Goal: Task Accomplishment & Management: Manage account settings

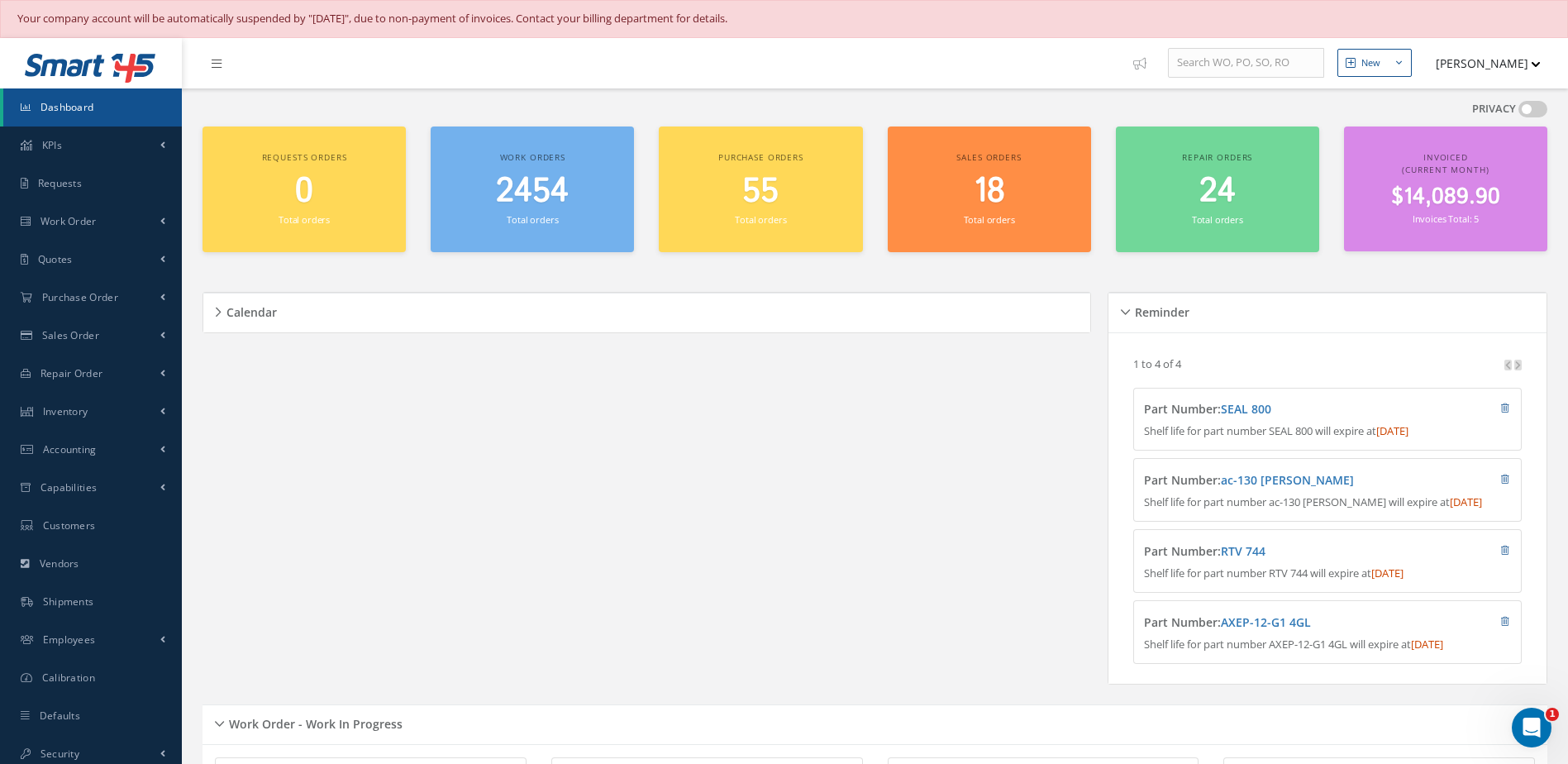
click at [95, 106] on link "Dashboard" at bounding box center [92, 107] width 178 height 38
click at [58, 104] on span "Dashboard" at bounding box center [67, 106] width 54 height 14
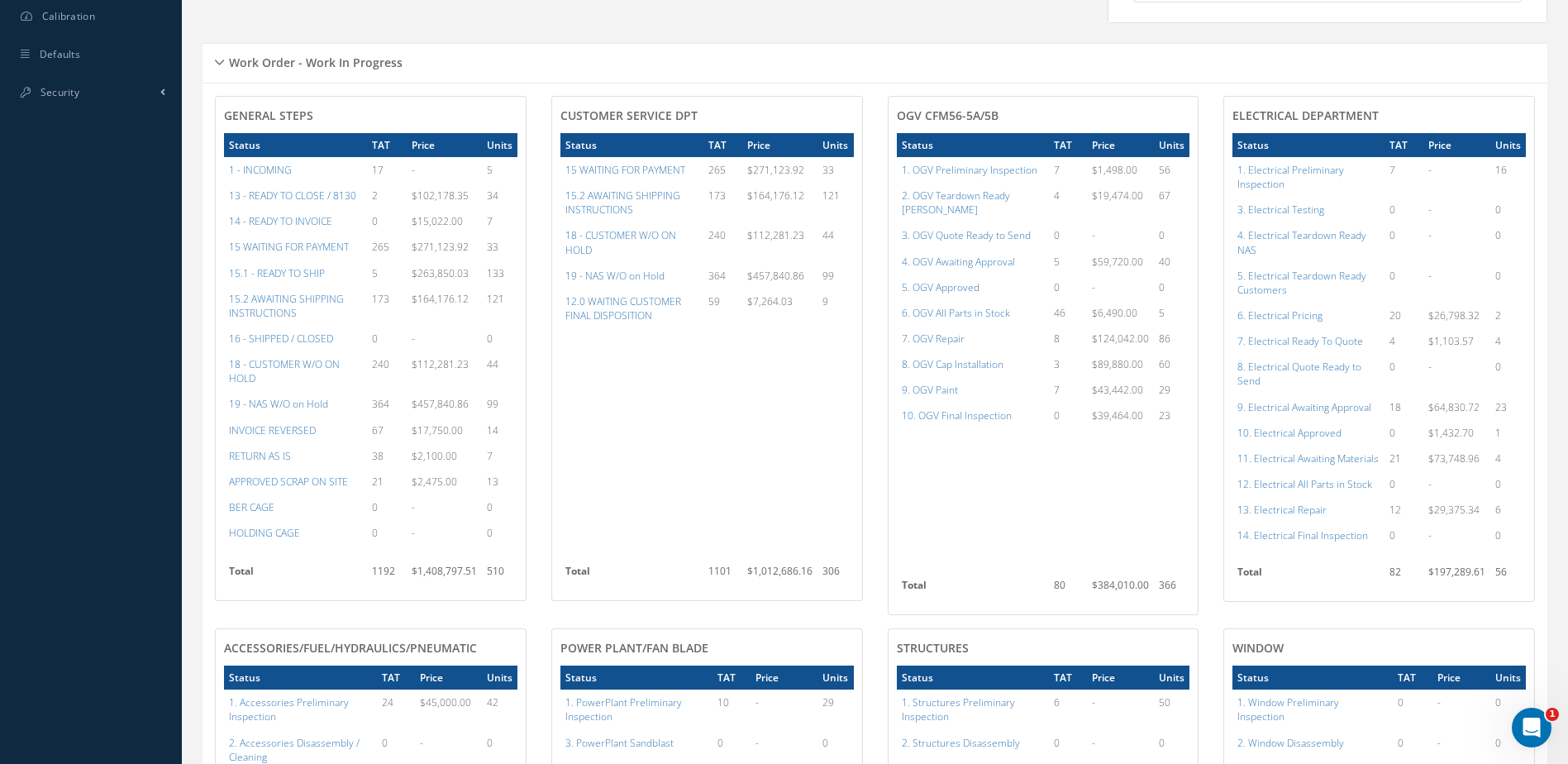
scroll to position [496, 0]
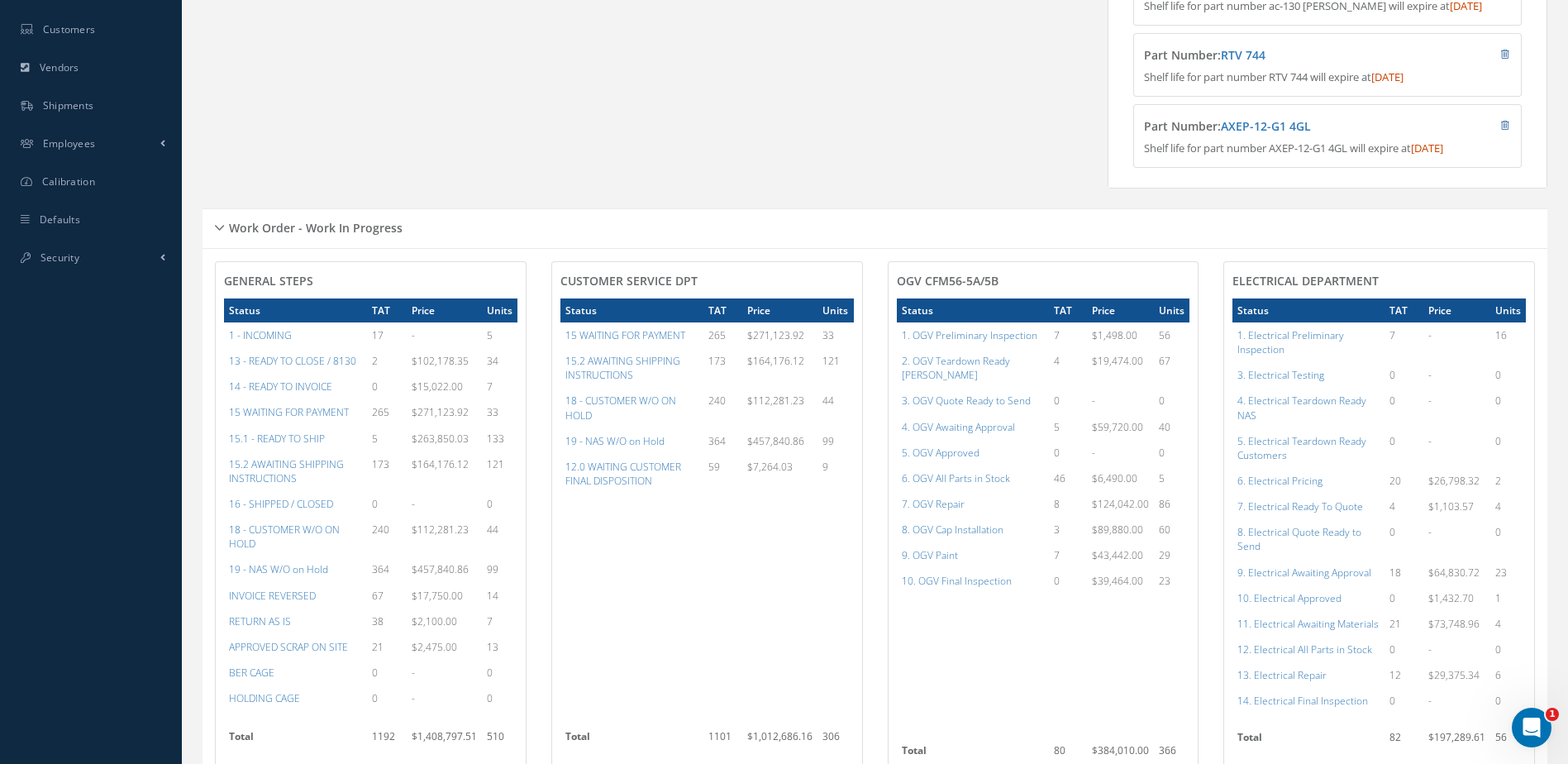
click at [294, 389] on td "14 - READY TO INVOICE" at bounding box center [295, 385] width 143 height 25
click at [303, 394] on a=21&excludeInternalCustomer=false&excludeInvoicedOrClosed=true&&filtersHidded"] "14 - READY TO INVOICE" at bounding box center [280, 386] width 104 height 14
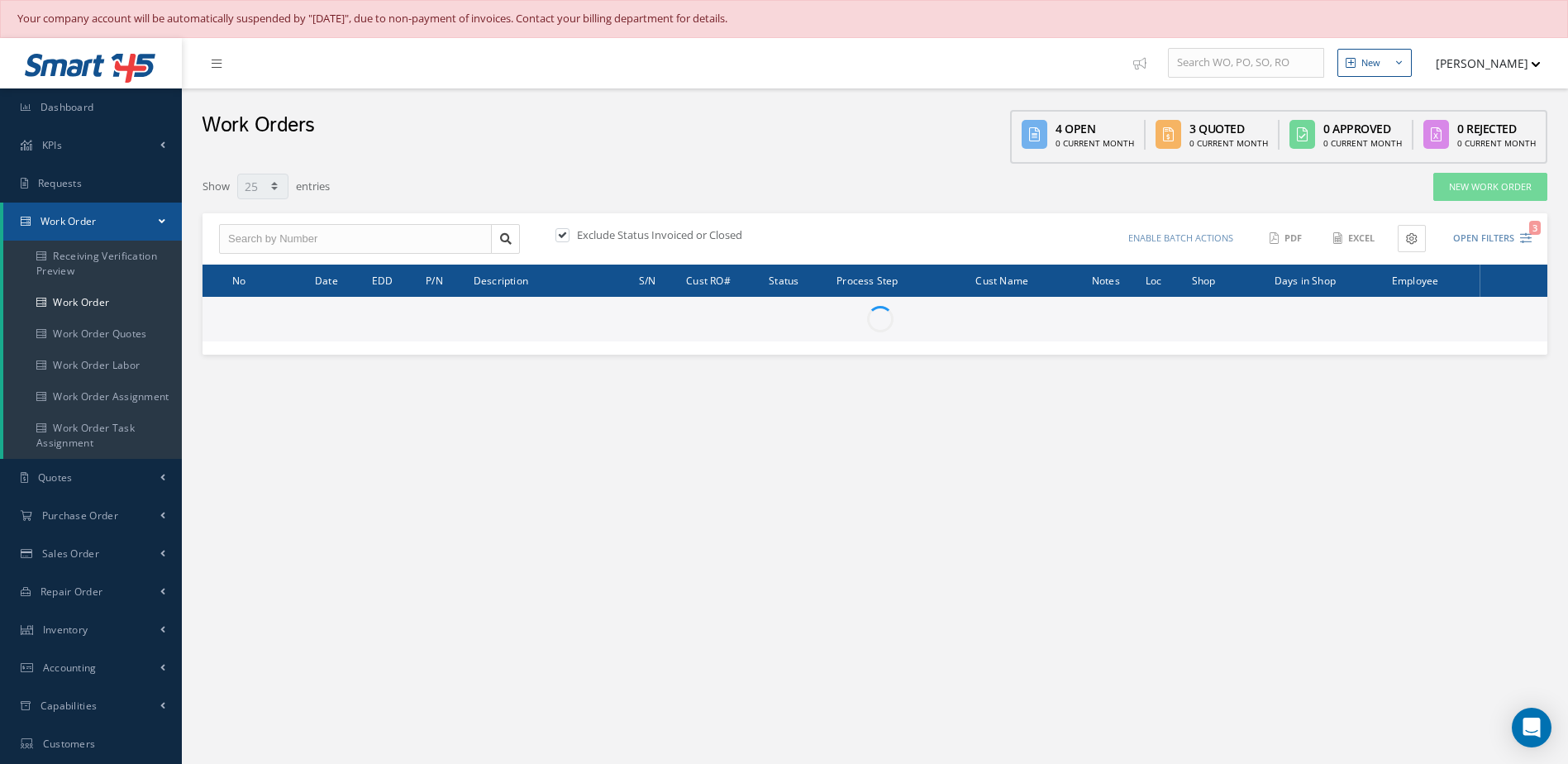
select select "25"
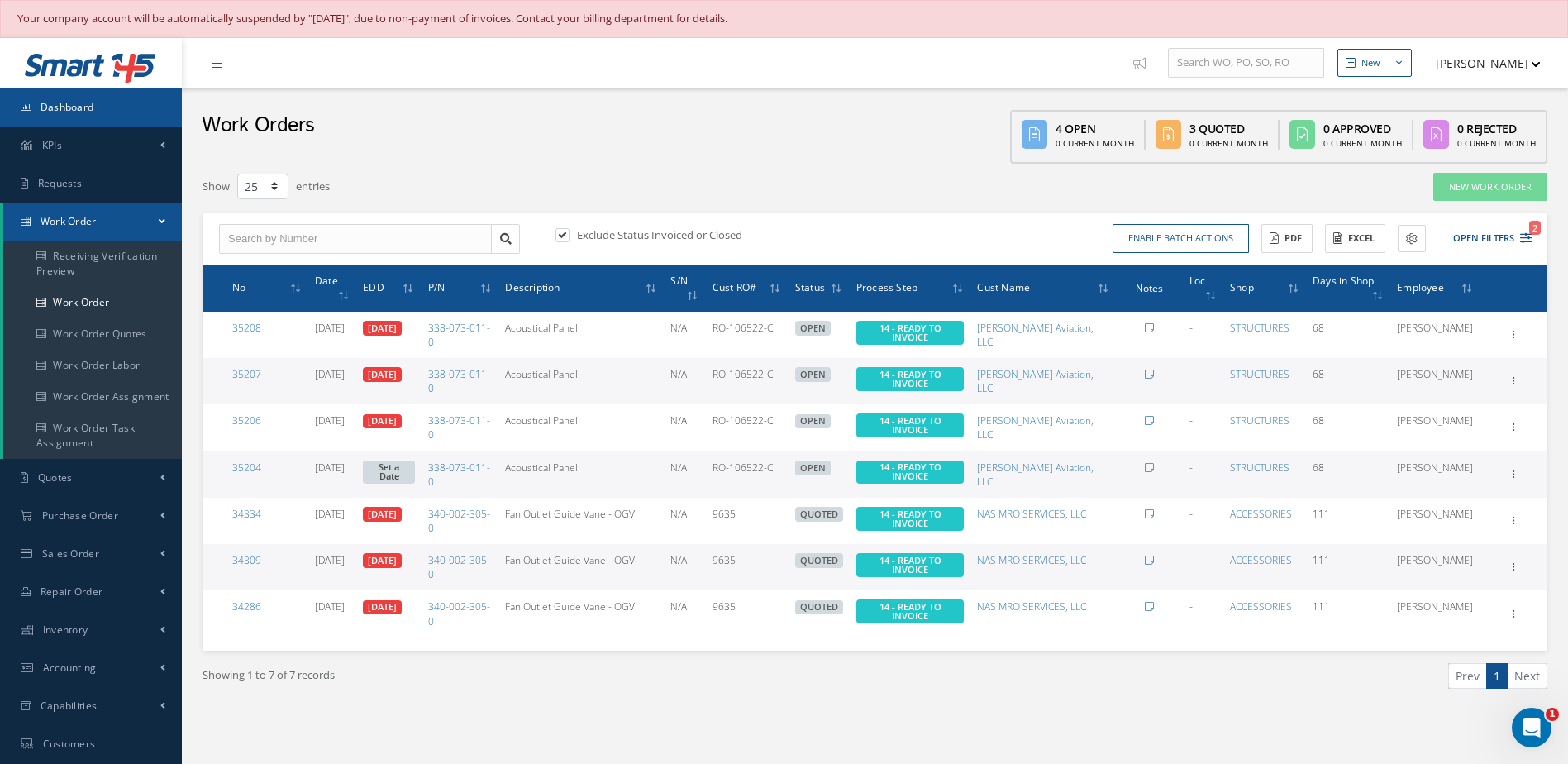
click at [108, 121] on link "Dashboard" at bounding box center [90, 107] width 182 height 38
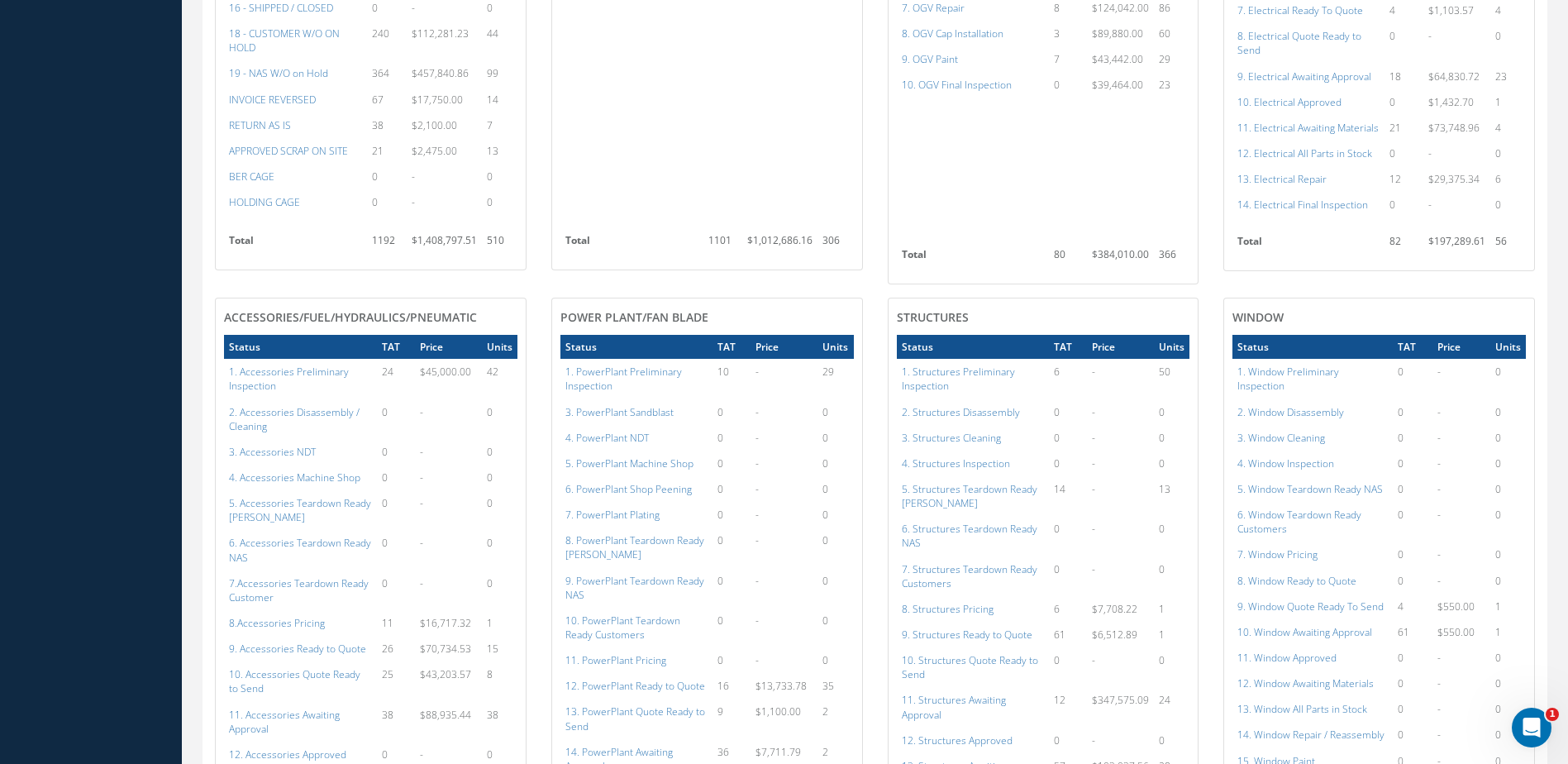
scroll to position [1323, 0]
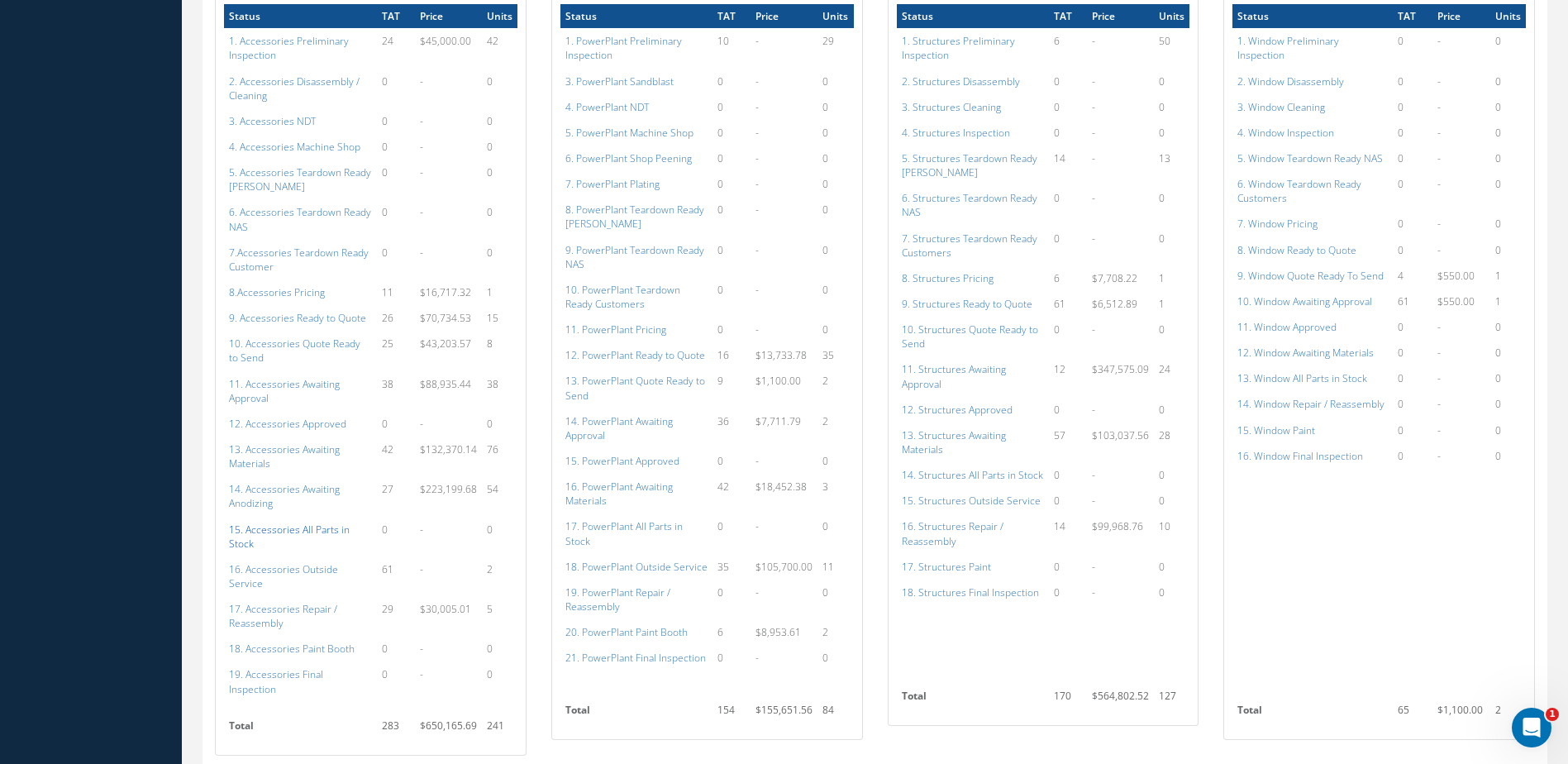
click at [280, 533] on a=115&excludeInternalCustomer=false&excludeInvoicedOrClosed=true&shop_id=14&filtersHidded"] "15. Accessories All Parts in Stock" at bounding box center [288, 536] width 120 height 28
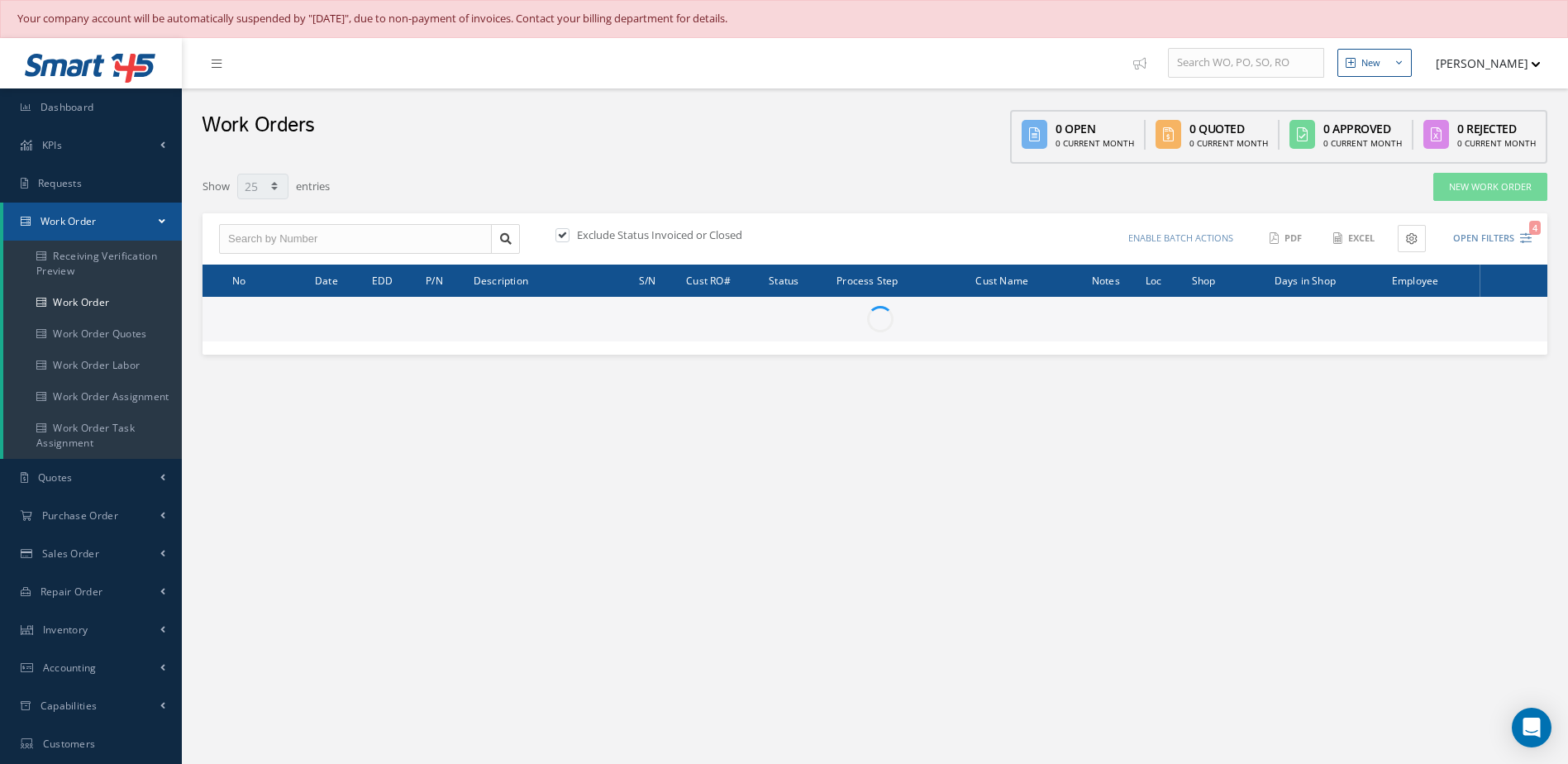
select select "25"
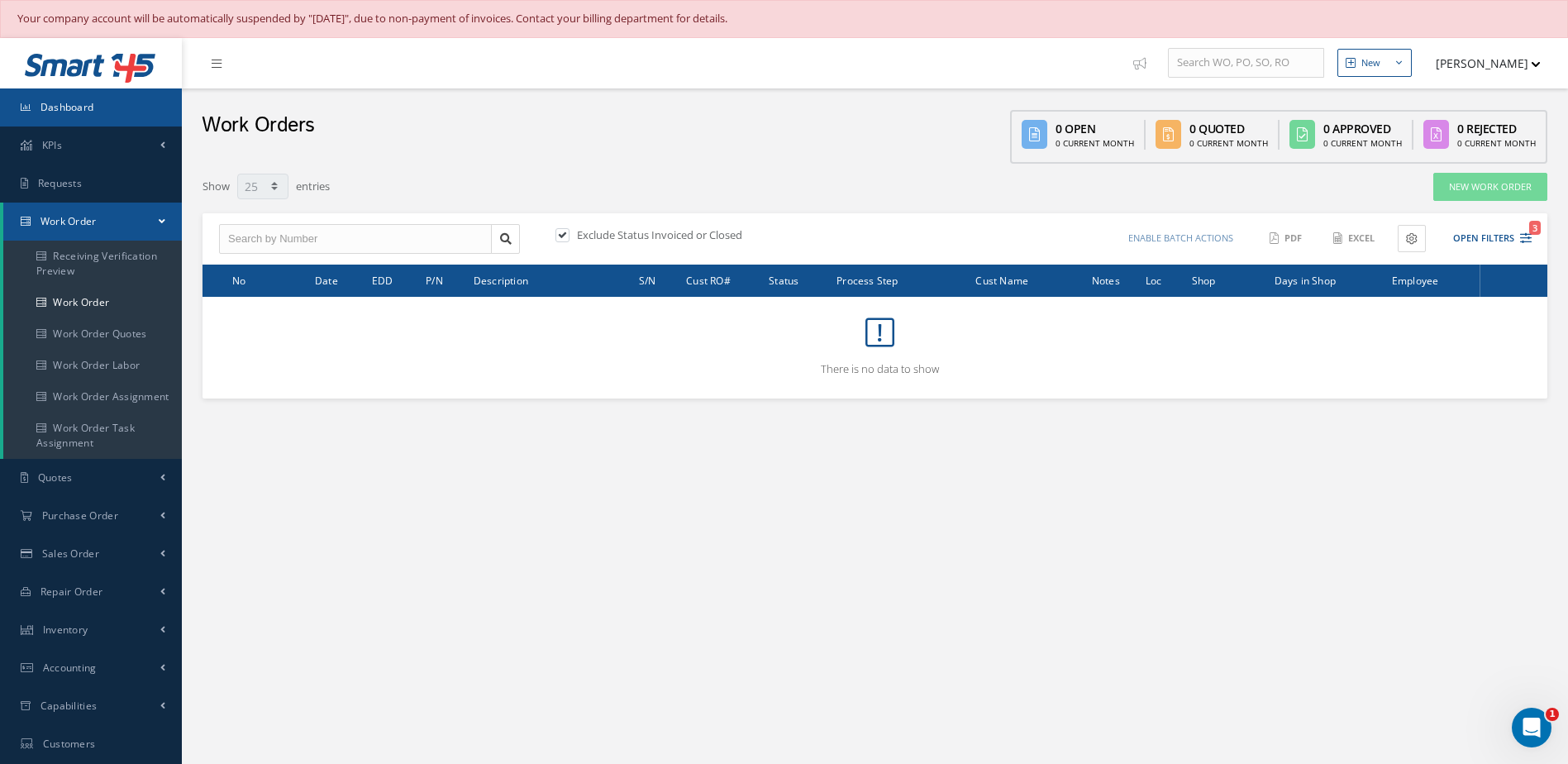
click at [84, 118] on link "Dashboard" at bounding box center [90, 107] width 182 height 38
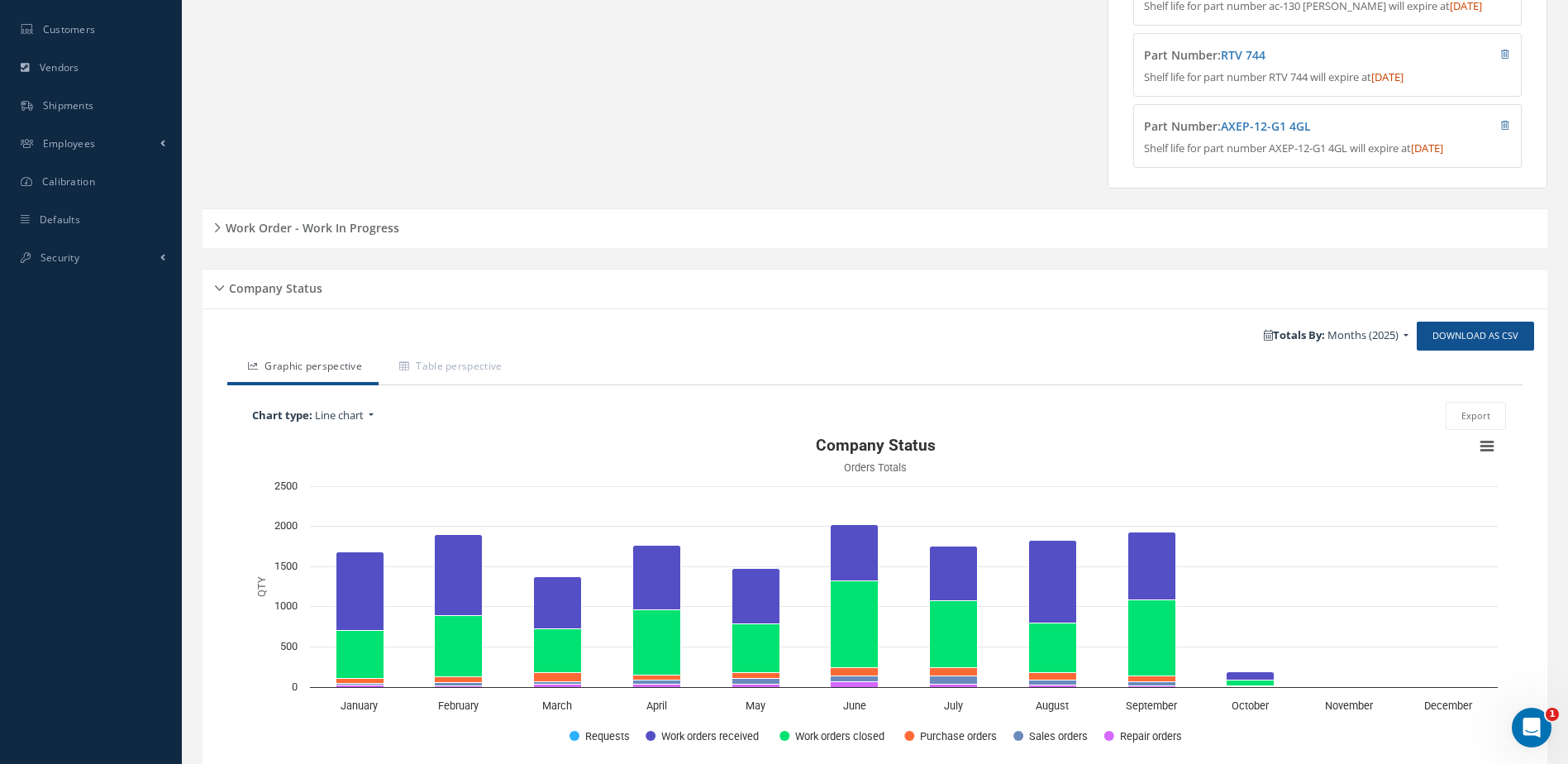
scroll to position [588, 0]
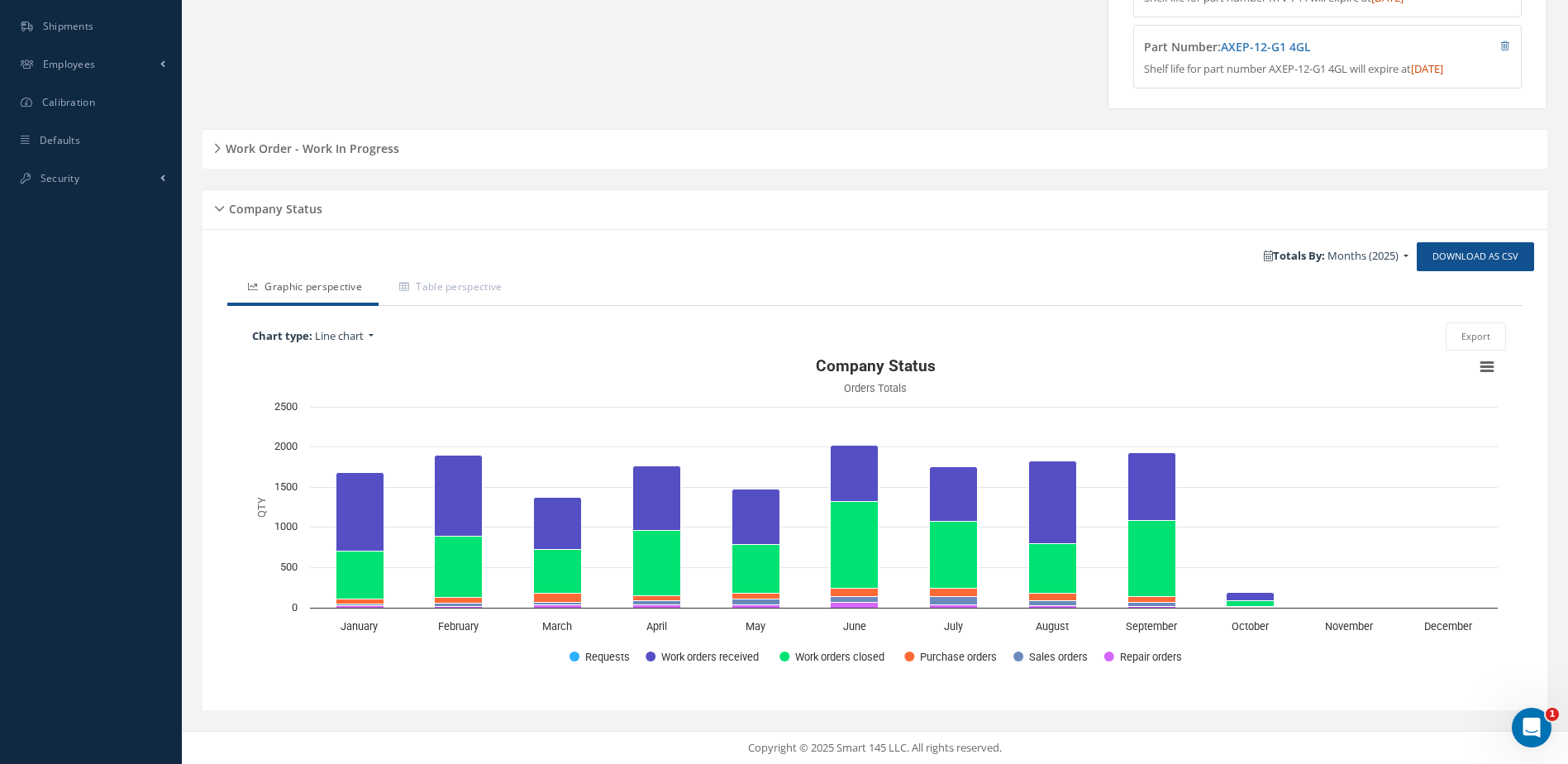
click at [349, 141] on h5 "Work Order - Work In Progress" at bounding box center [310, 146] width 178 height 20
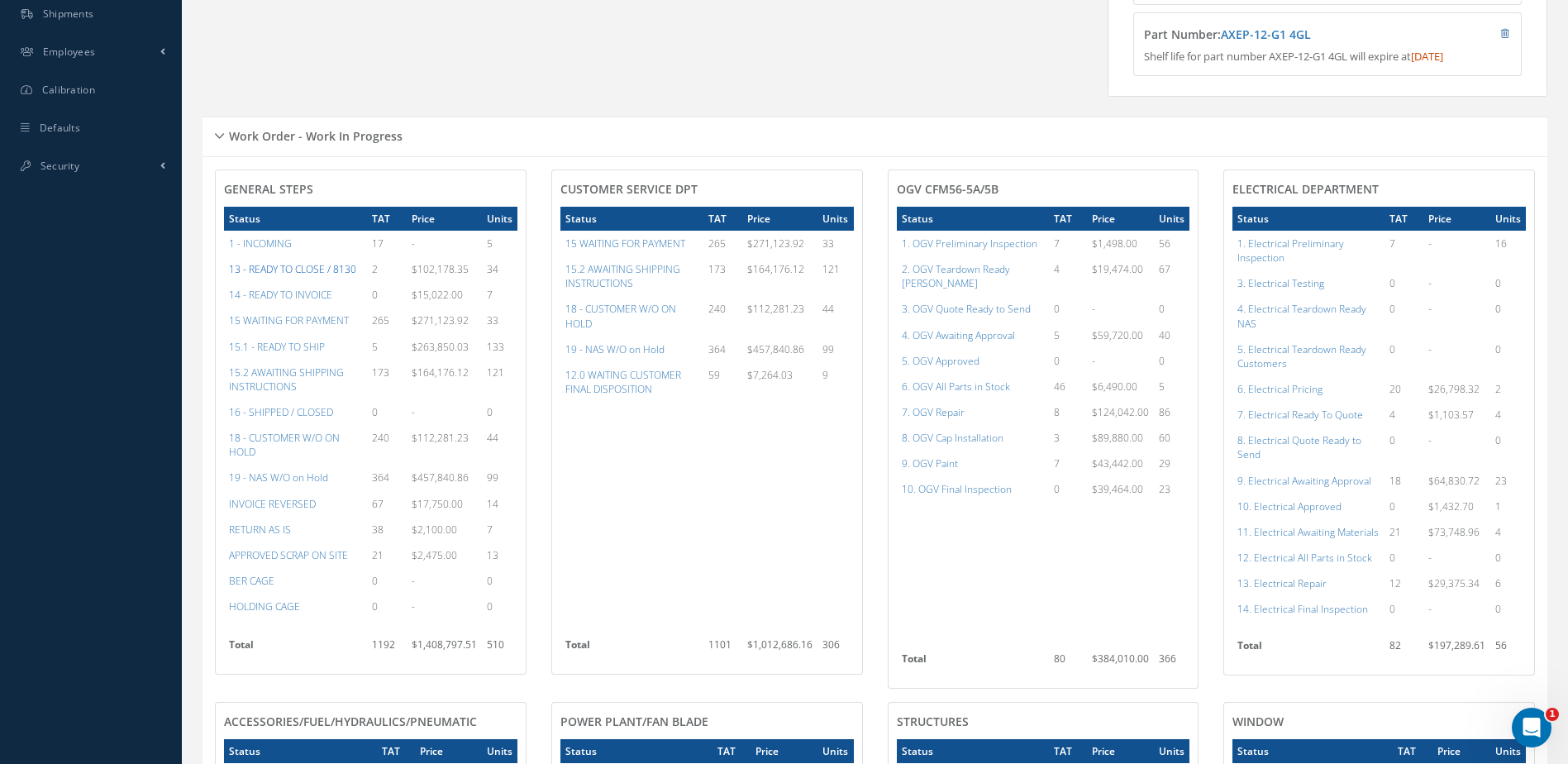
click at [308, 276] on a=20&excludeInternalCustomer=false&excludeInvoicedOrClosed=true&&filtersHidded"] "13 - READY TO CLOSE / 8130" at bounding box center [292, 269] width 127 height 14
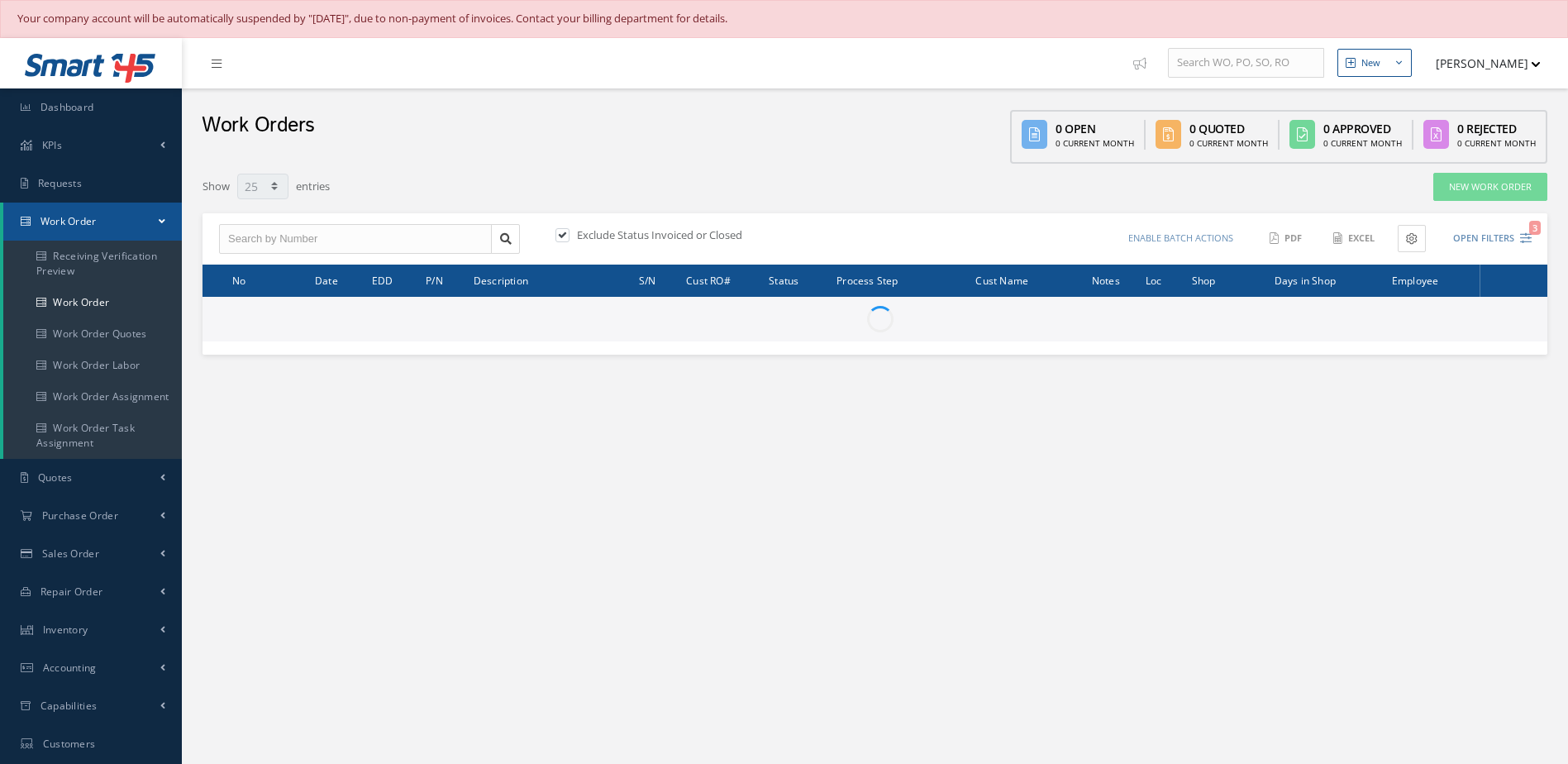
select select "25"
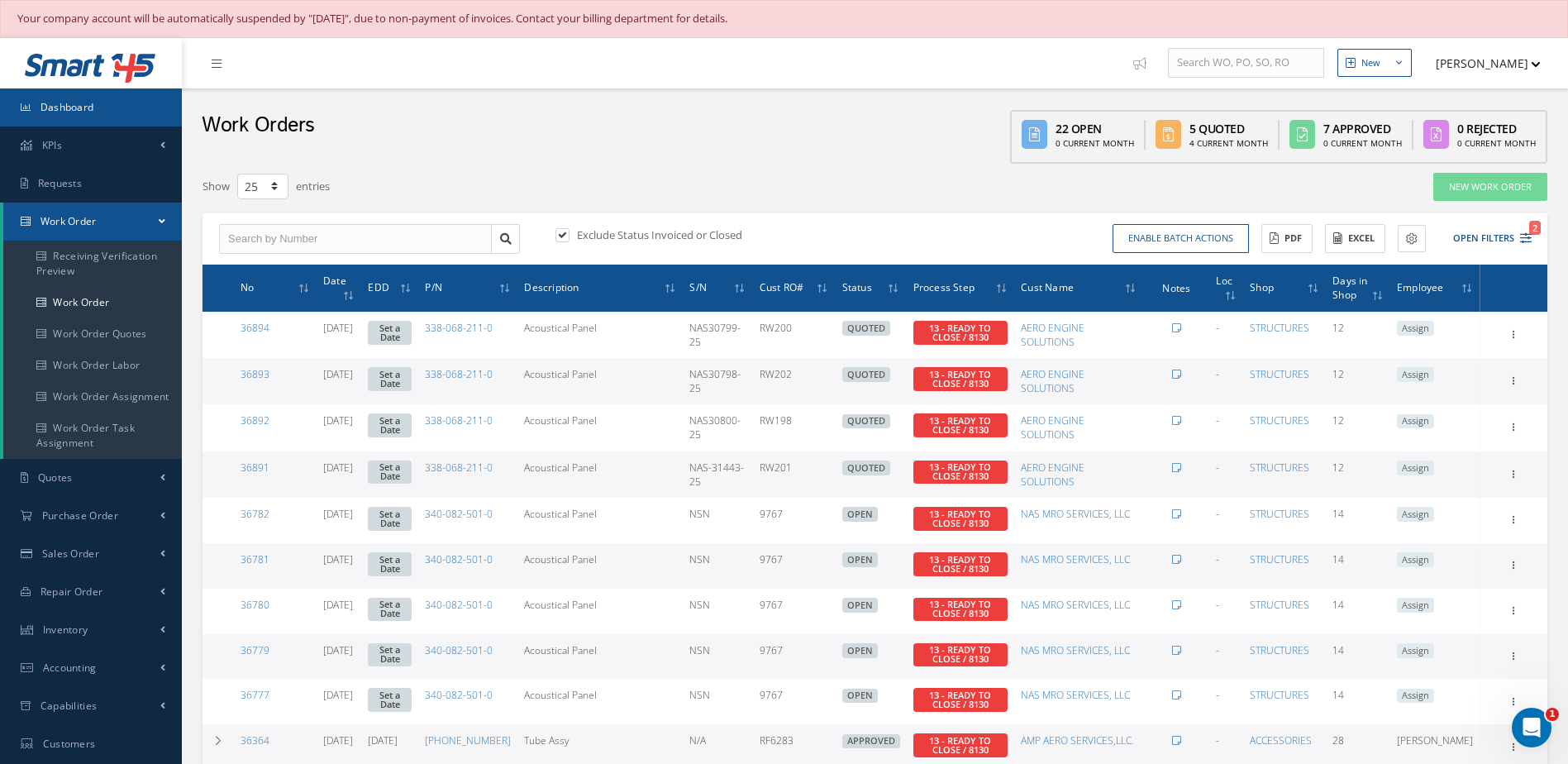
click at [138, 112] on link "Dashboard" at bounding box center [90, 107] width 182 height 38
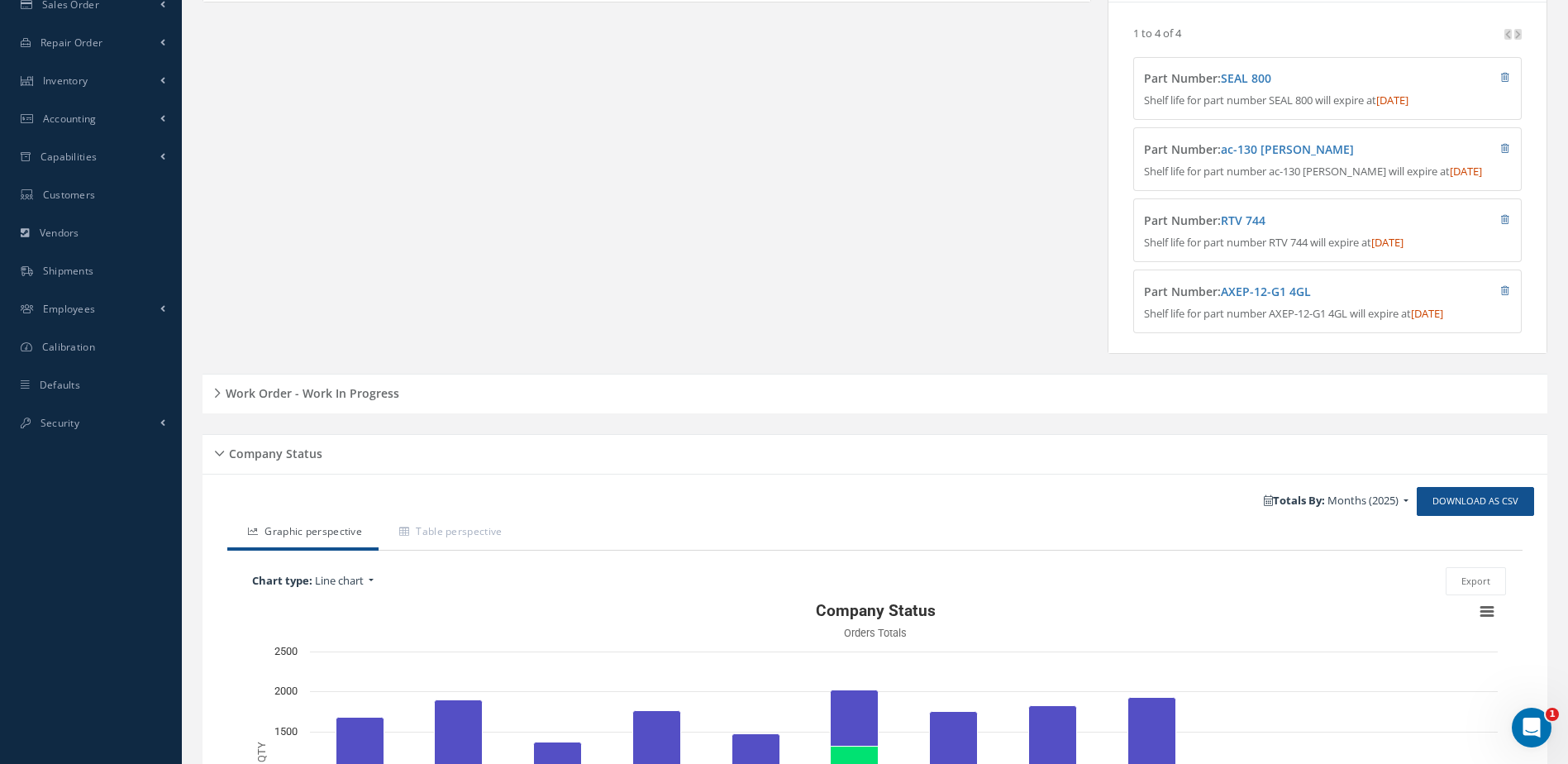
scroll to position [588, 0]
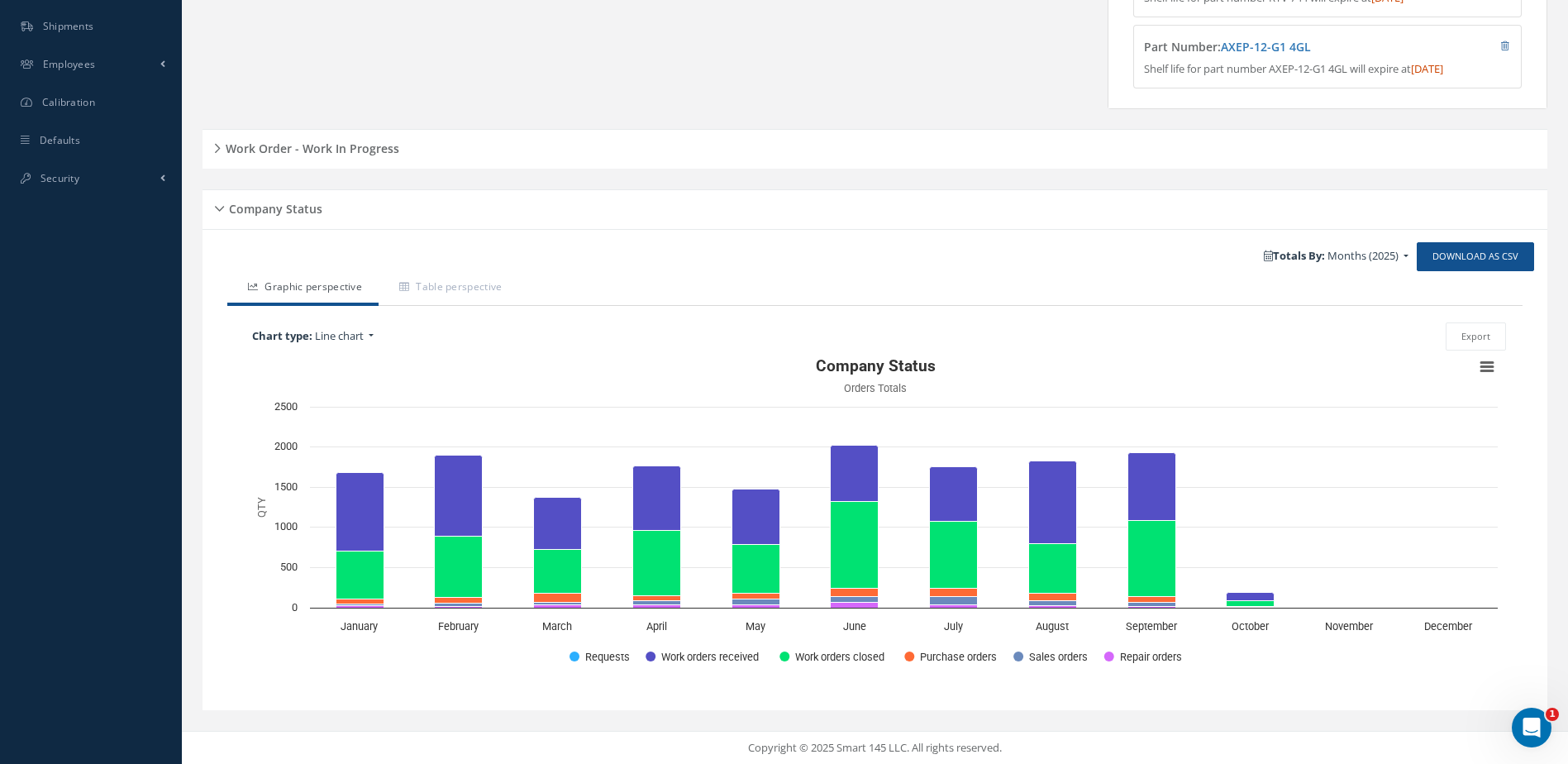
click at [326, 153] on h5 "Work Order - Work In Progress" at bounding box center [310, 146] width 178 height 20
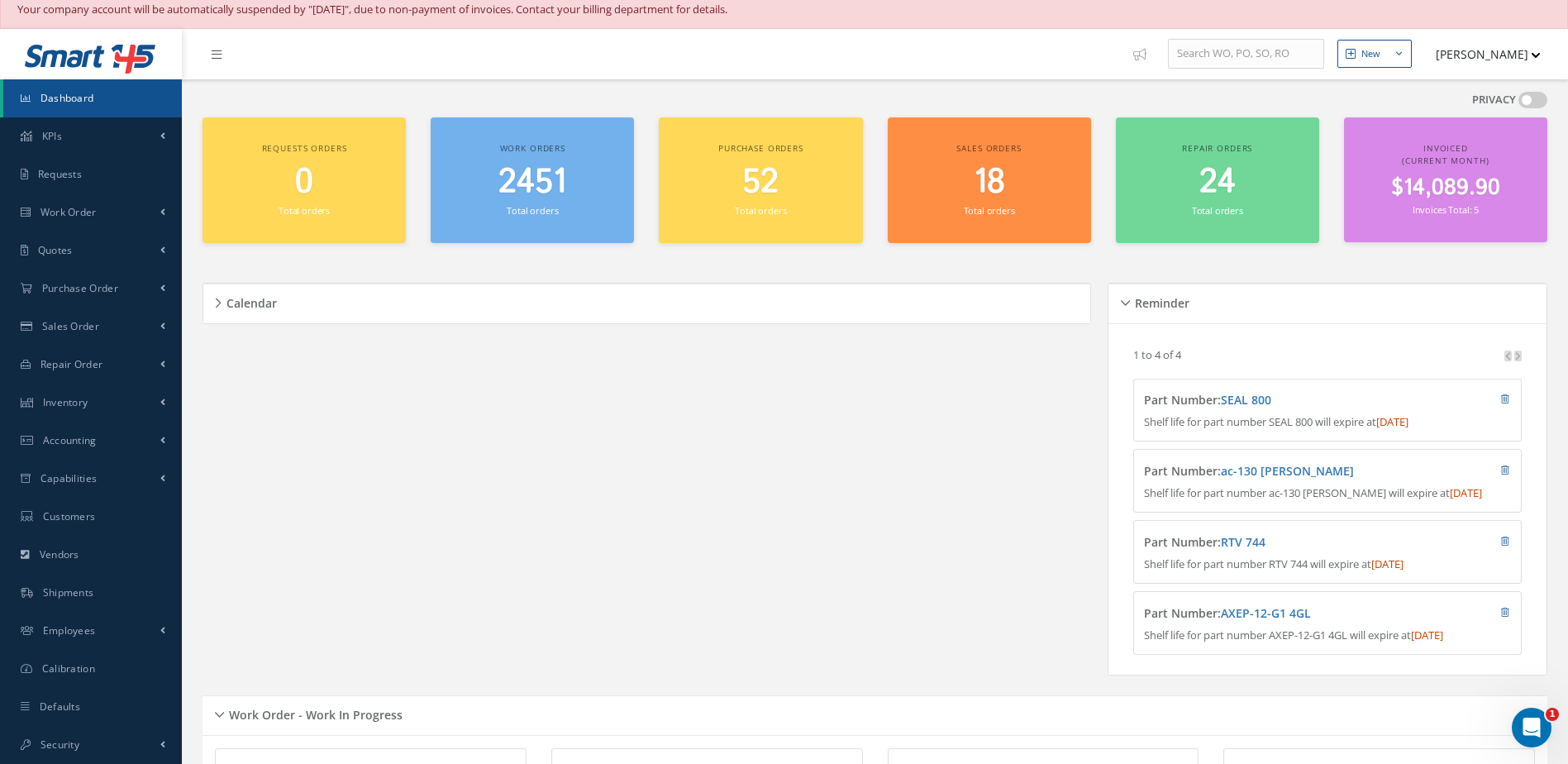
scroll to position [0, 0]
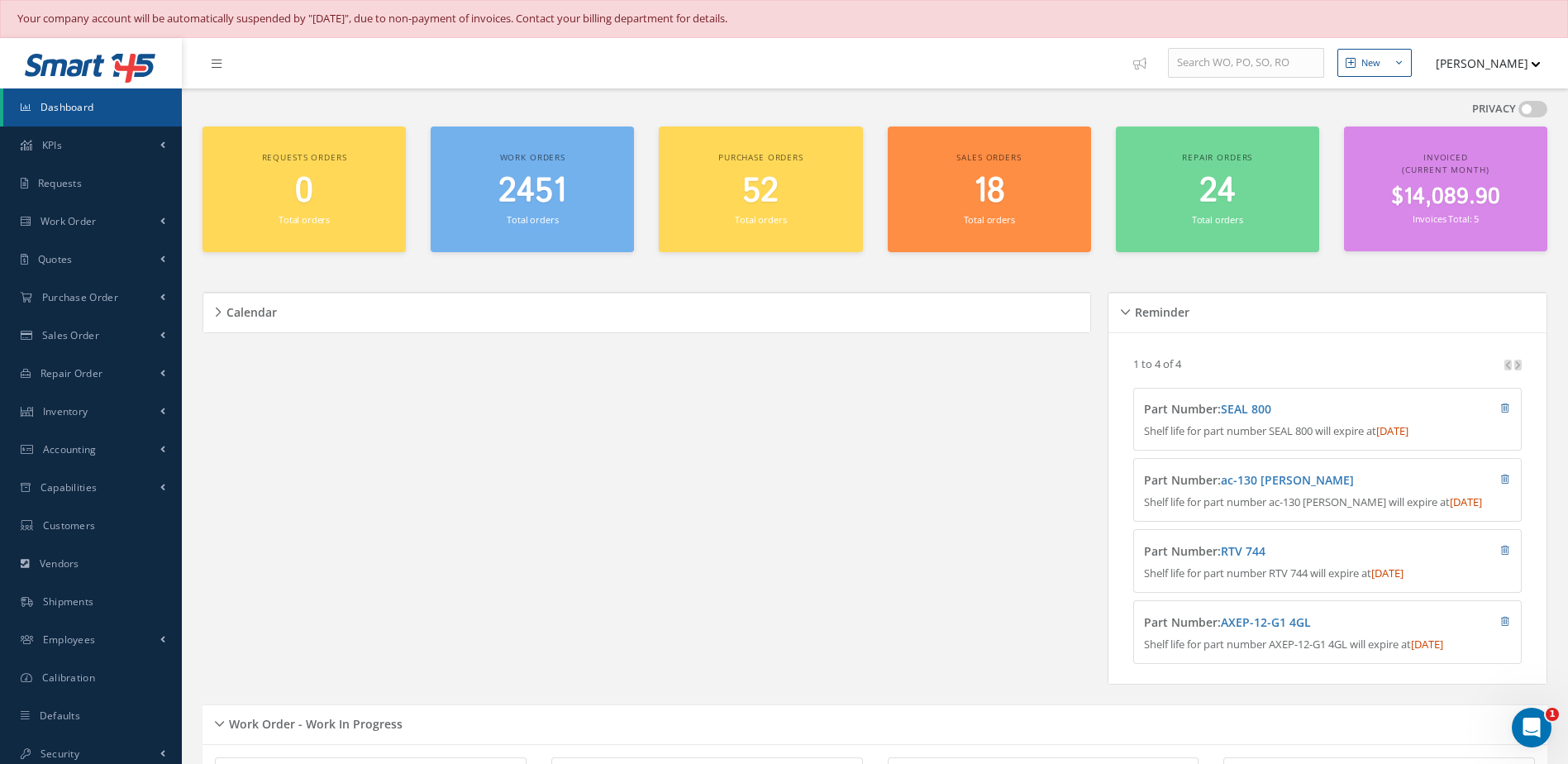
click at [98, 107] on link "Dashboard" at bounding box center [92, 107] width 178 height 38
click at [82, 110] on span "Dashboard" at bounding box center [67, 106] width 54 height 14
click at [106, 112] on link "Dashboard" at bounding box center [92, 107] width 178 height 38
click at [538, 239] on div "Work orders 2454 Total orders" at bounding box center [533, 190] width 203 height 127
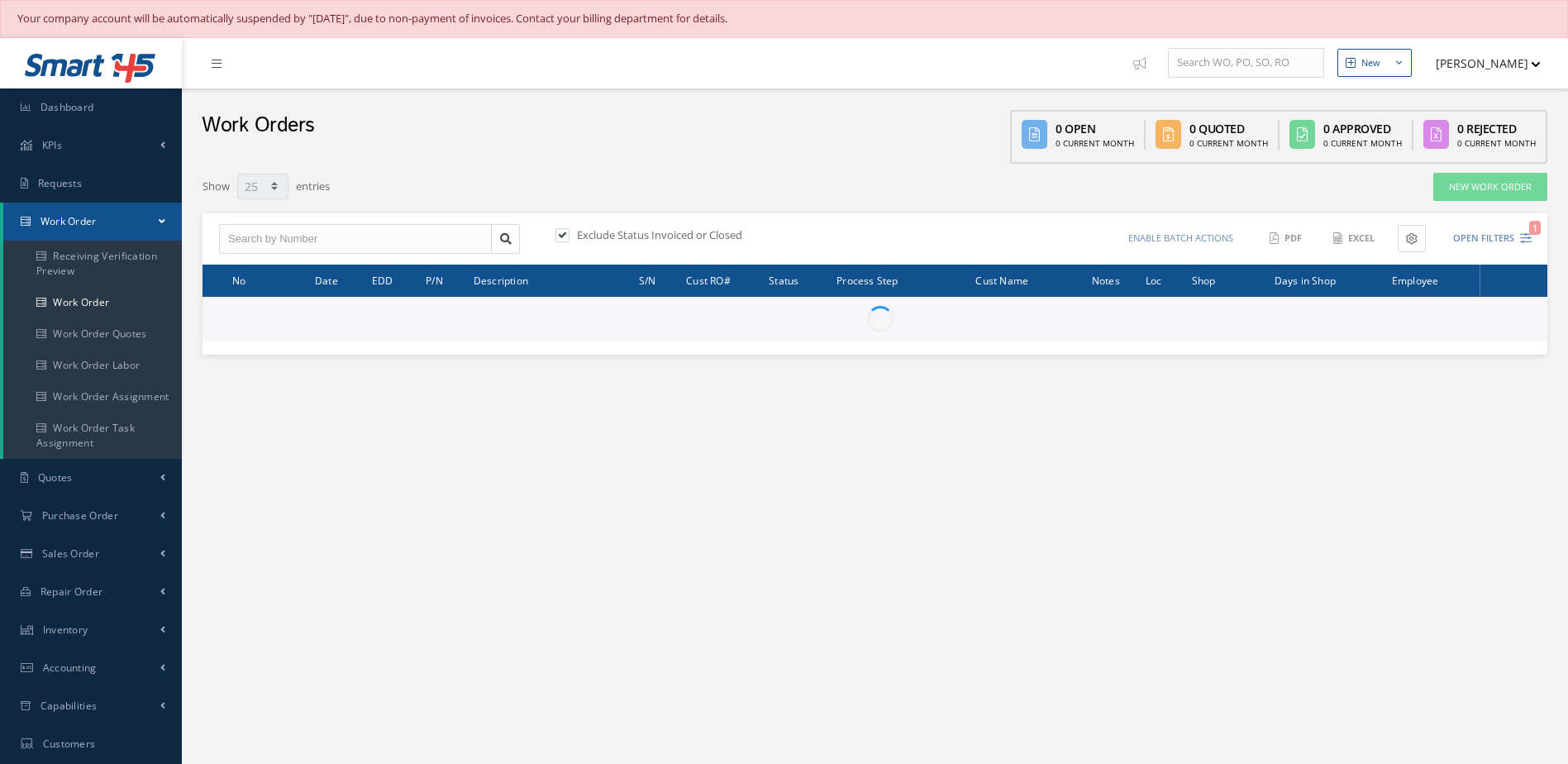
select select "25"
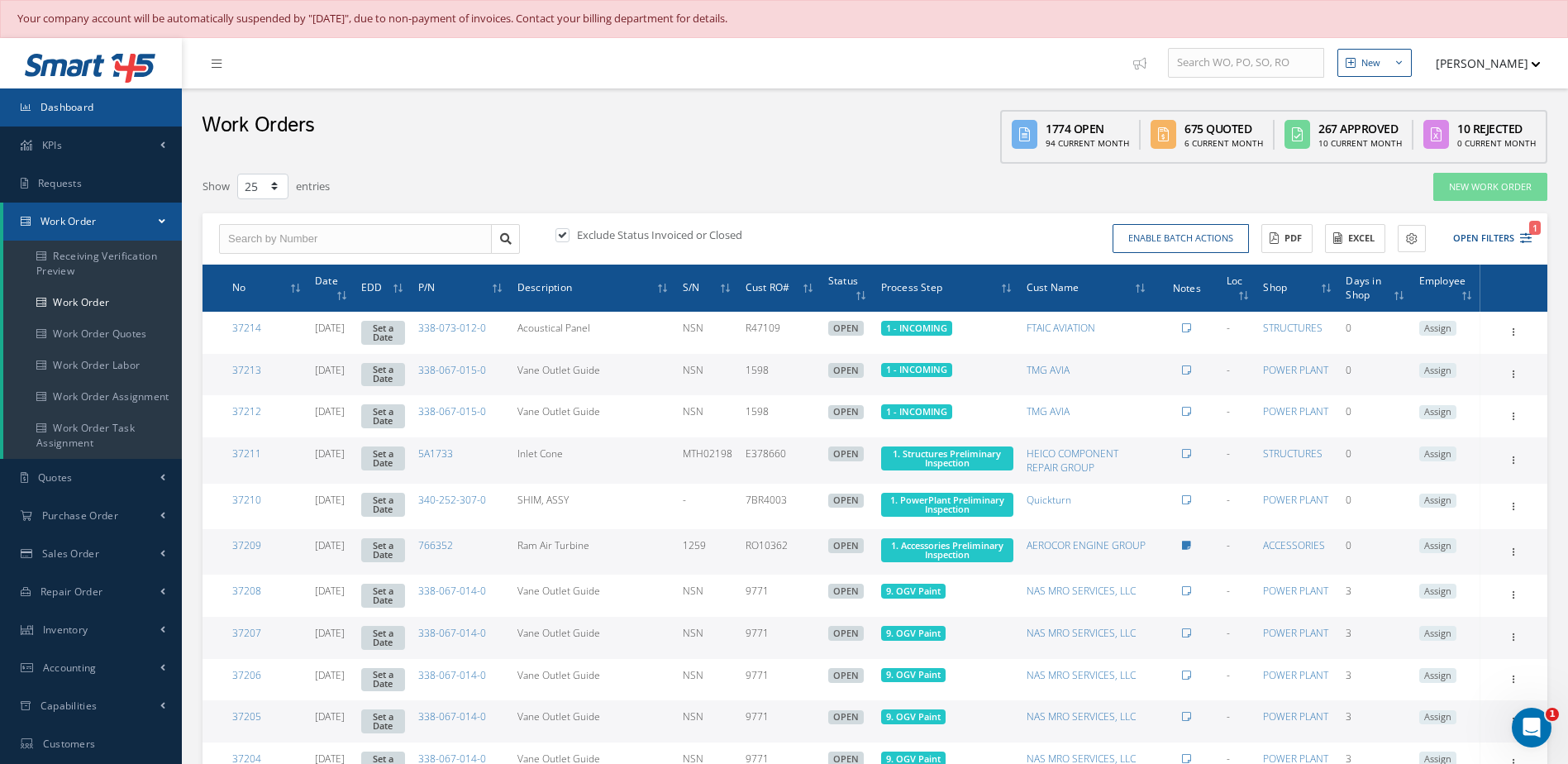
click at [117, 104] on link "Dashboard" at bounding box center [90, 107] width 182 height 38
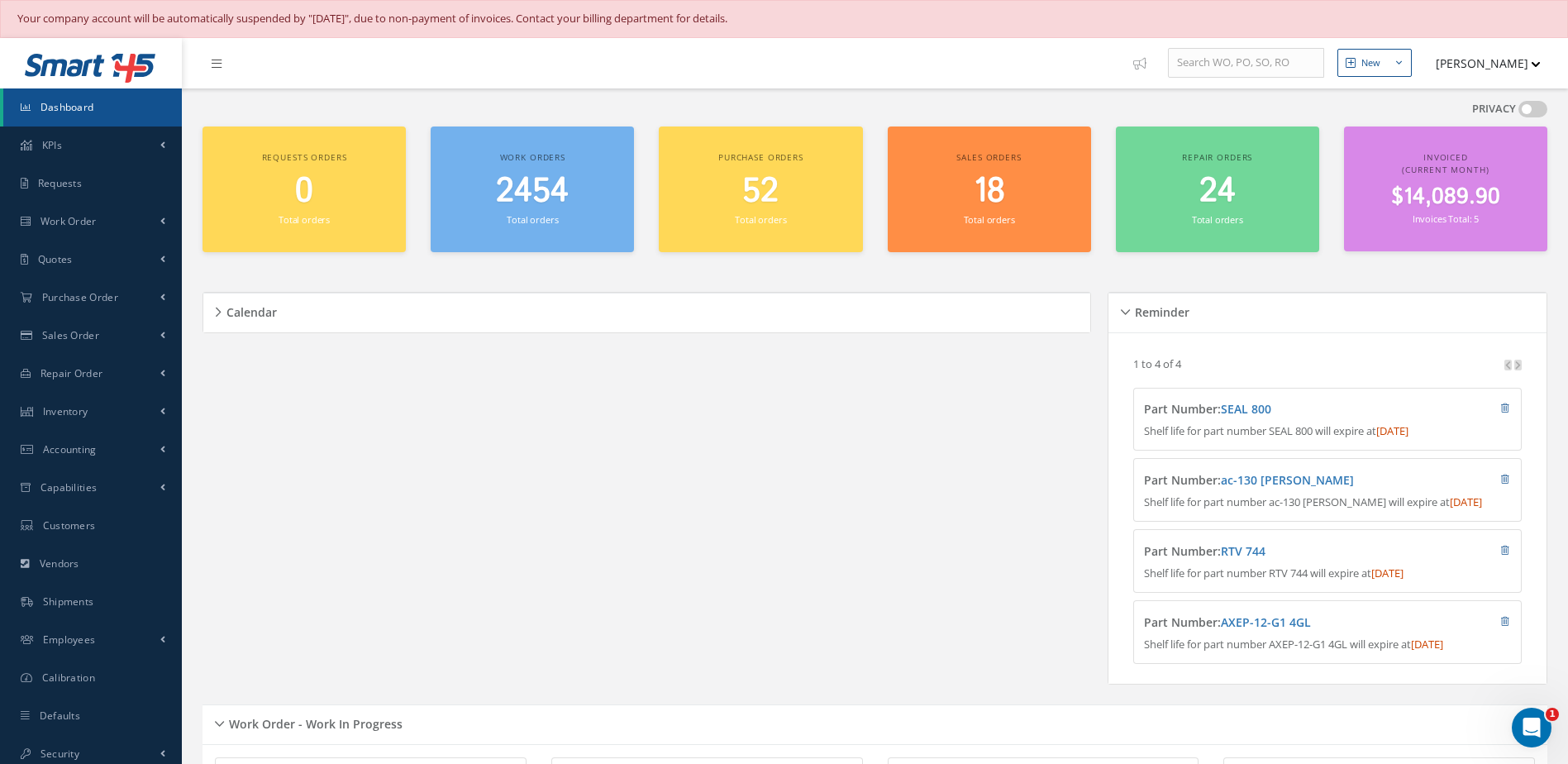
click at [526, 198] on span "2454" at bounding box center [533, 191] width 73 height 48
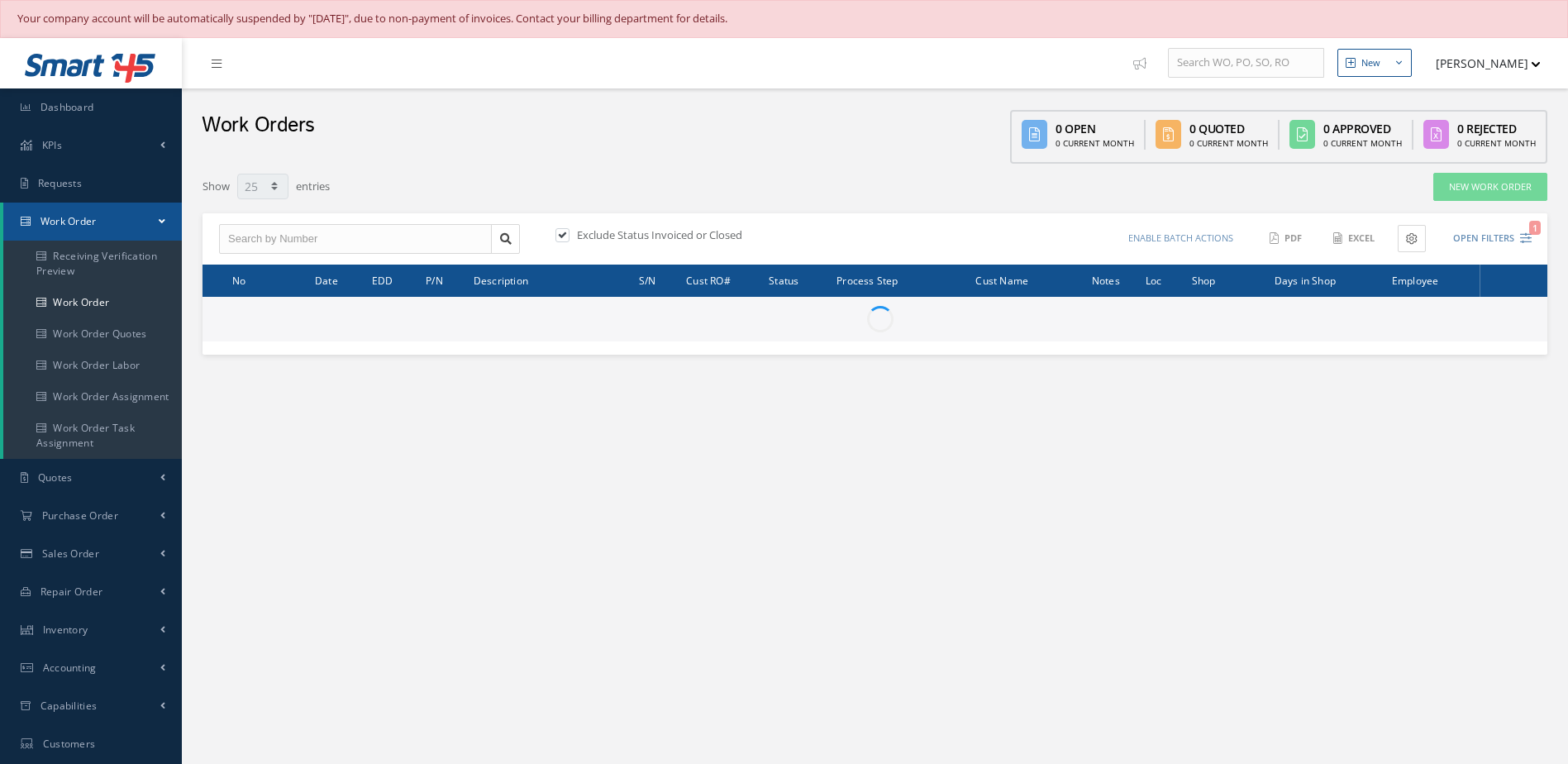
select select "25"
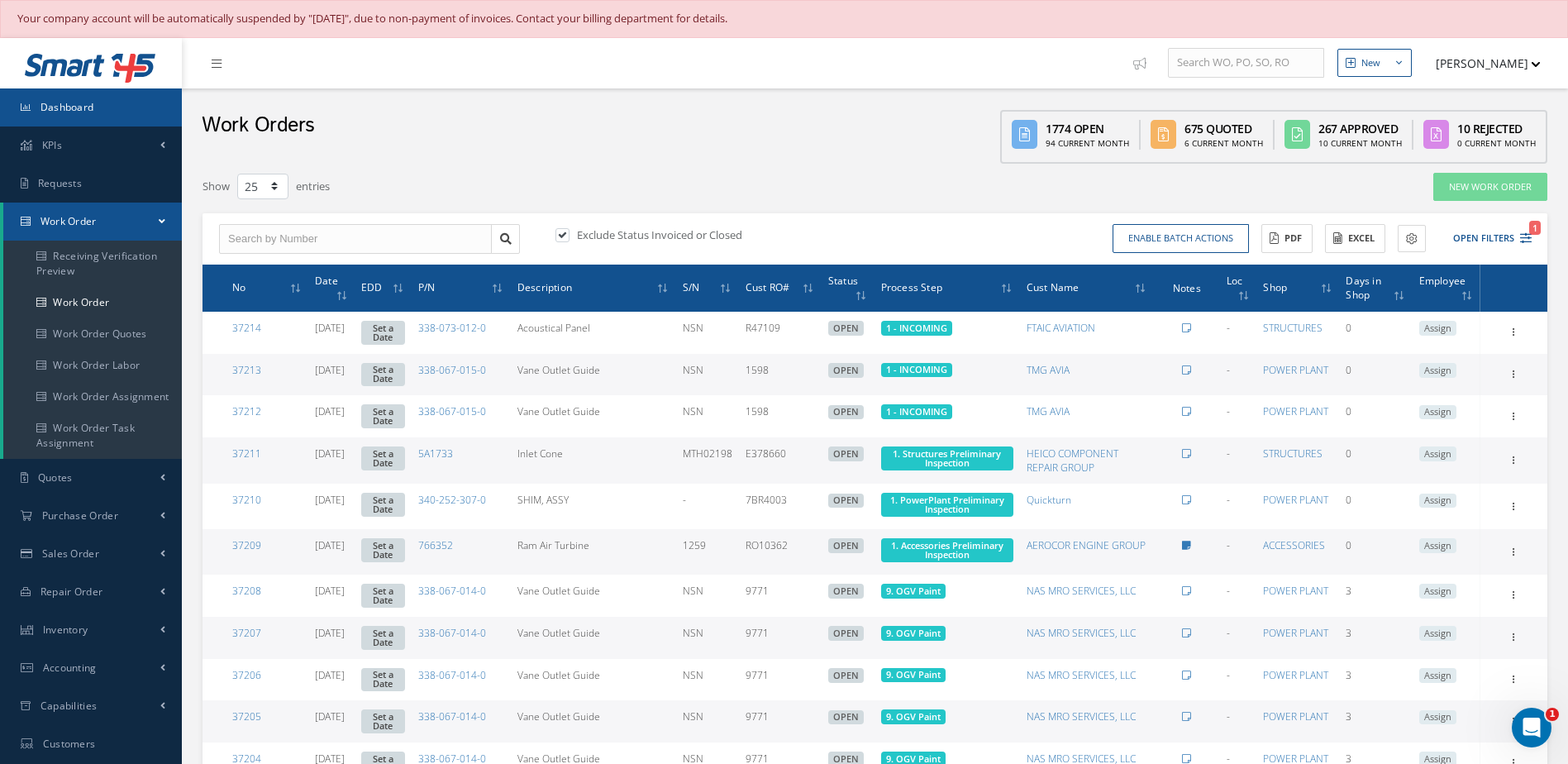
click at [104, 105] on link "Dashboard" at bounding box center [90, 107] width 182 height 38
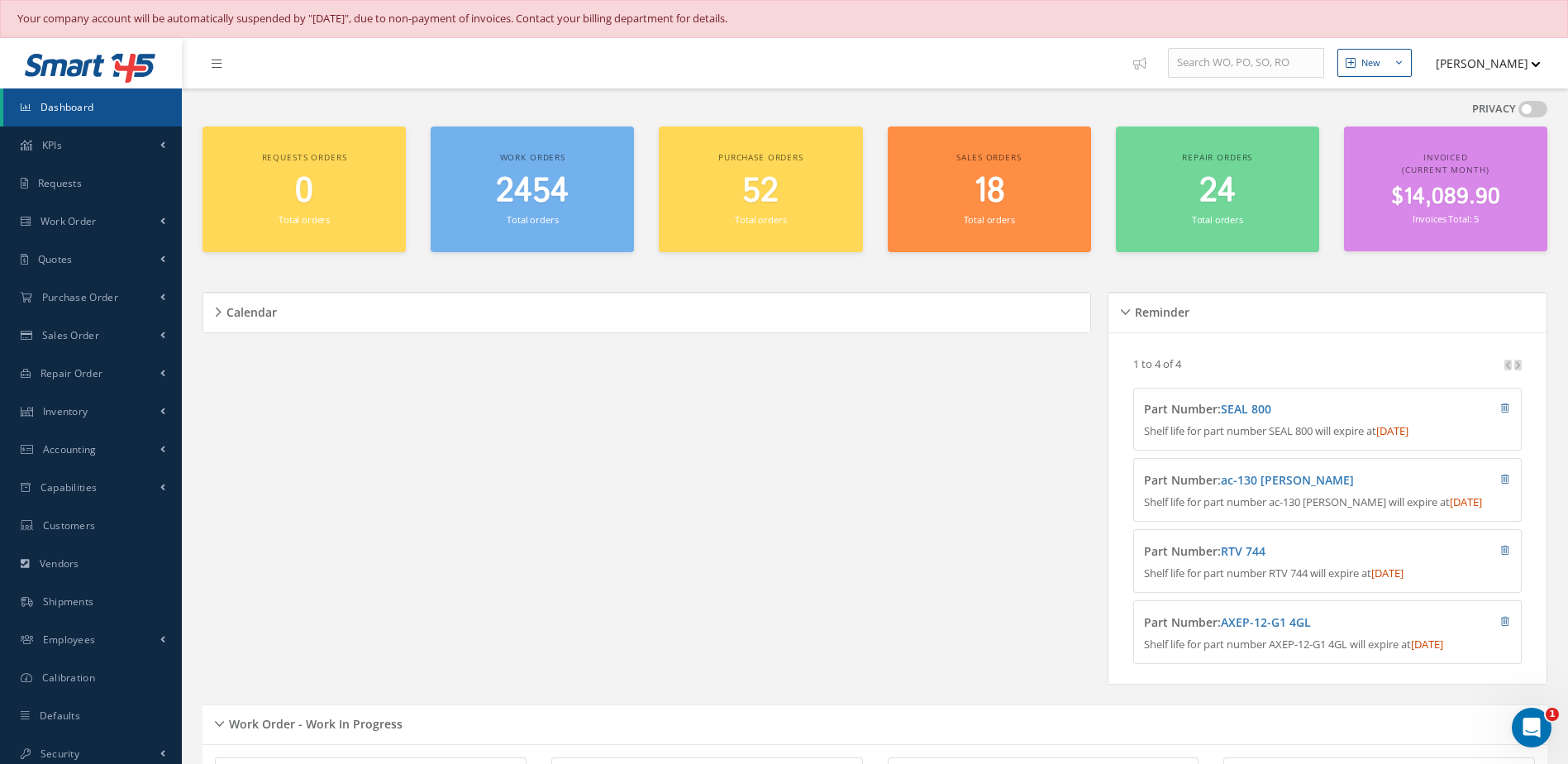
click at [86, 103] on span "Dashboard" at bounding box center [67, 106] width 54 height 14
click at [531, 192] on span "2454" at bounding box center [533, 191] width 73 height 48
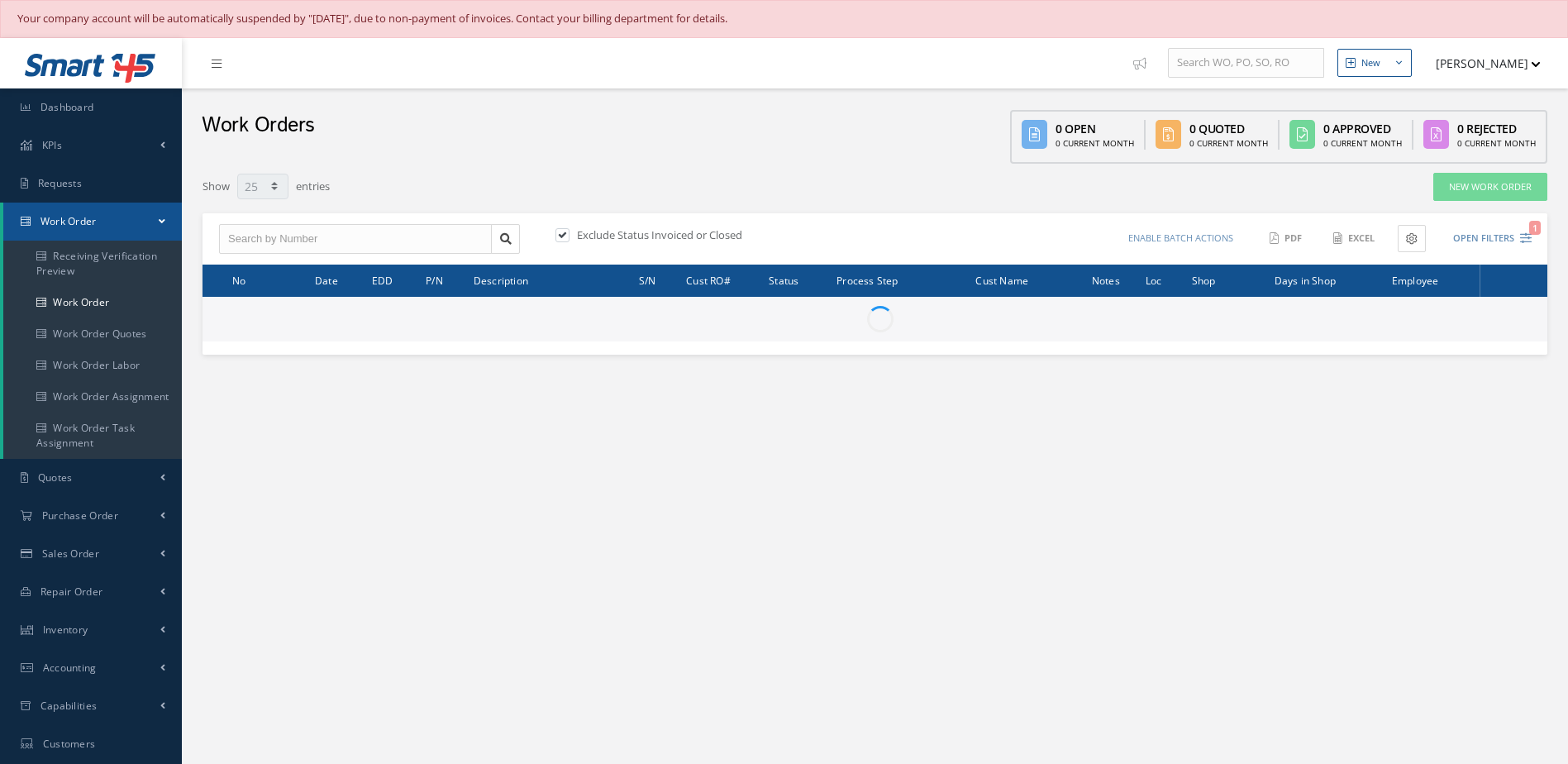
select select "25"
click at [330, 238] on input "text" at bounding box center [355, 239] width 272 height 30
type input "27346"
click at [498, 236] on link at bounding box center [505, 239] width 29 height 30
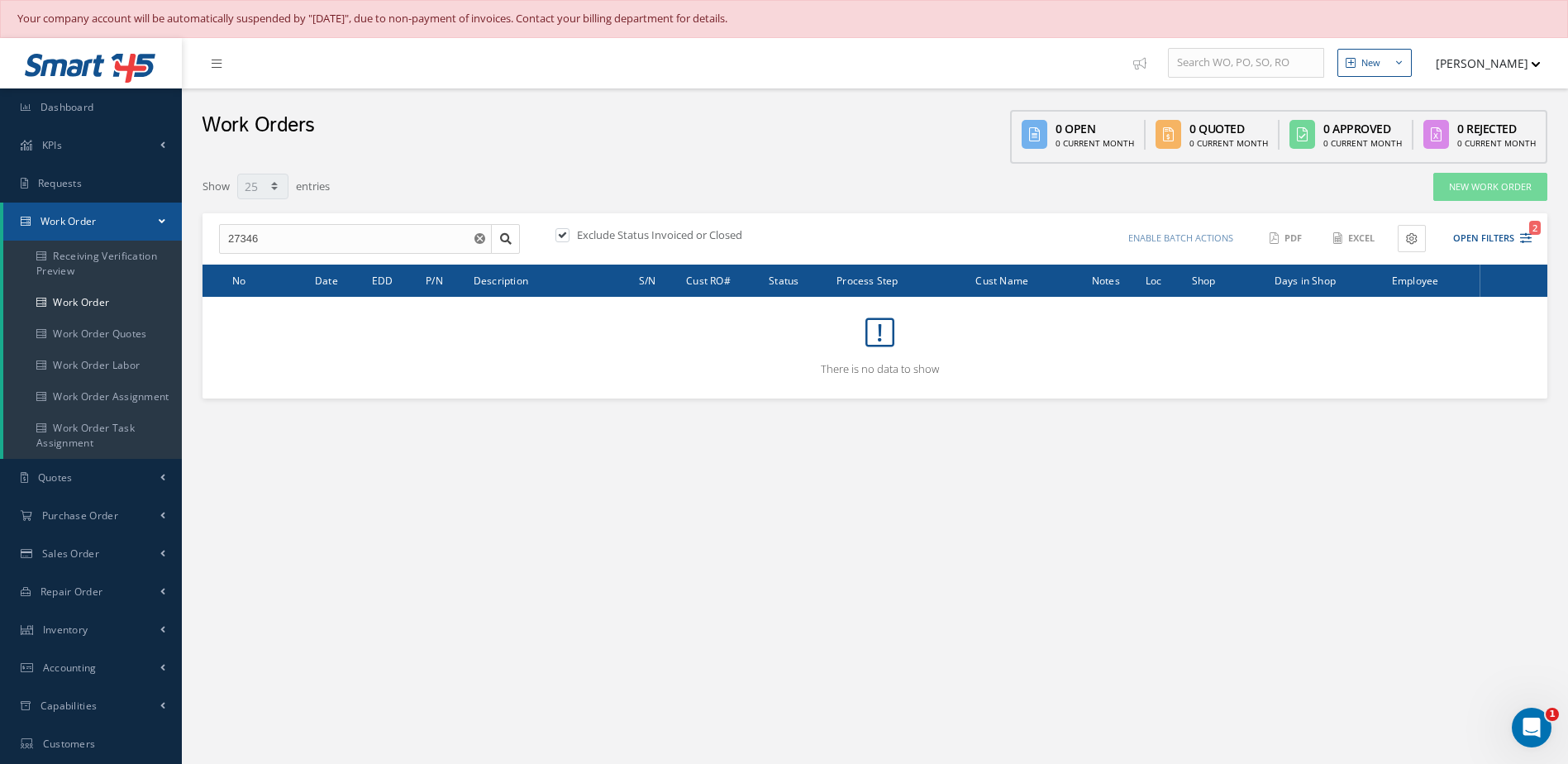
click at [569, 236] on label at bounding box center [571, 235] width 4 height 15
click at [566, 236] on input "checkbox" at bounding box center [561, 237] width 11 height 11
checkbox input "false"
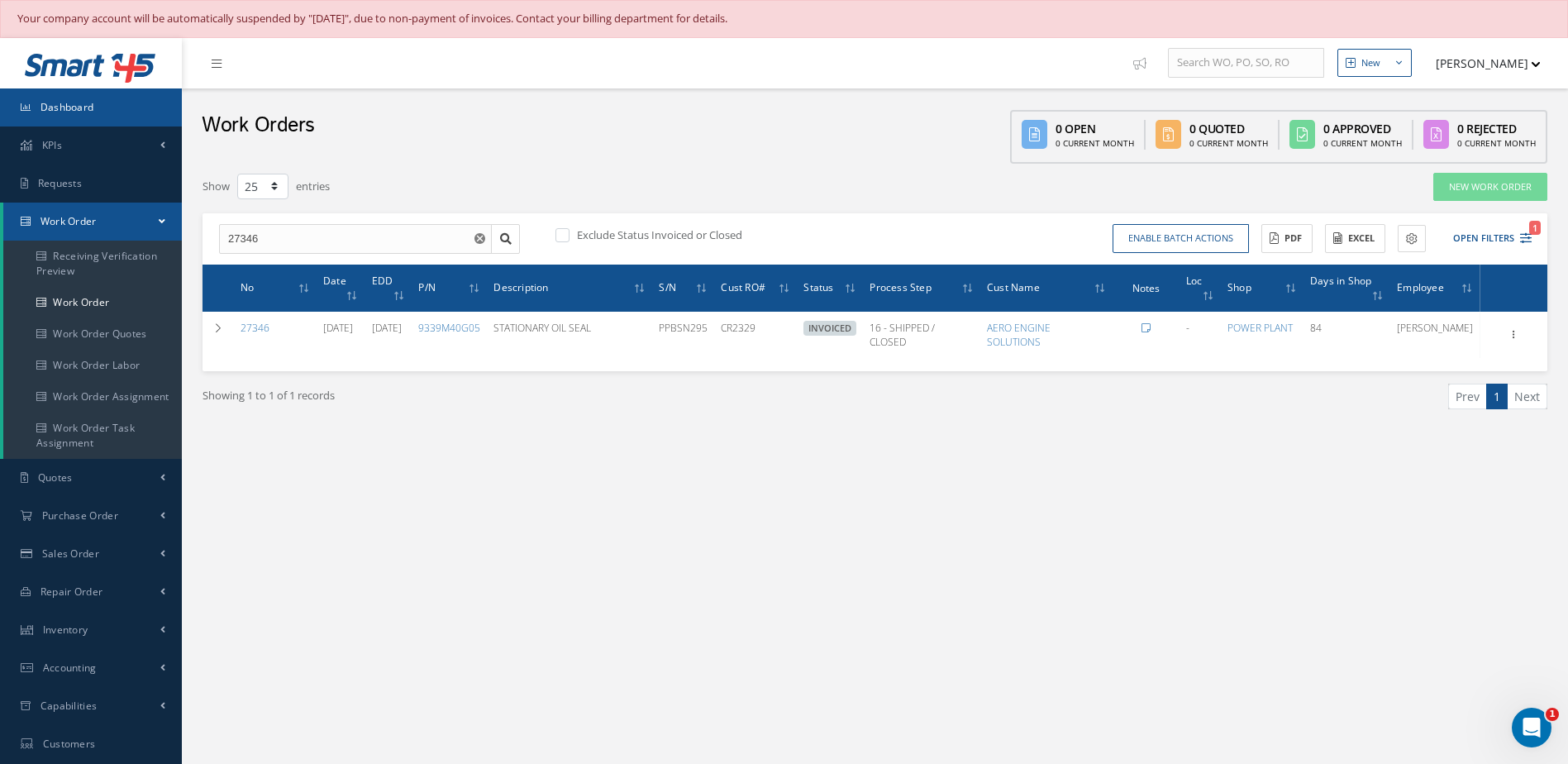
click at [69, 90] on link "Dashboard" at bounding box center [90, 107] width 182 height 38
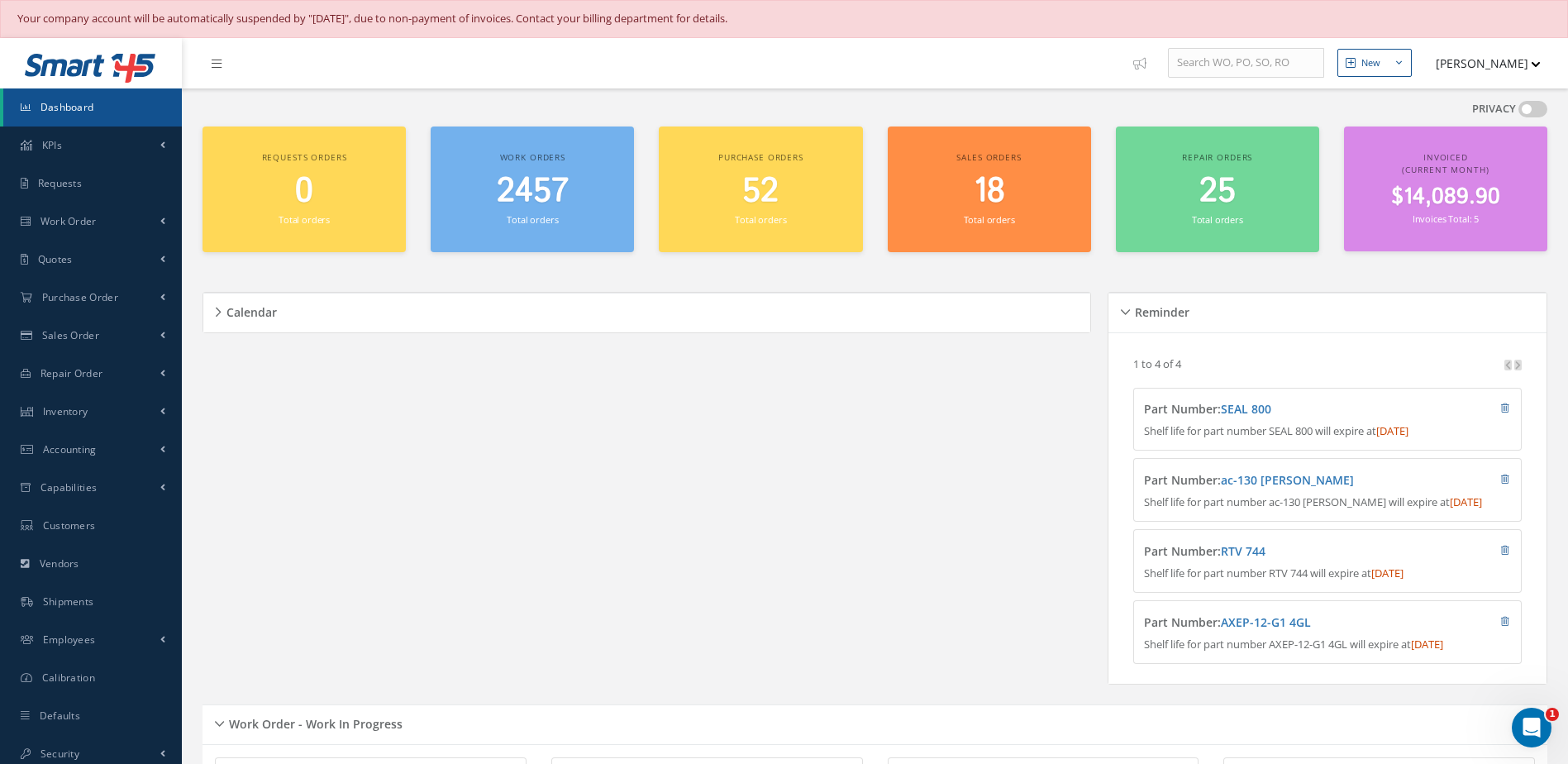
click at [125, 116] on link "Dashboard" at bounding box center [92, 107] width 178 height 38
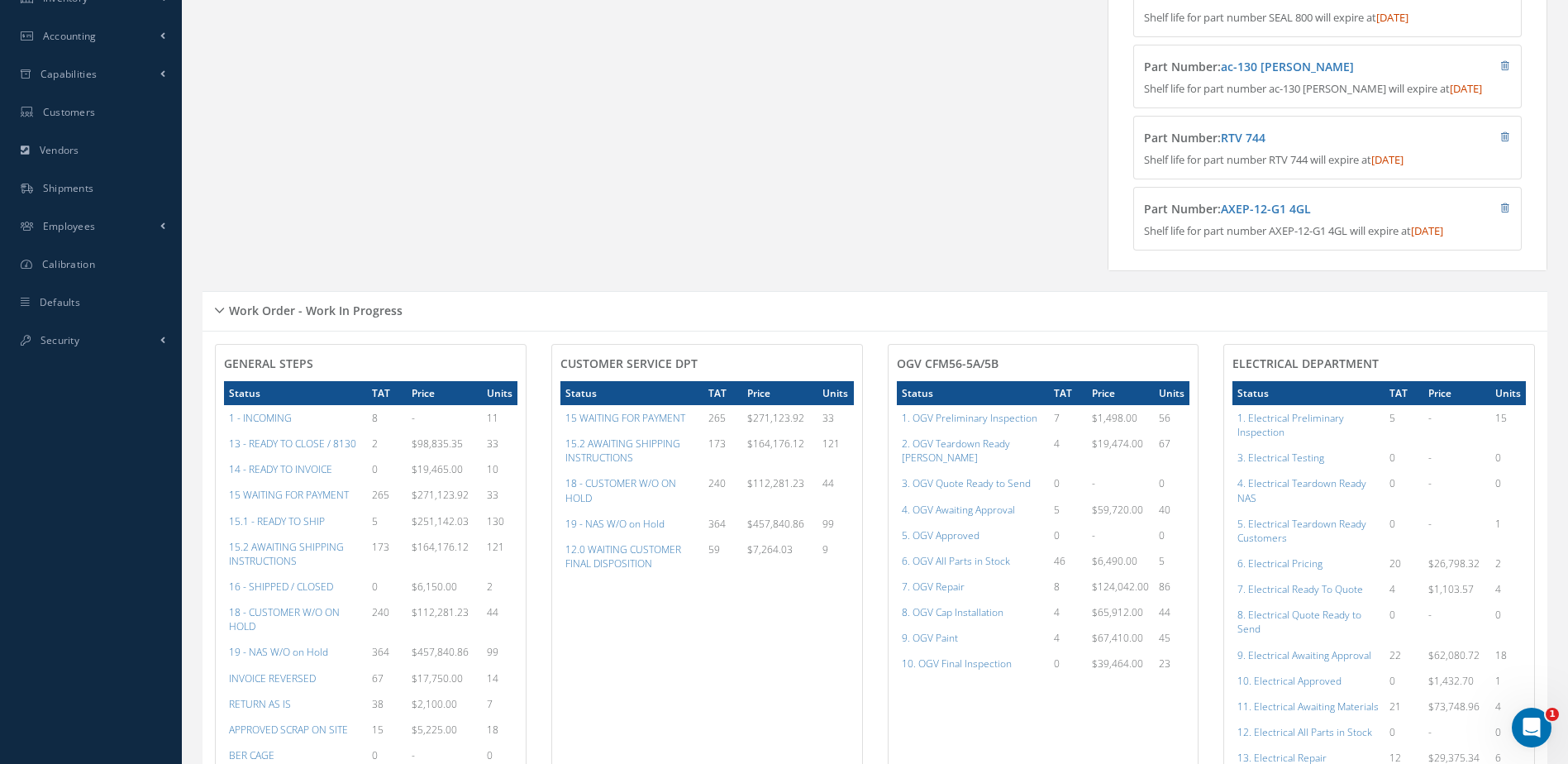
scroll to position [661, 0]
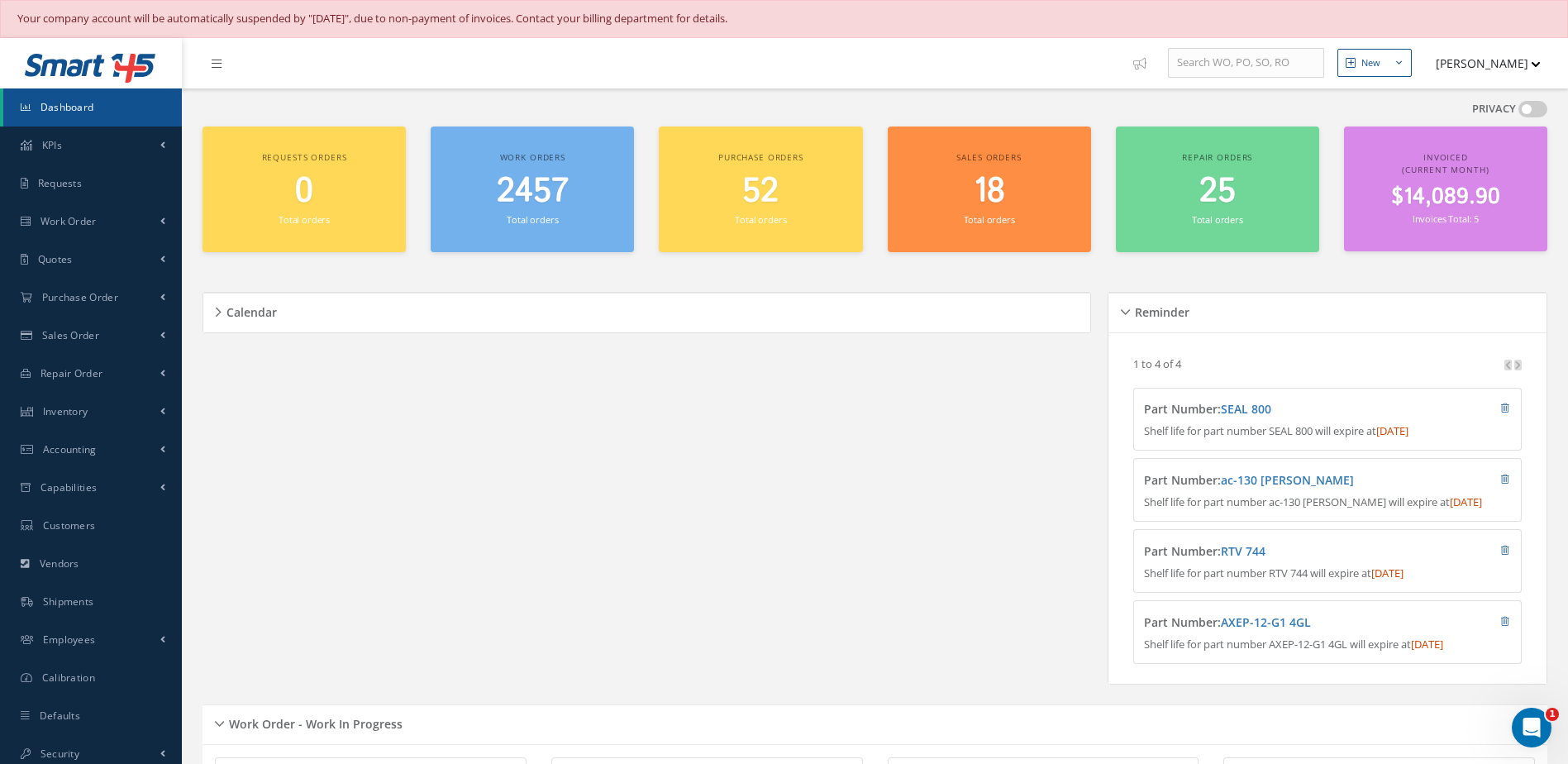
click at [115, 113] on link "Dashboard" at bounding box center [92, 107] width 178 height 38
click at [108, 100] on link "Dashboard" at bounding box center [92, 107] width 178 height 38
click at [544, 190] on span "2457" at bounding box center [533, 191] width 72 height 48
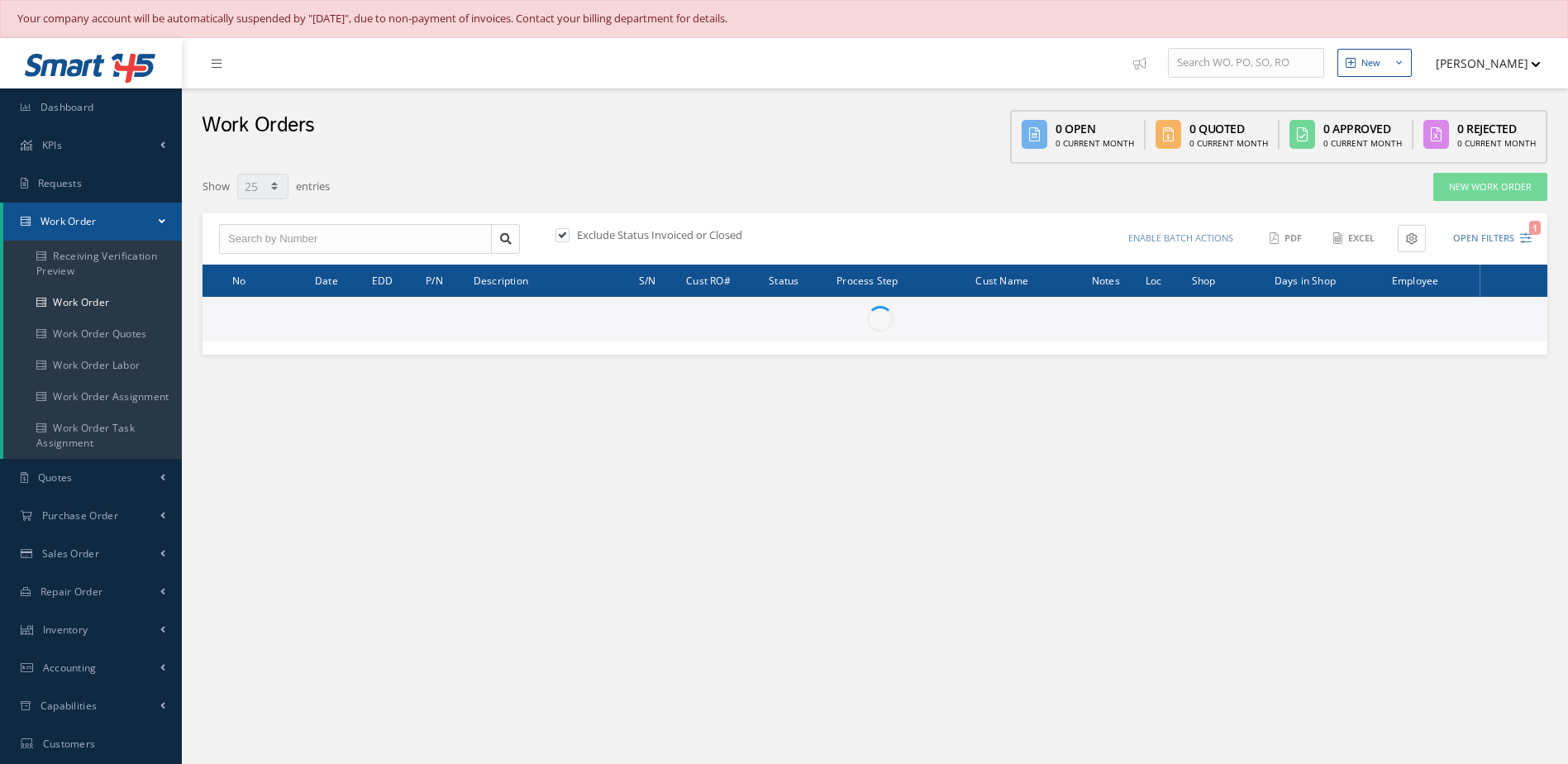
select select "25"
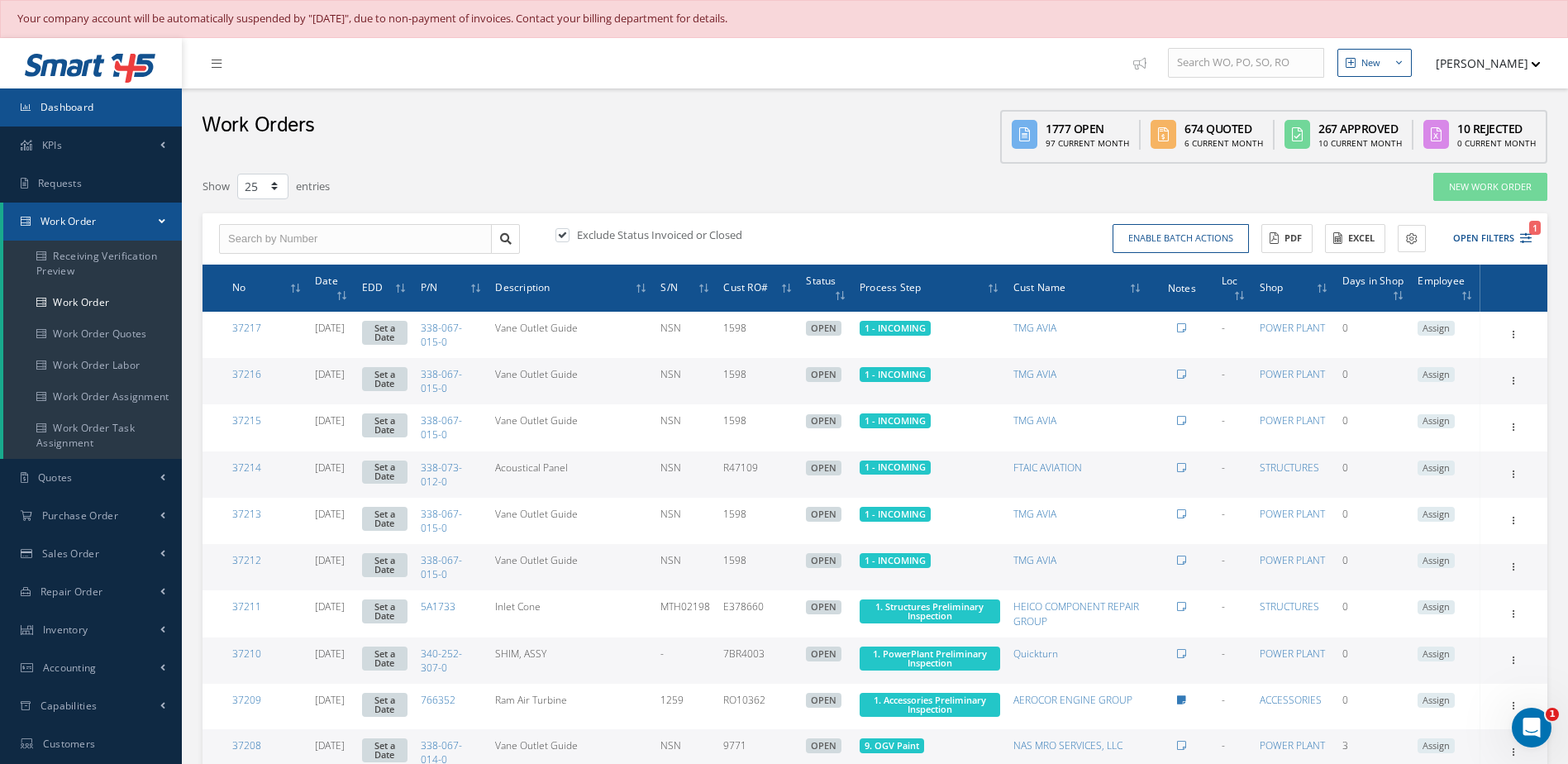
click at [102, 110] on link "Dashboard" at bounding box center [90, 107] width 182 height 38
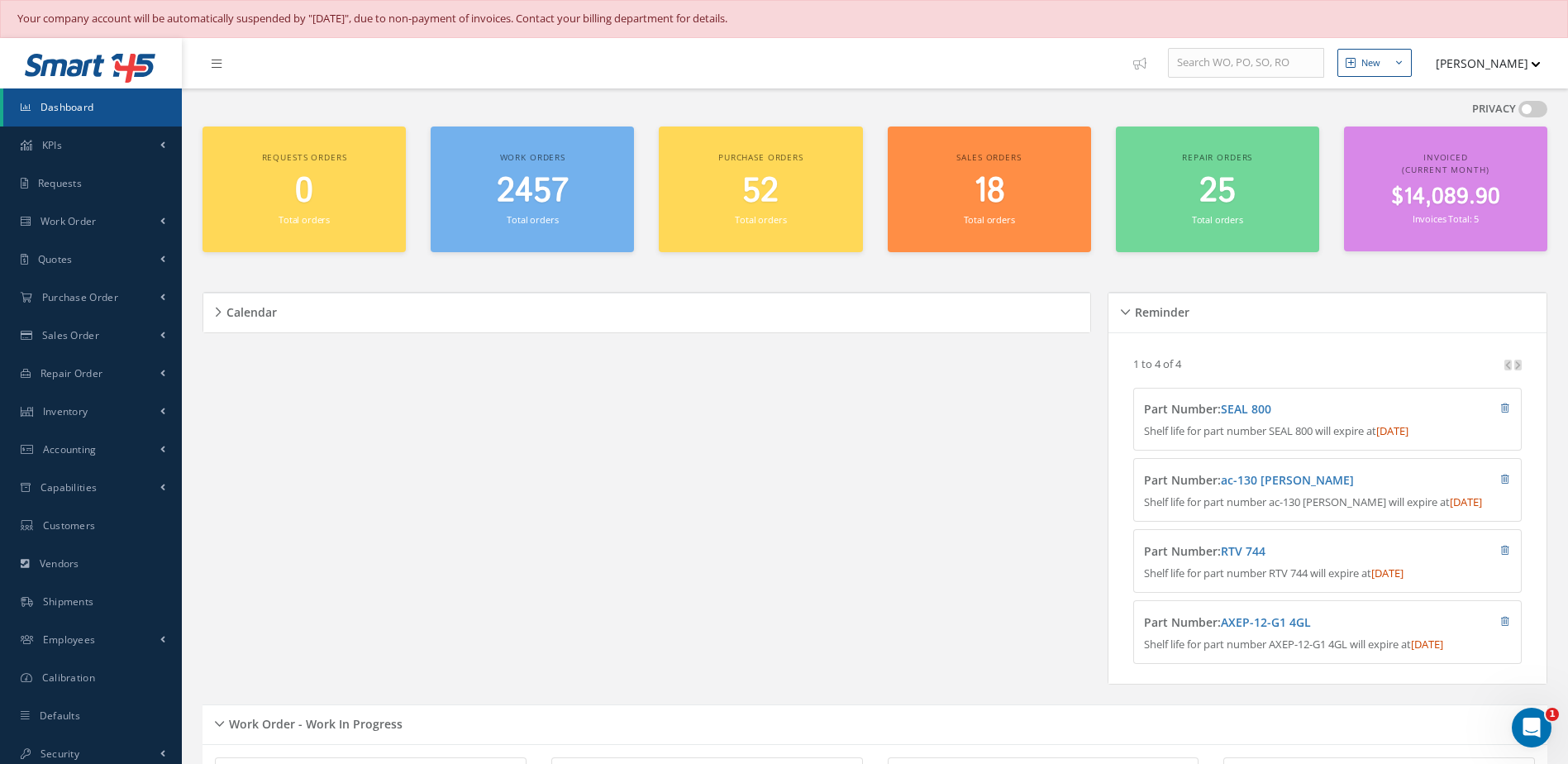
click at [534, 208] on span "2457" at bounding box center [533, 191] width 72 height 48
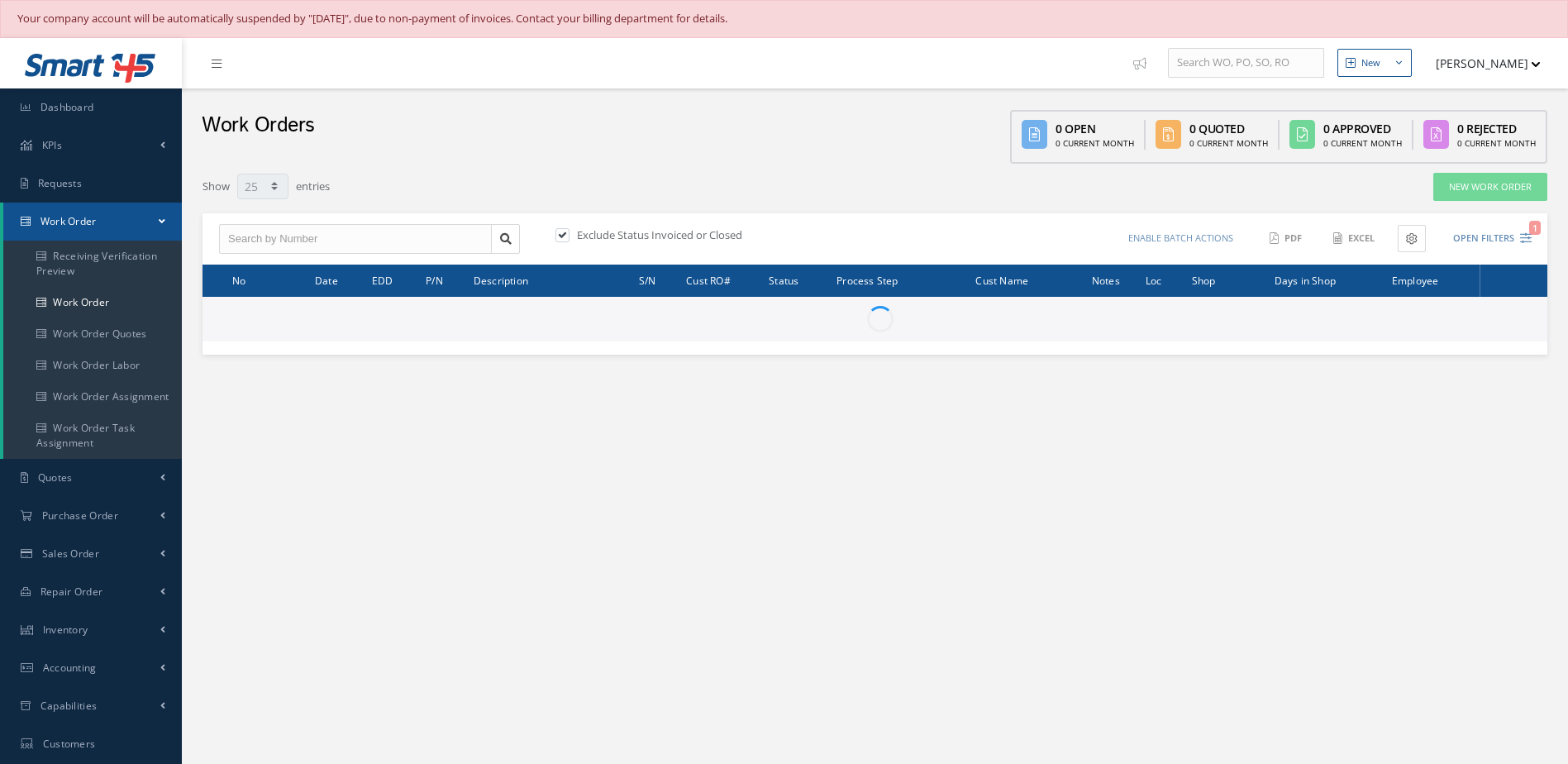
select select "25"
click at [100, 111] on link "Dashboard" at bounding box center [90, 107] width 182 height 38
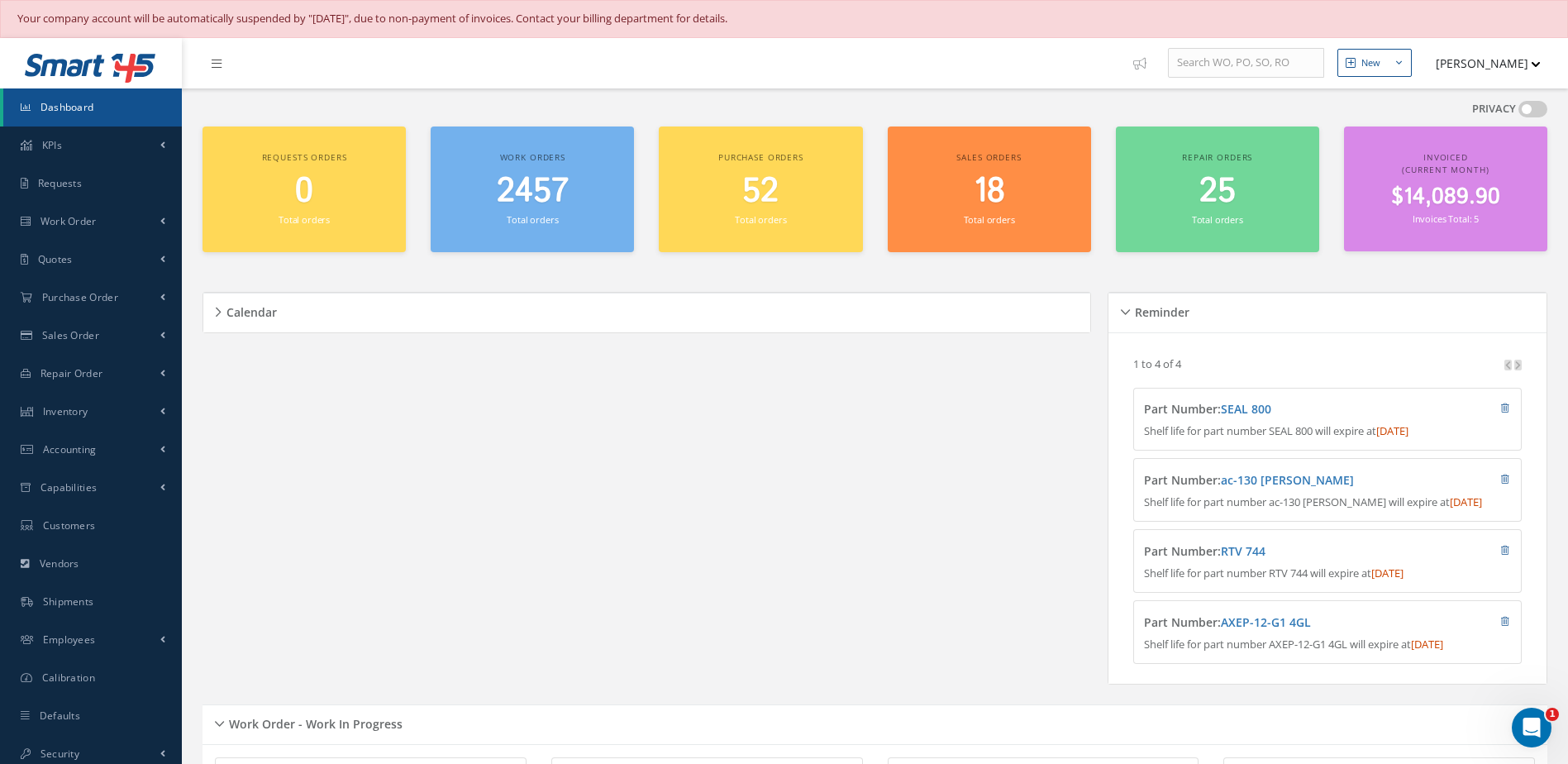
click at [526, 224] on small "Total orders" at bounding box center [532, 219] width 51 height 12
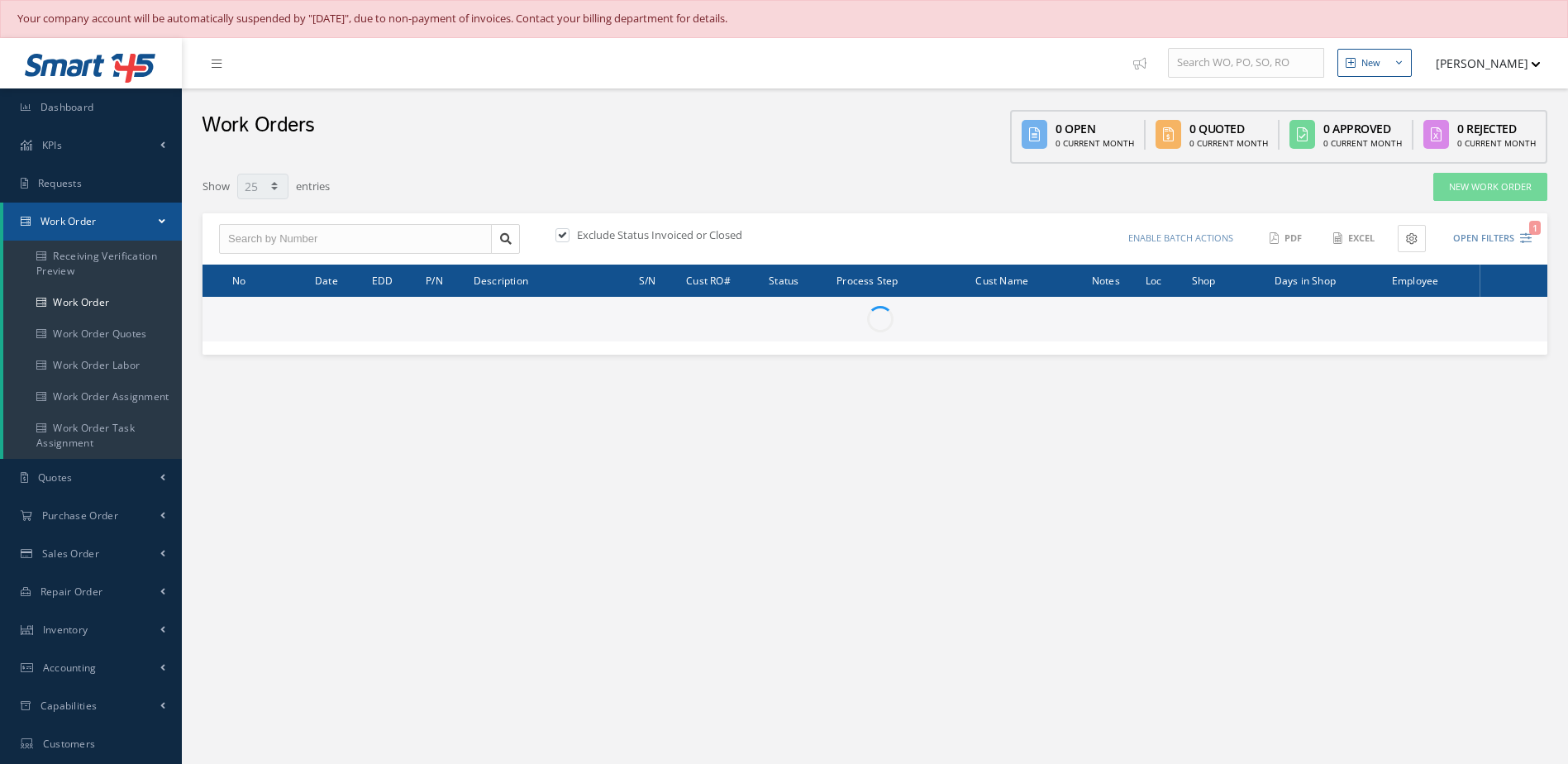
select select "25"
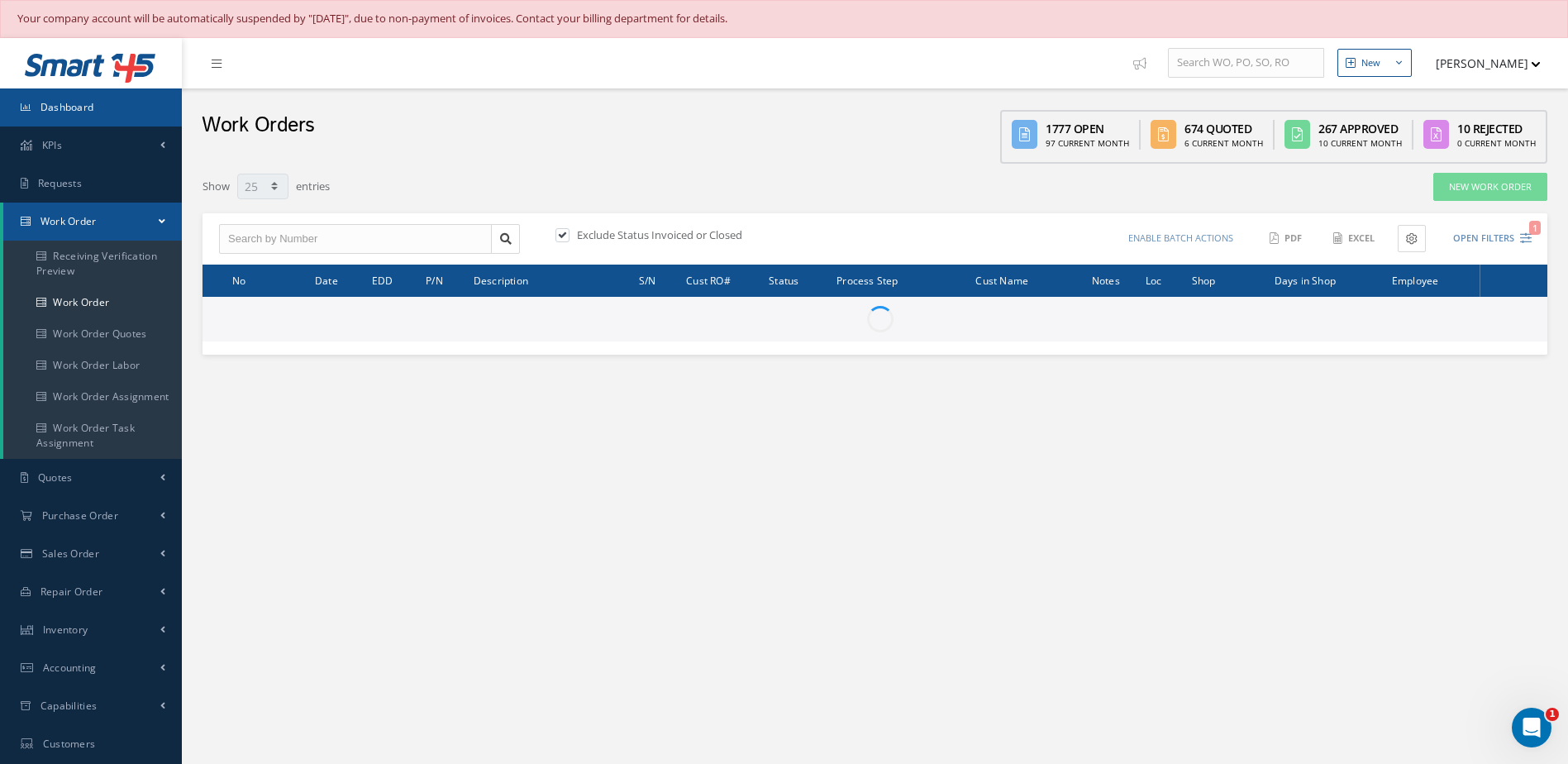
click at [104, 103] on link "Dashboard" at bounding box center [90, 107] width 182 height 38
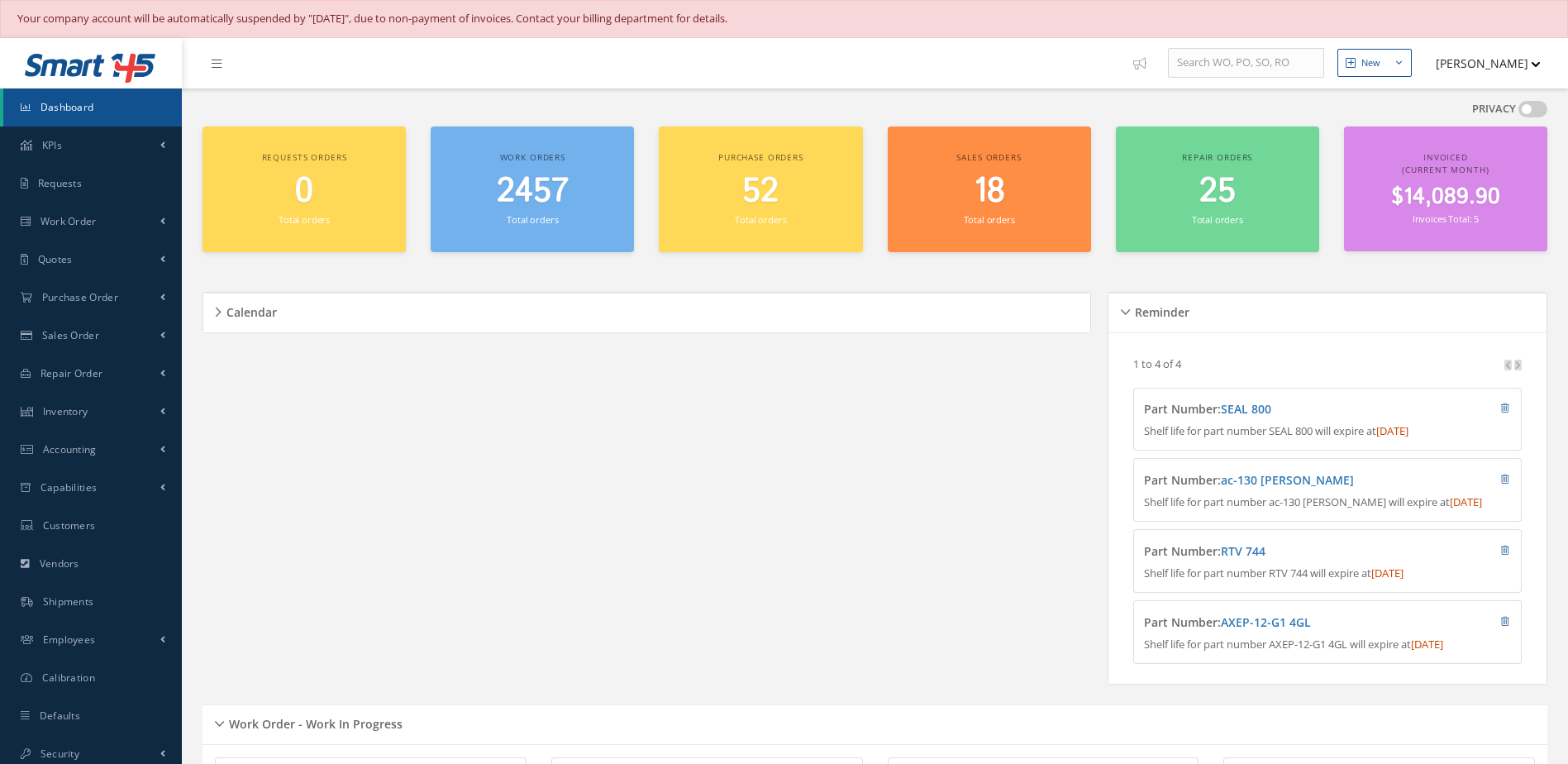
click at [105, 107] on link "Dashboard" at bounding box center [92, 107] width 178 height 38
click at [121, 108] on link "Dashboard" at bounding box center [92, 107] width 178 height 38
click at [137, 106] on link "Dashboard" at bounding box center [92, 107] width 178 height 38
click at [510, 198] on span "2457" at bounding box center [533, 191] width 72 height 48
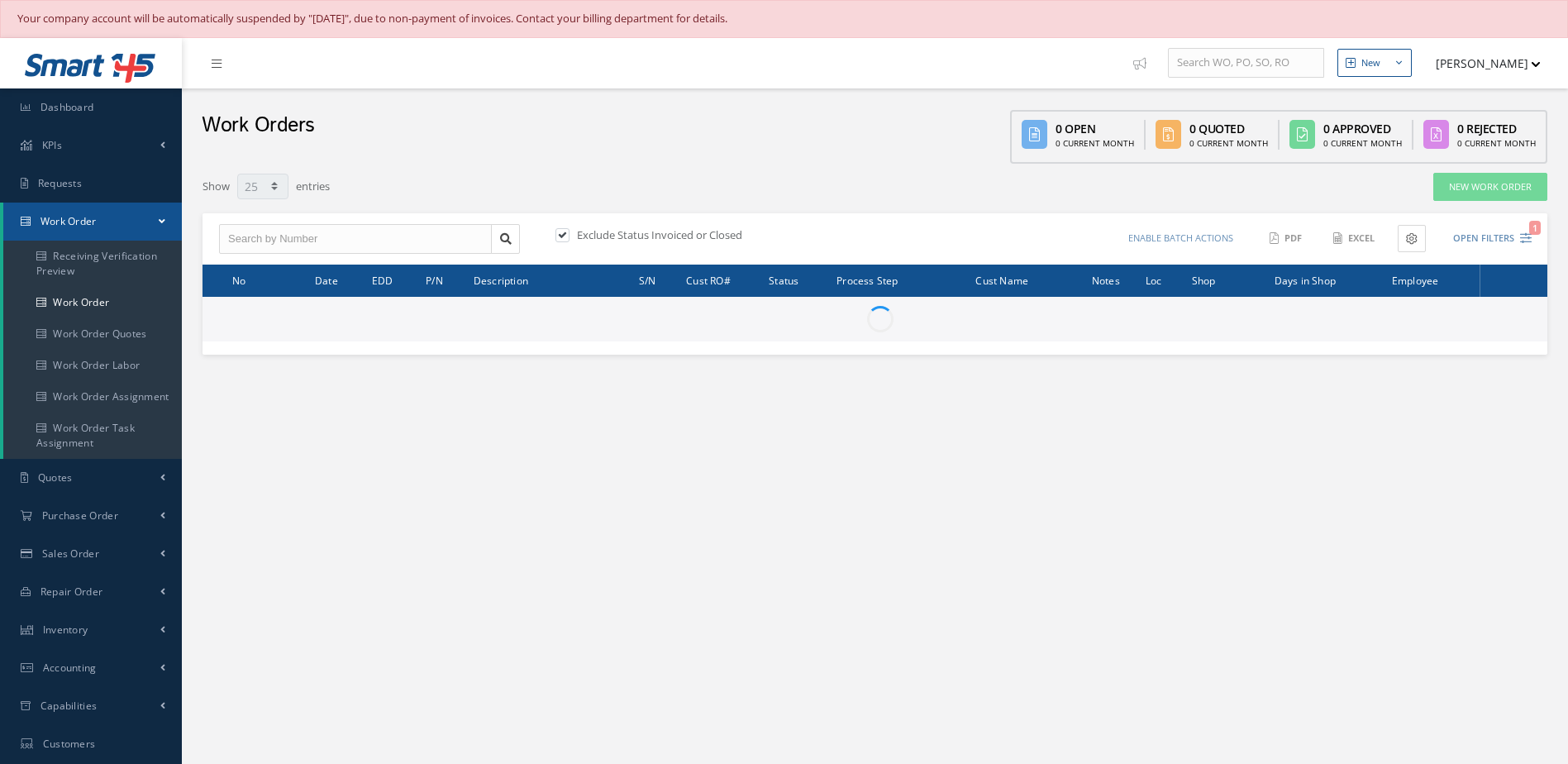
select select "25"
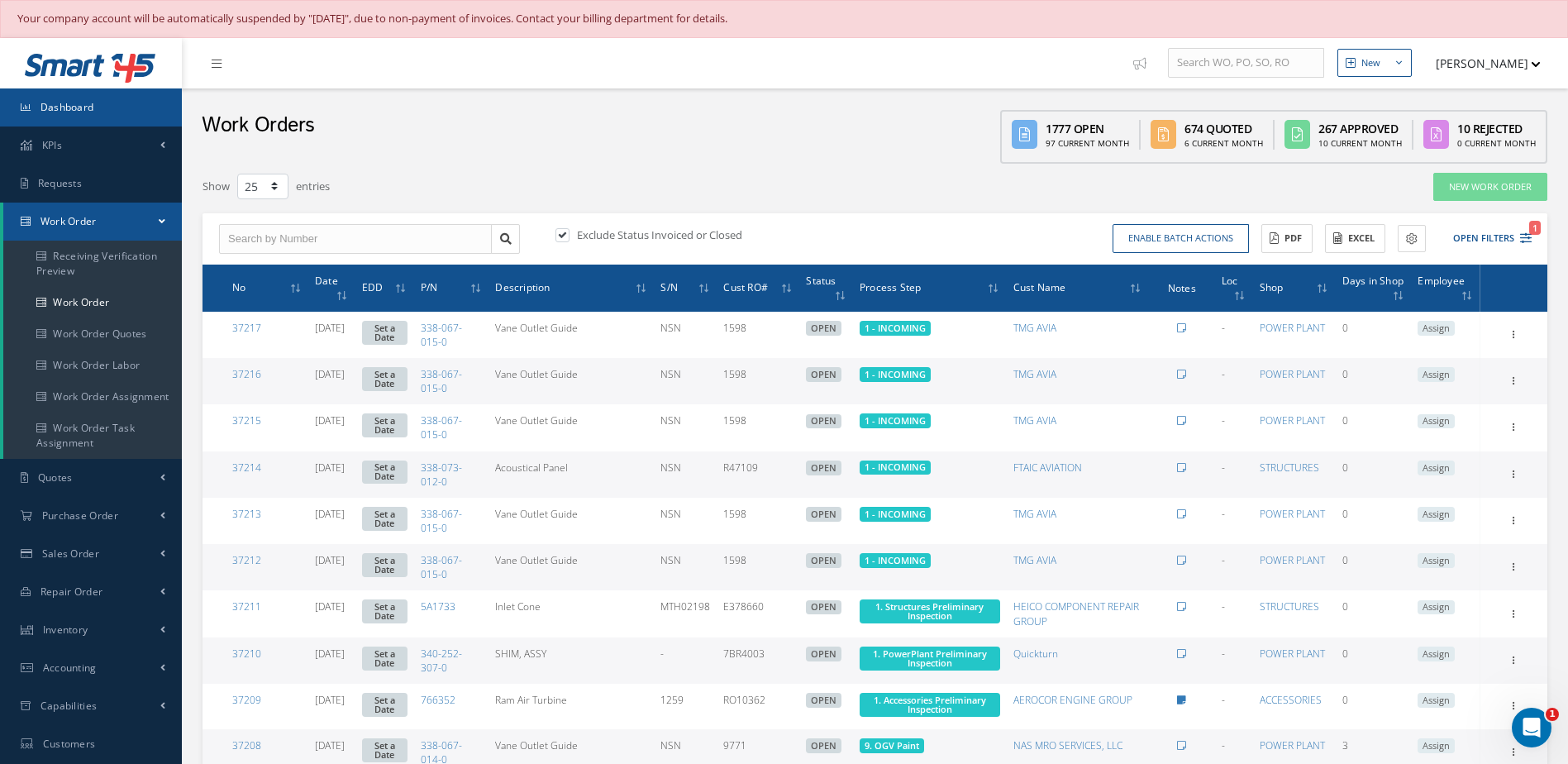
click at [90, 105] on span "Dashboard" at bounding box center [67, 106] width 54 height 14
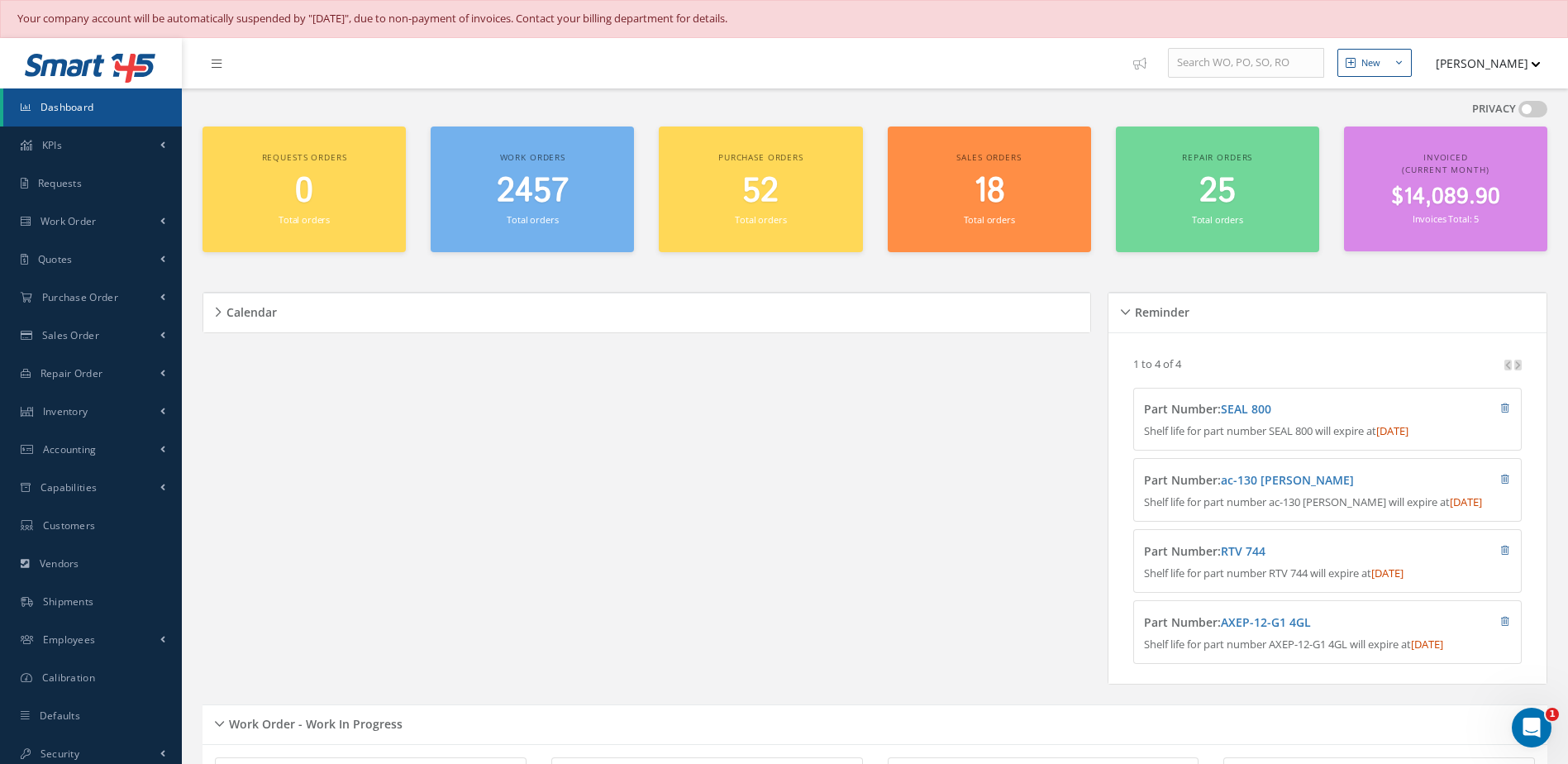
click at [106, 104] on link "Dashboard" at bounding box center [92, 107] width 178 height 38
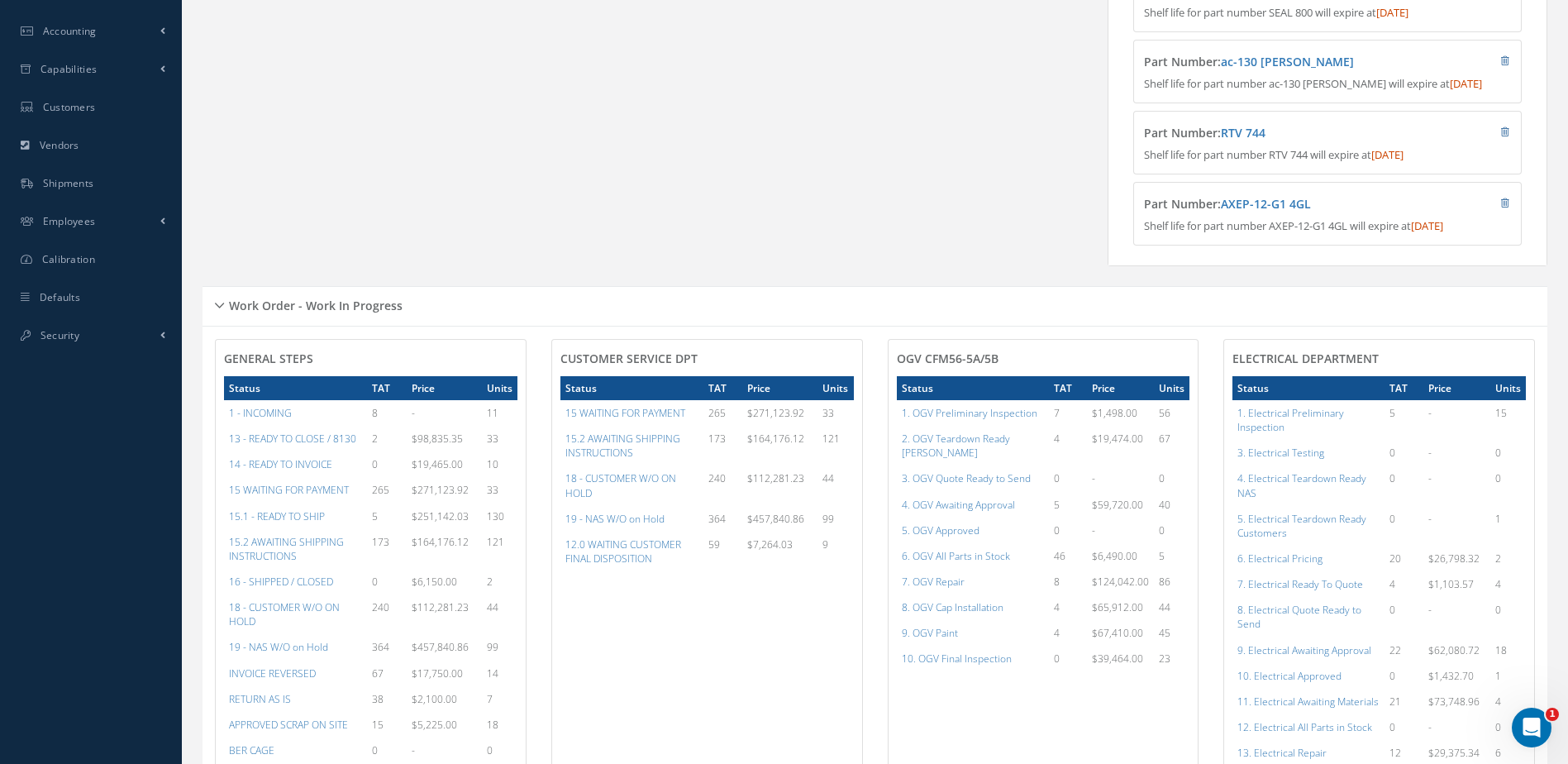
scroll to position [5, 0]
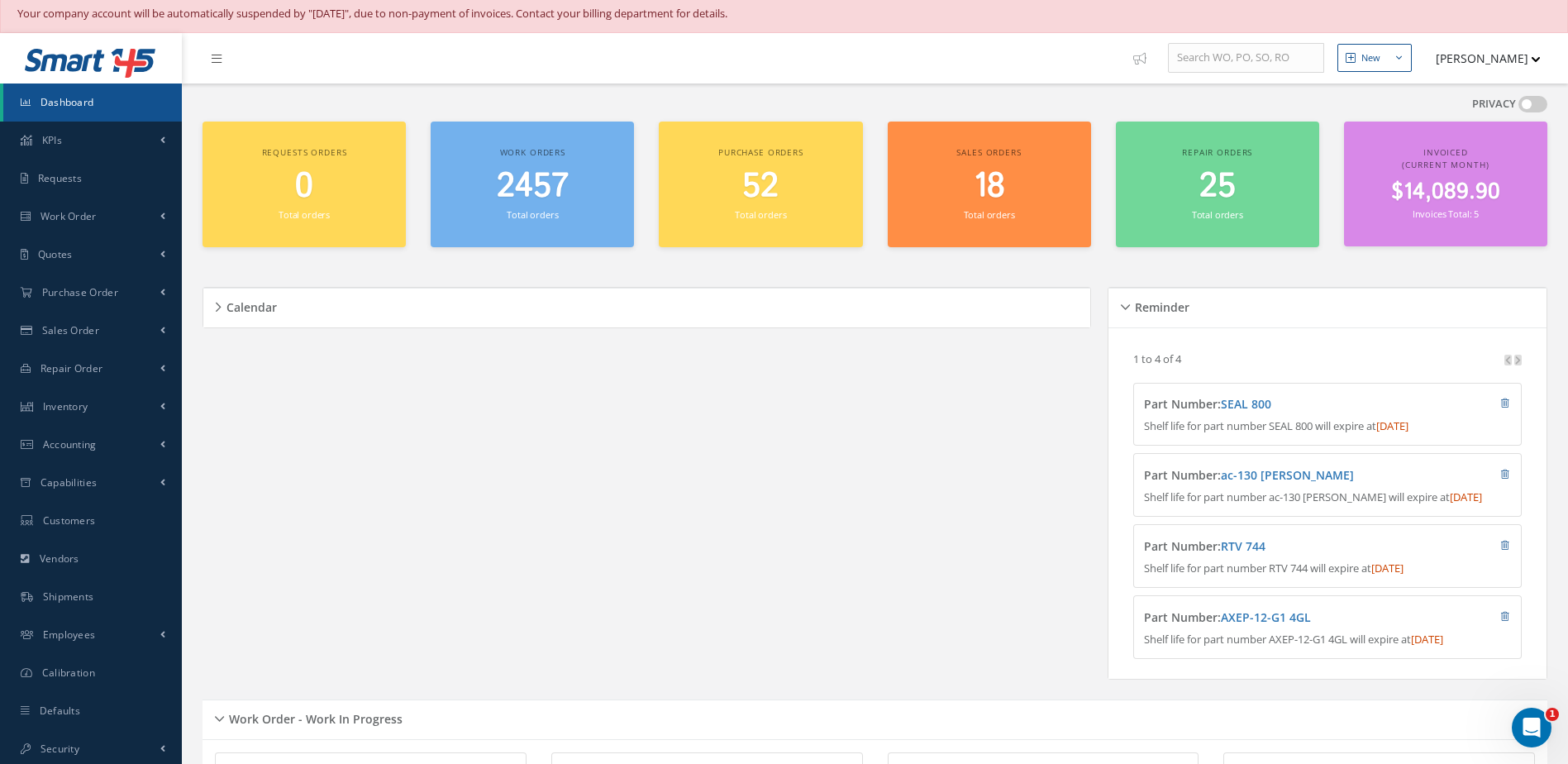
click at [87, 99] on span "Dashboard" at bounding box center [67, 102] width 54 height 14
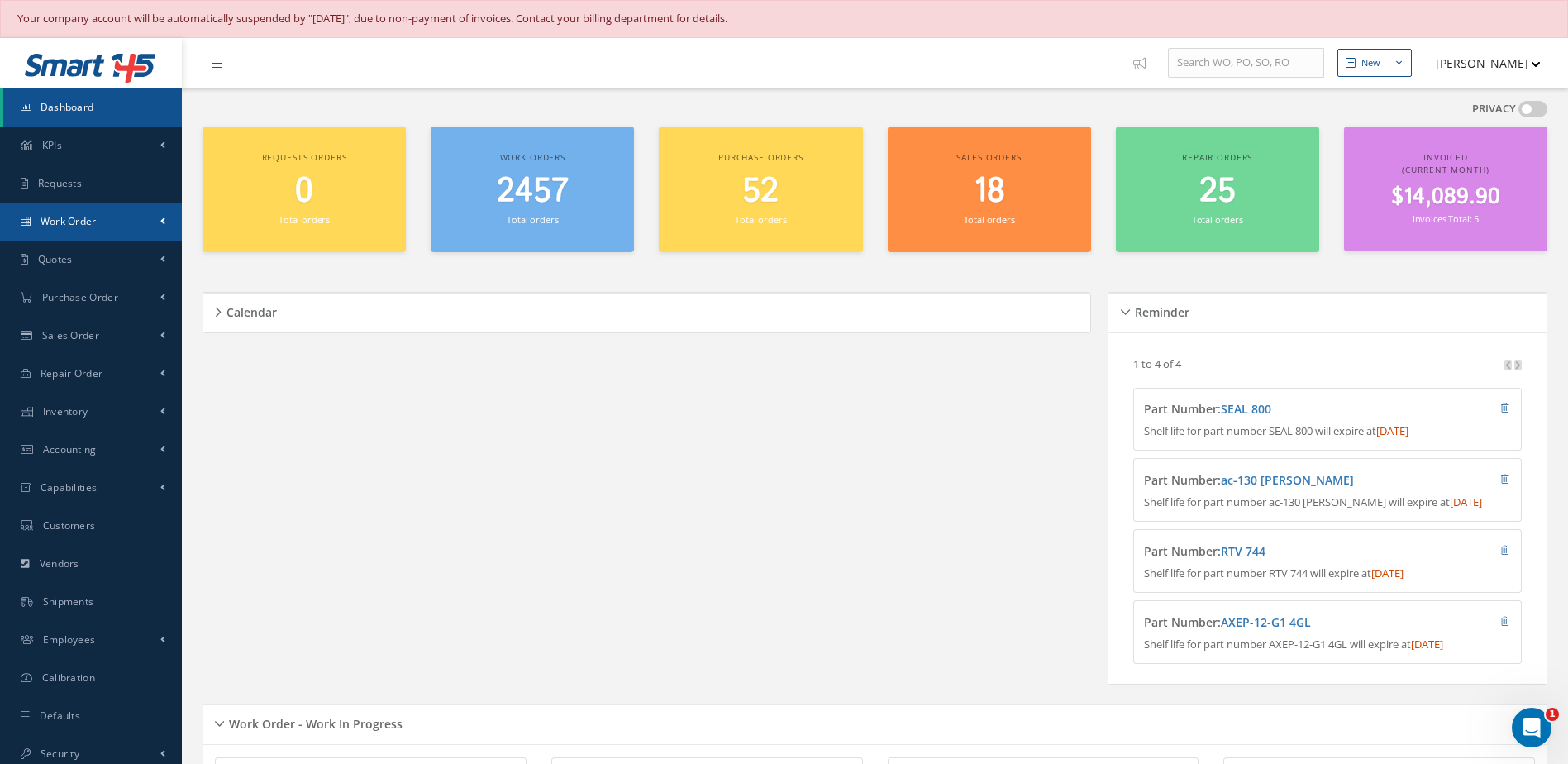
click at [86, 216] on span "Work Order" at bounding box center [68, 220] width 56 height 14
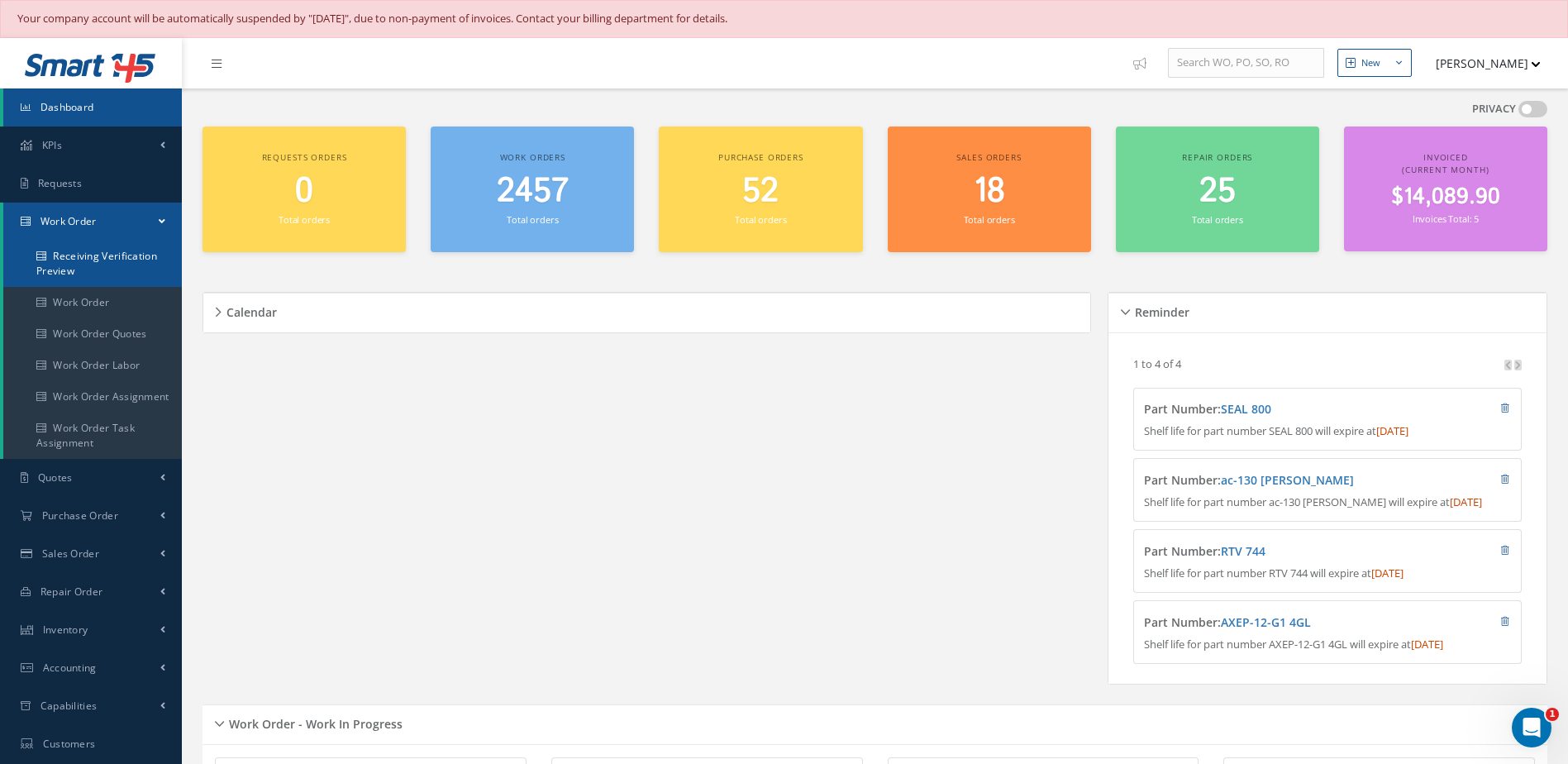
click at [104, 262] on link "Receiving Verification Preview" at bounding box center [92, 264] width 178 height 47
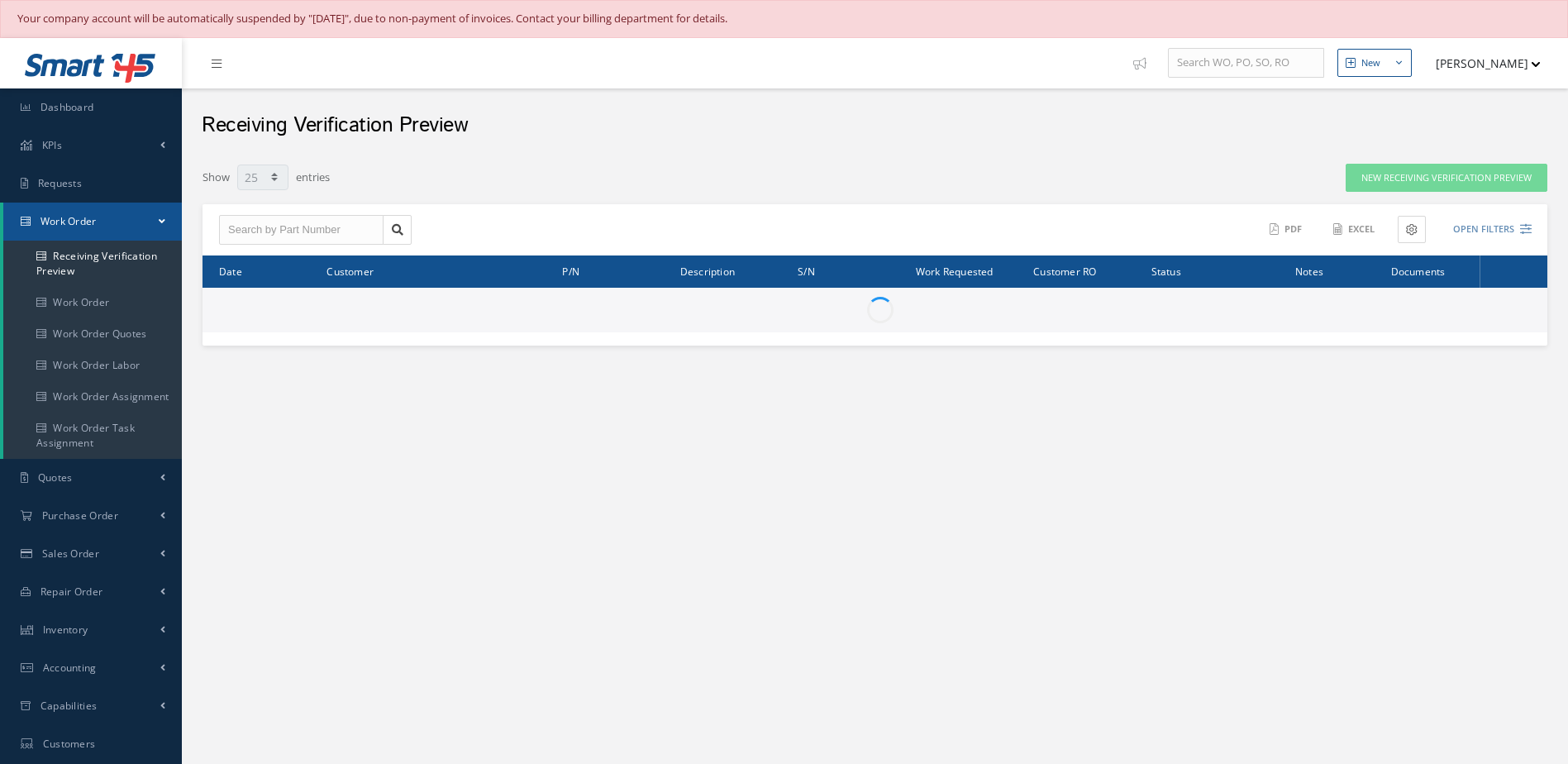
select select "25"
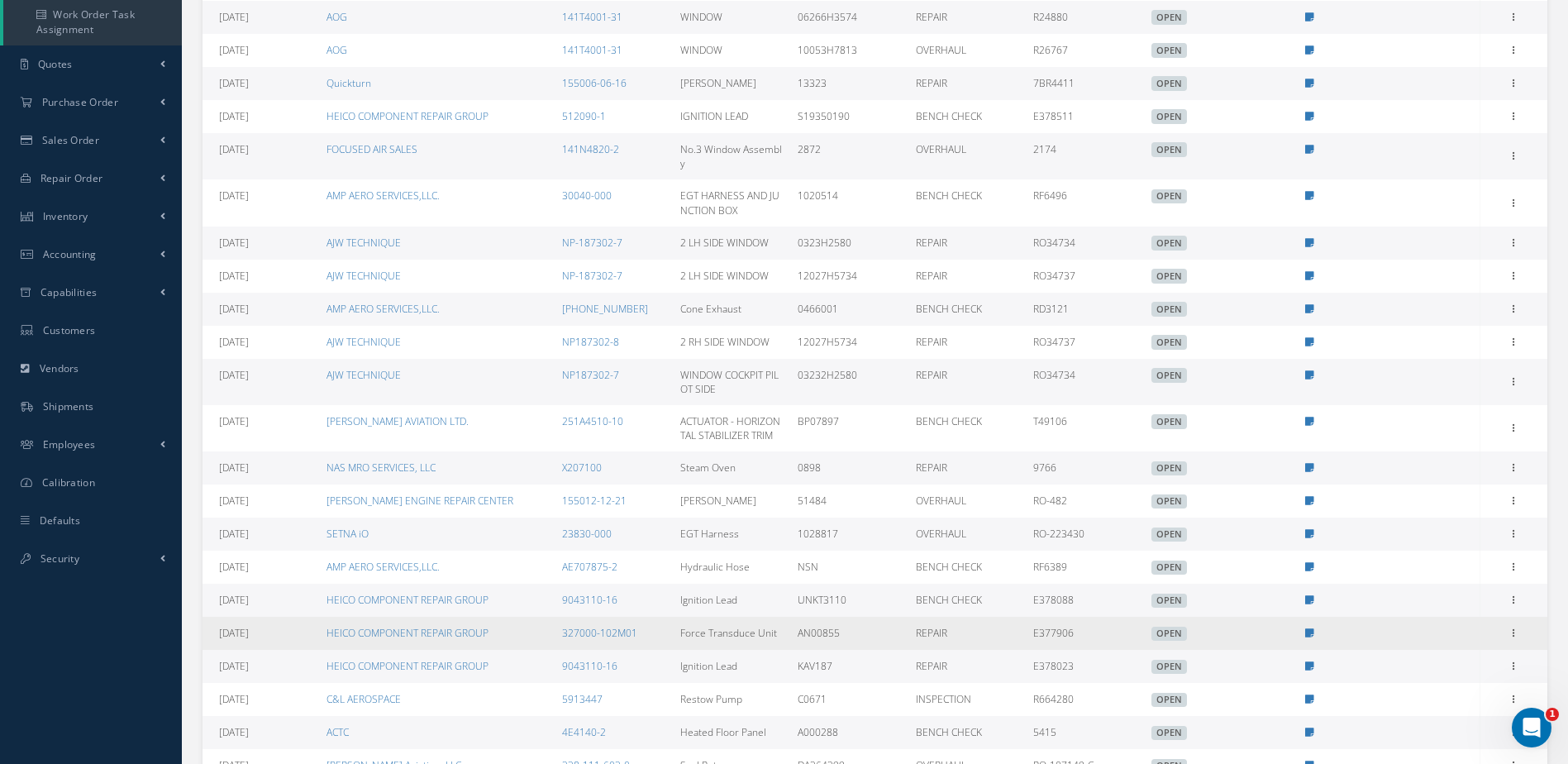
scroll to position [545, 0]
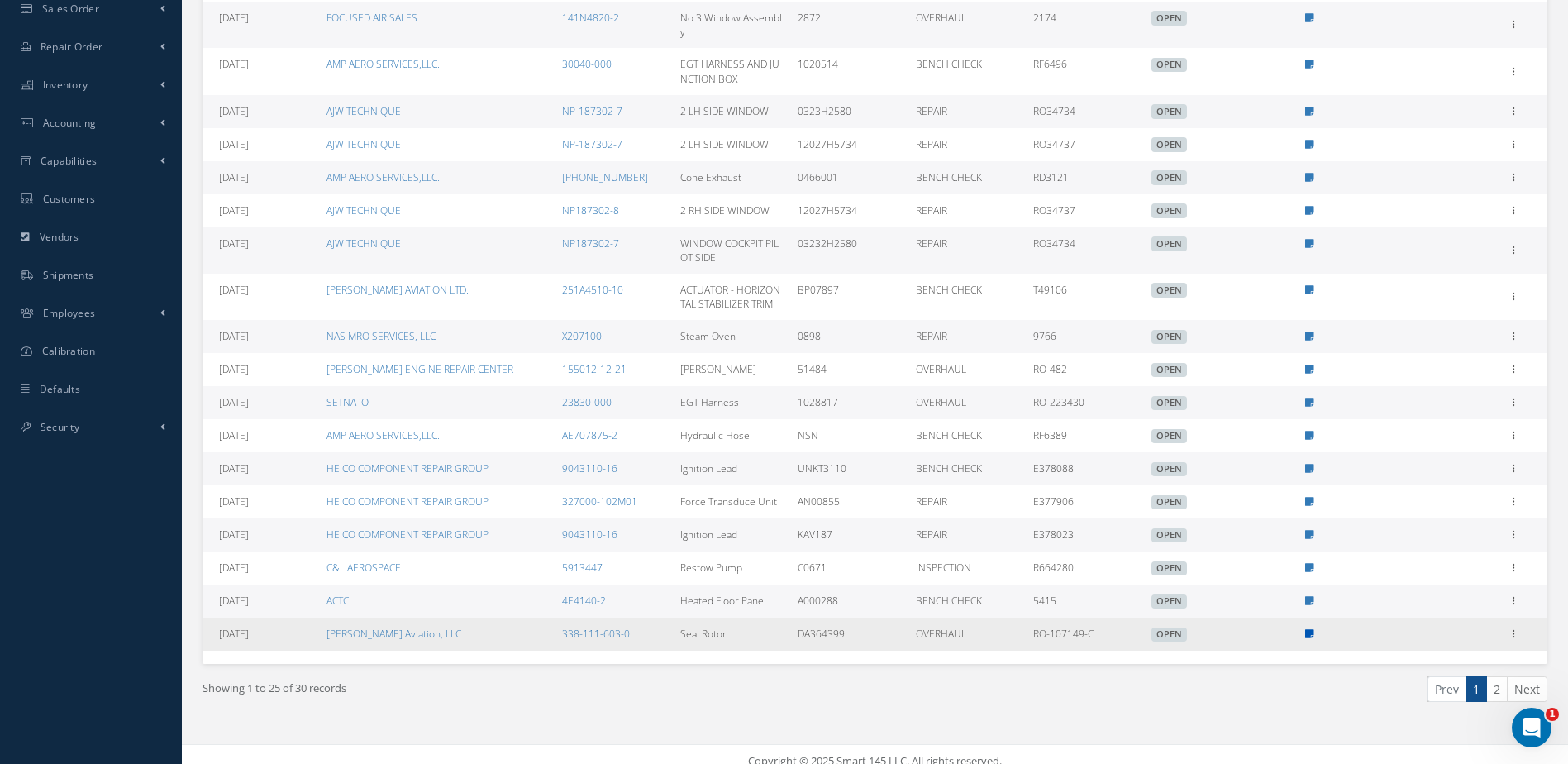
click at [1309, 629] on icon at bounding box center [1310, 633] width 9 height 10
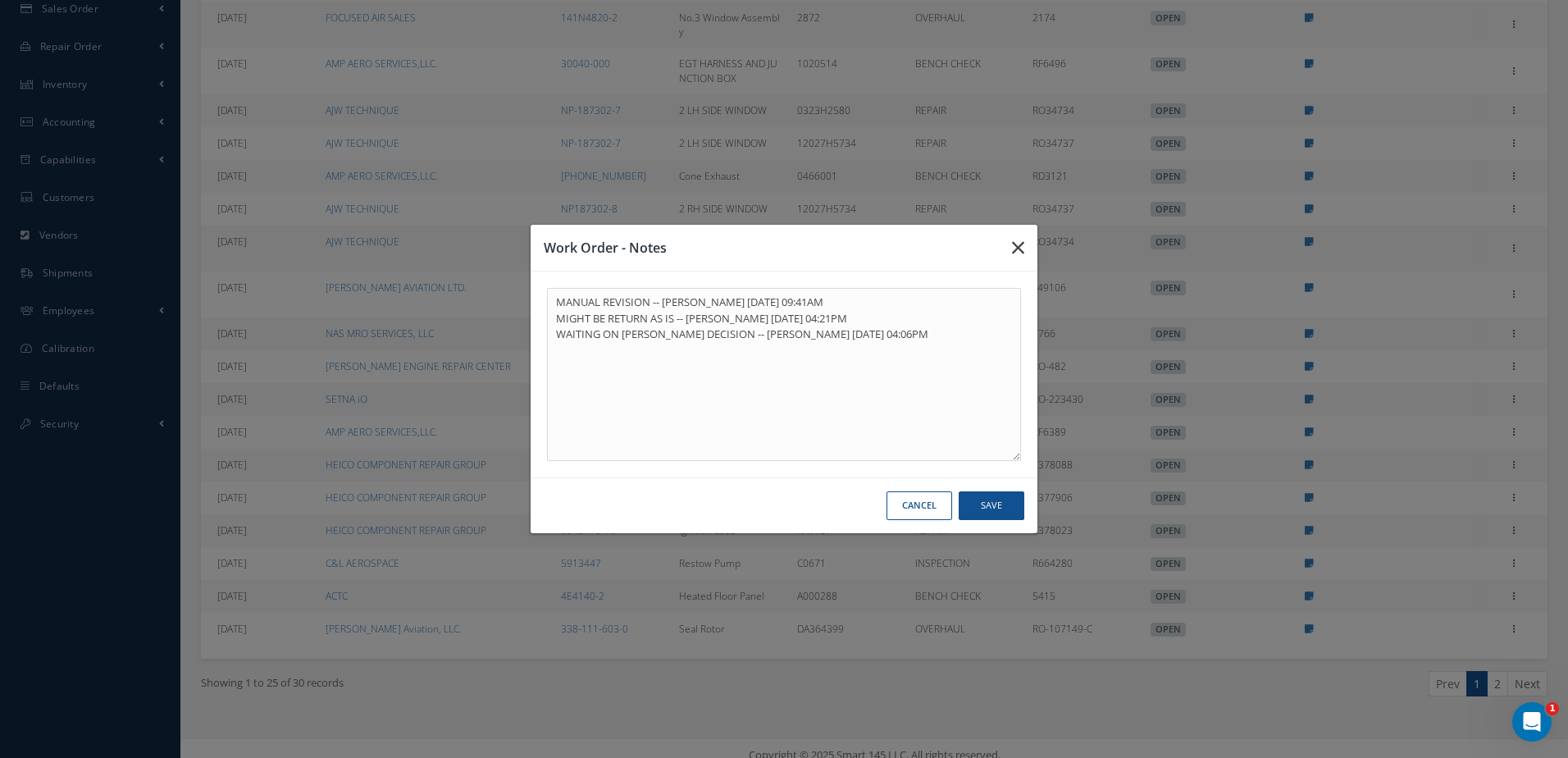
click at [1016, 242] on icon "button" at bounding box center [1017, 247] width 12 height 19
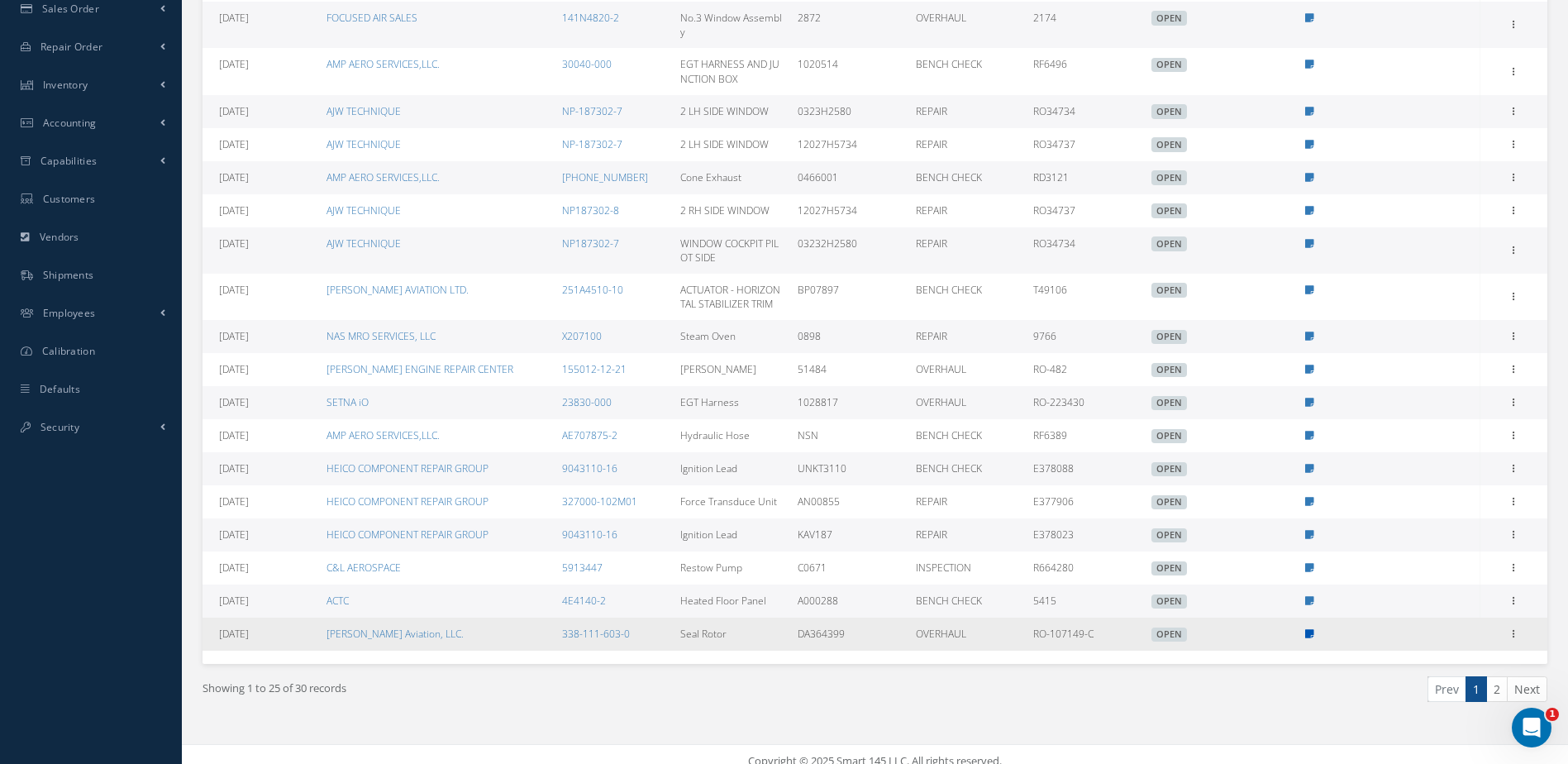
click at [1312, 629] on icon at bounding box center [1310, 633] width 9 height 10
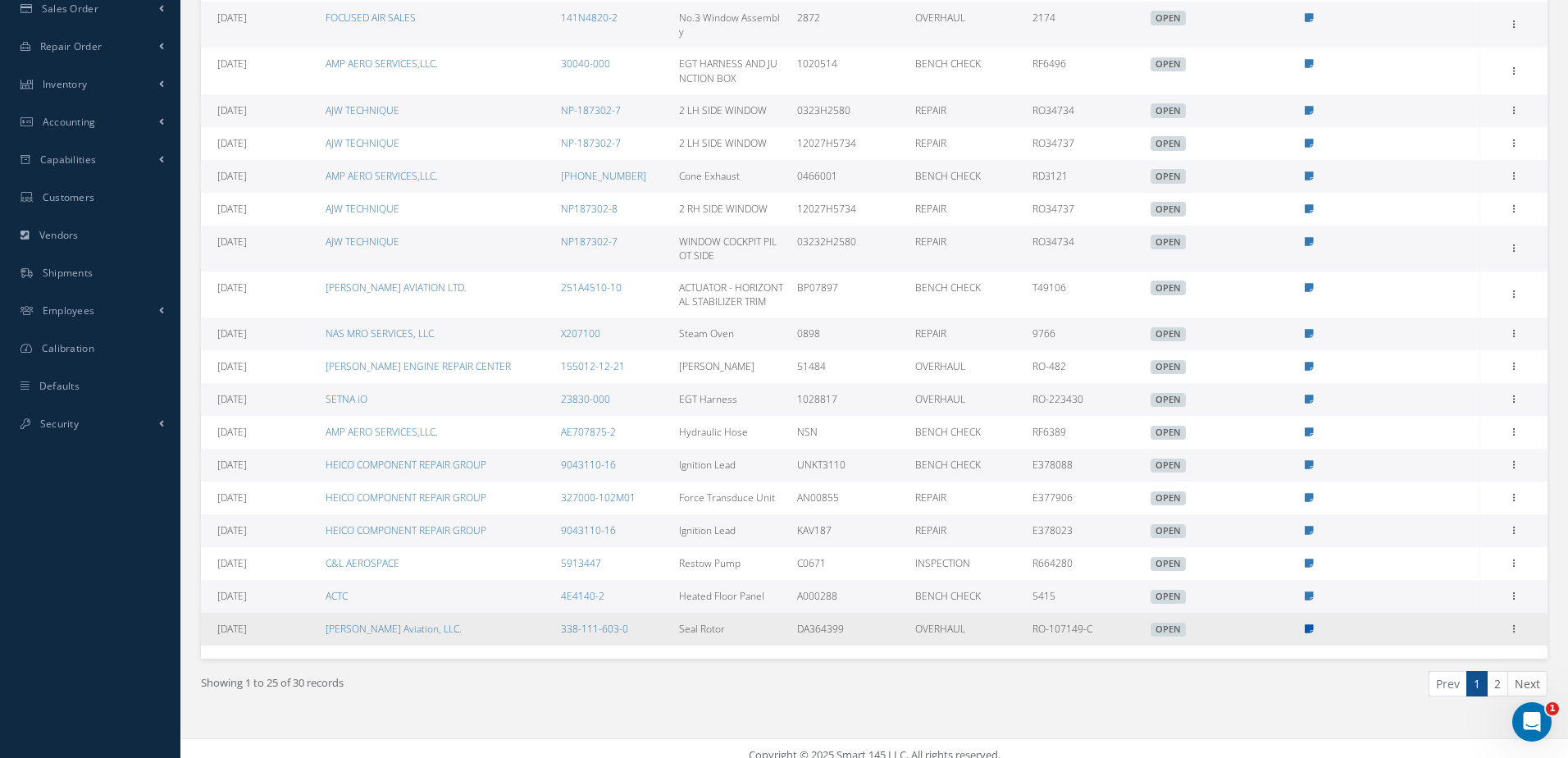
type textarea "MANUAL REVISION -- Jerry Franco 09/02/2025 09:41AM MIGHT BE RETURN AS IS -- Jer…"
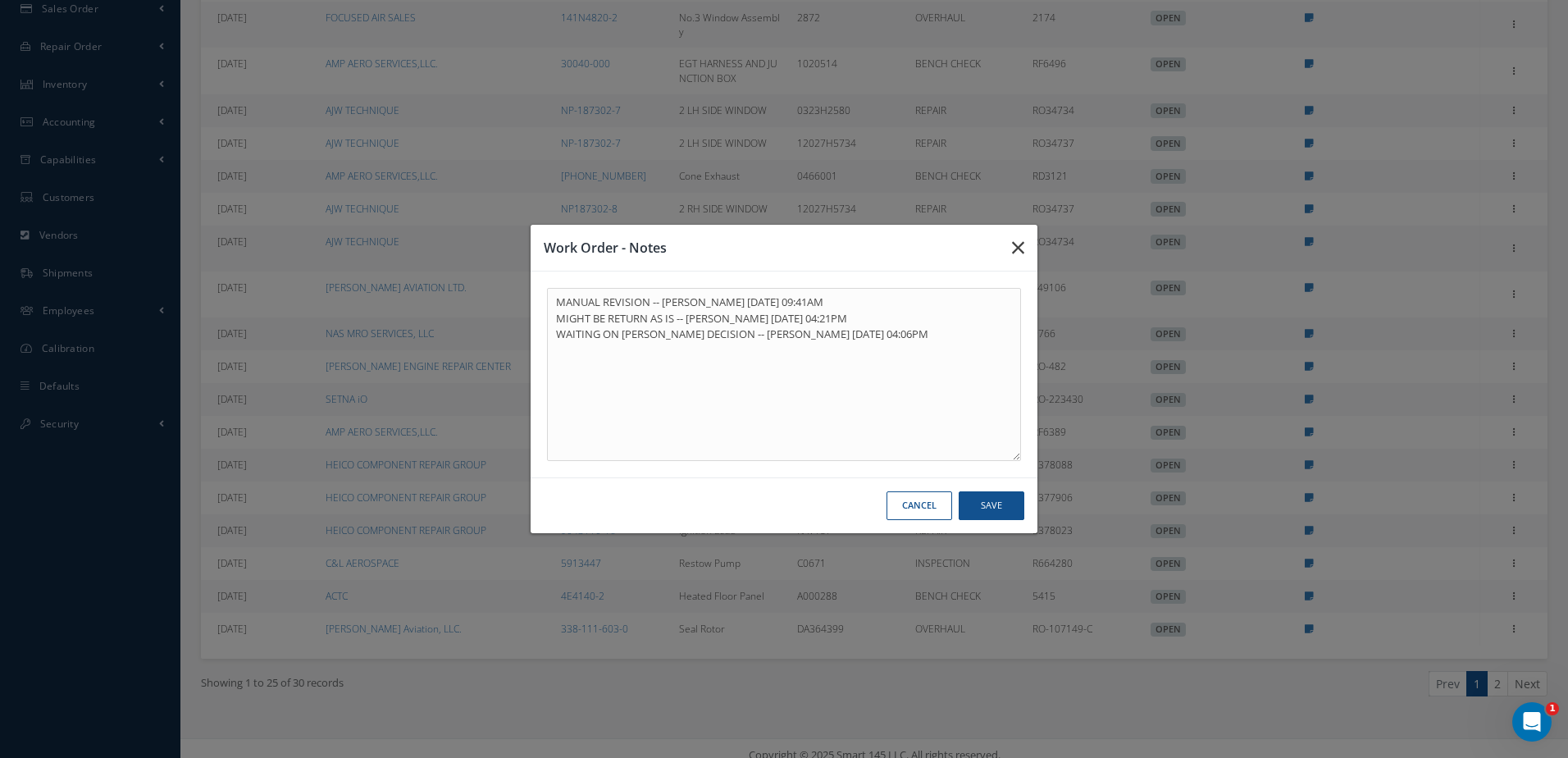
click at [1022, 248] on icon "button" at bounding box center [1017, 247] width 12 height 19
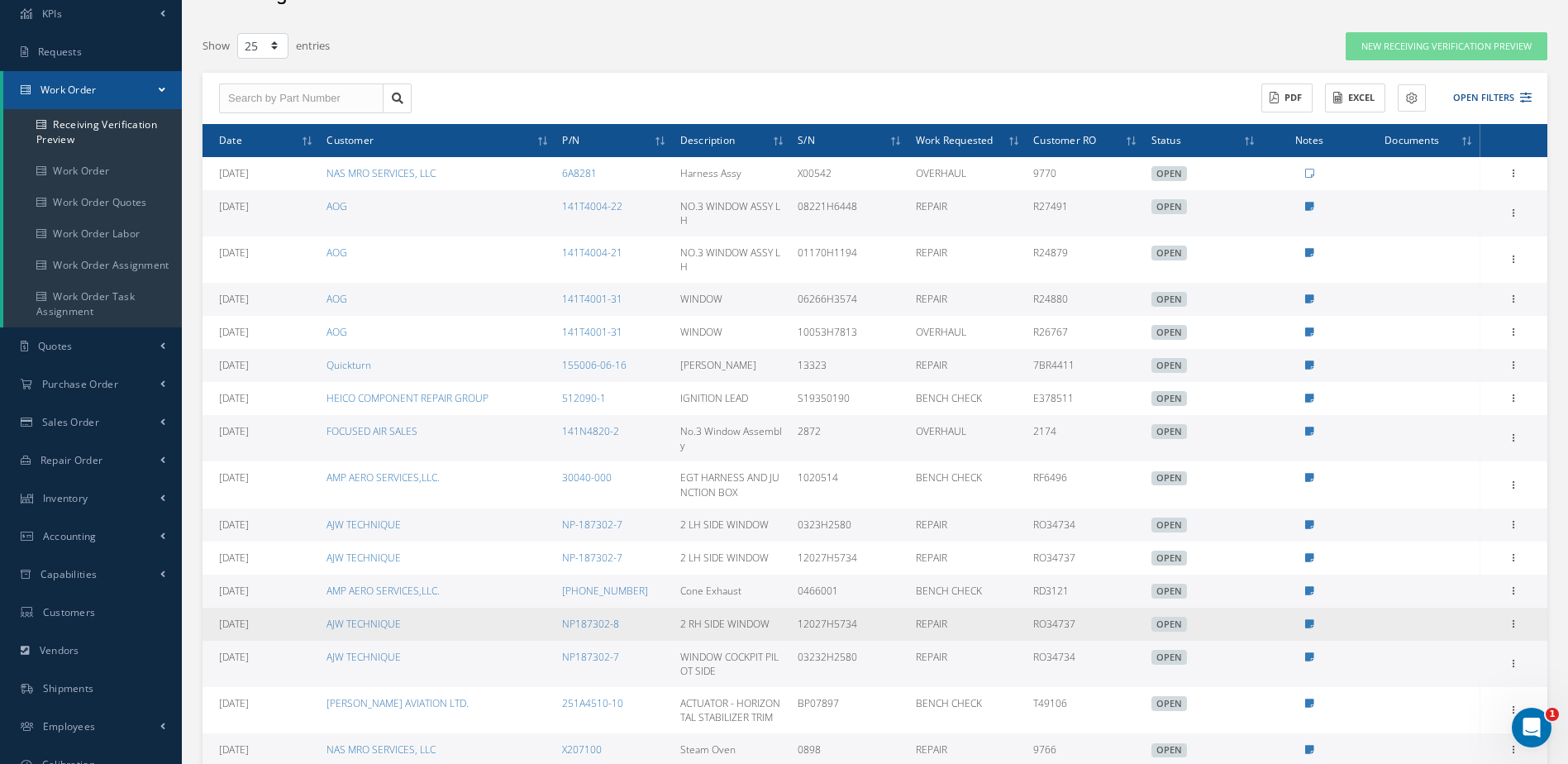
scroll to position [0, 0]
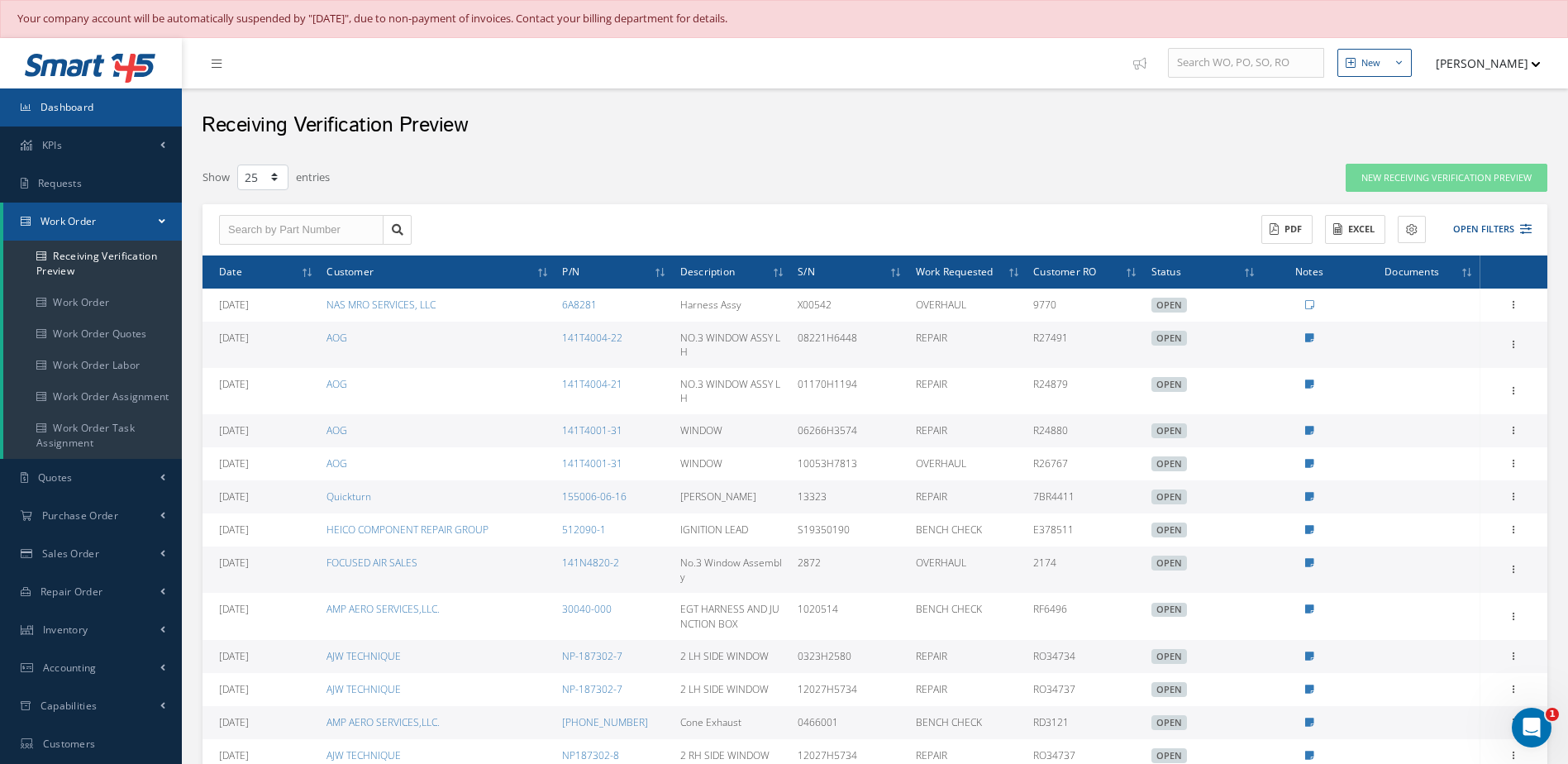
click at [78, 121] on link "Dashboard" at bounding box center [90, 107] width 182 height 38
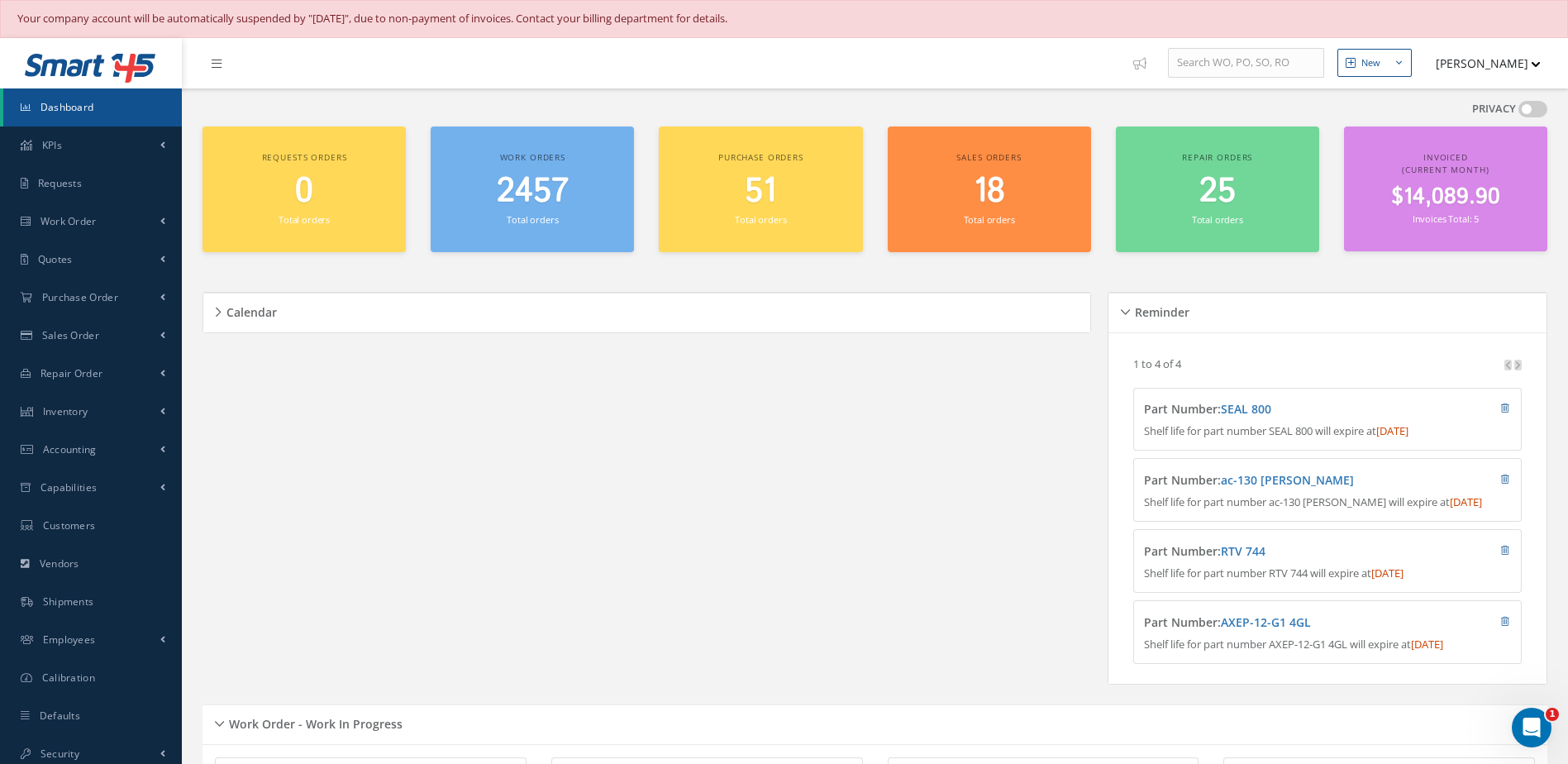
click at [92, 106] on span "Dashboard" at bounding box center [67, 106] width 54 height 14
click at [87, 217] on span "Work Order" at bounding box center [68, 220] width 56 height 14
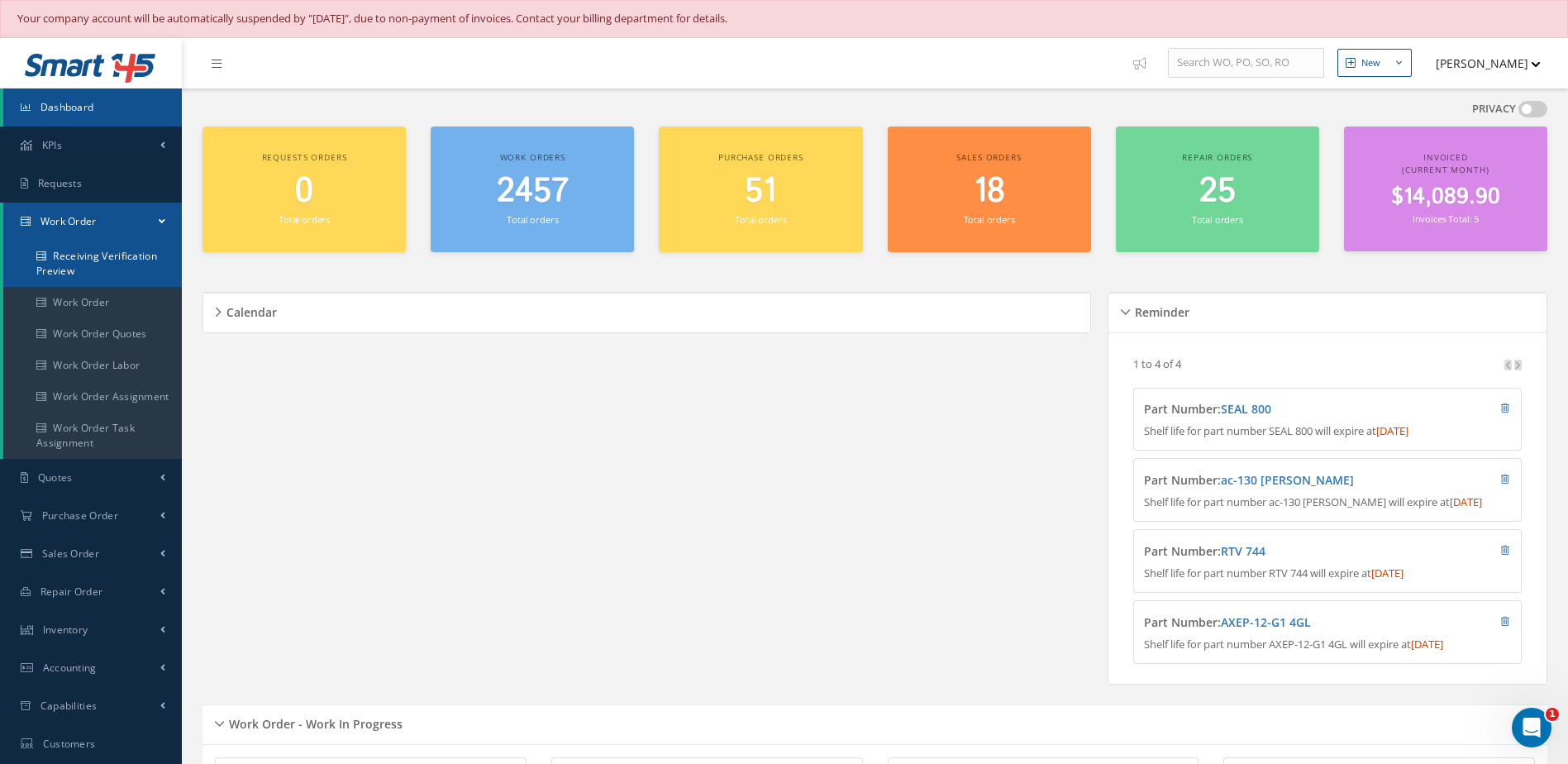
click at [96, 274] on link "Receiving Verification Preview" at bounding box center [92, 264] width 178 height 47
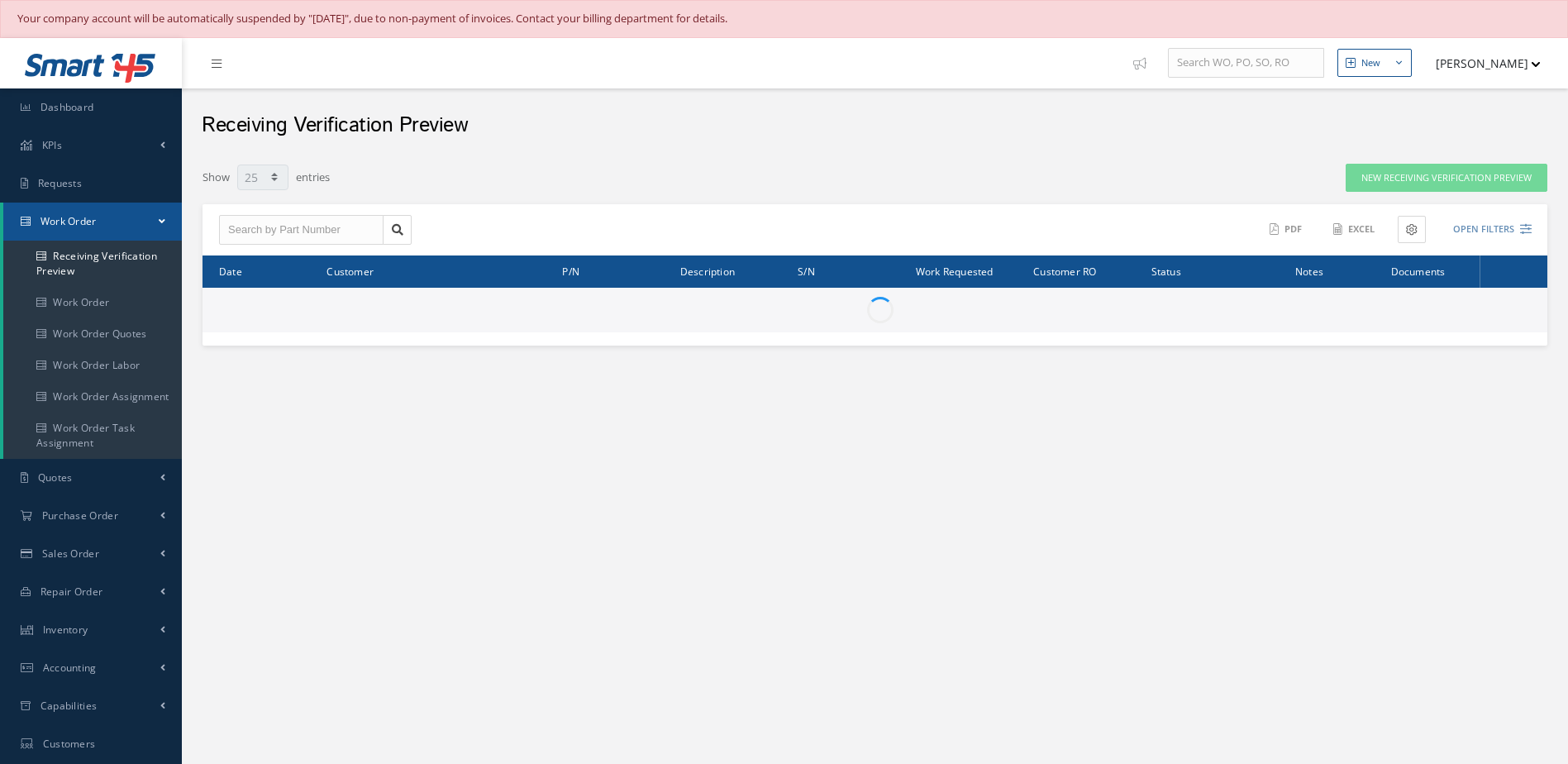
select select "25"
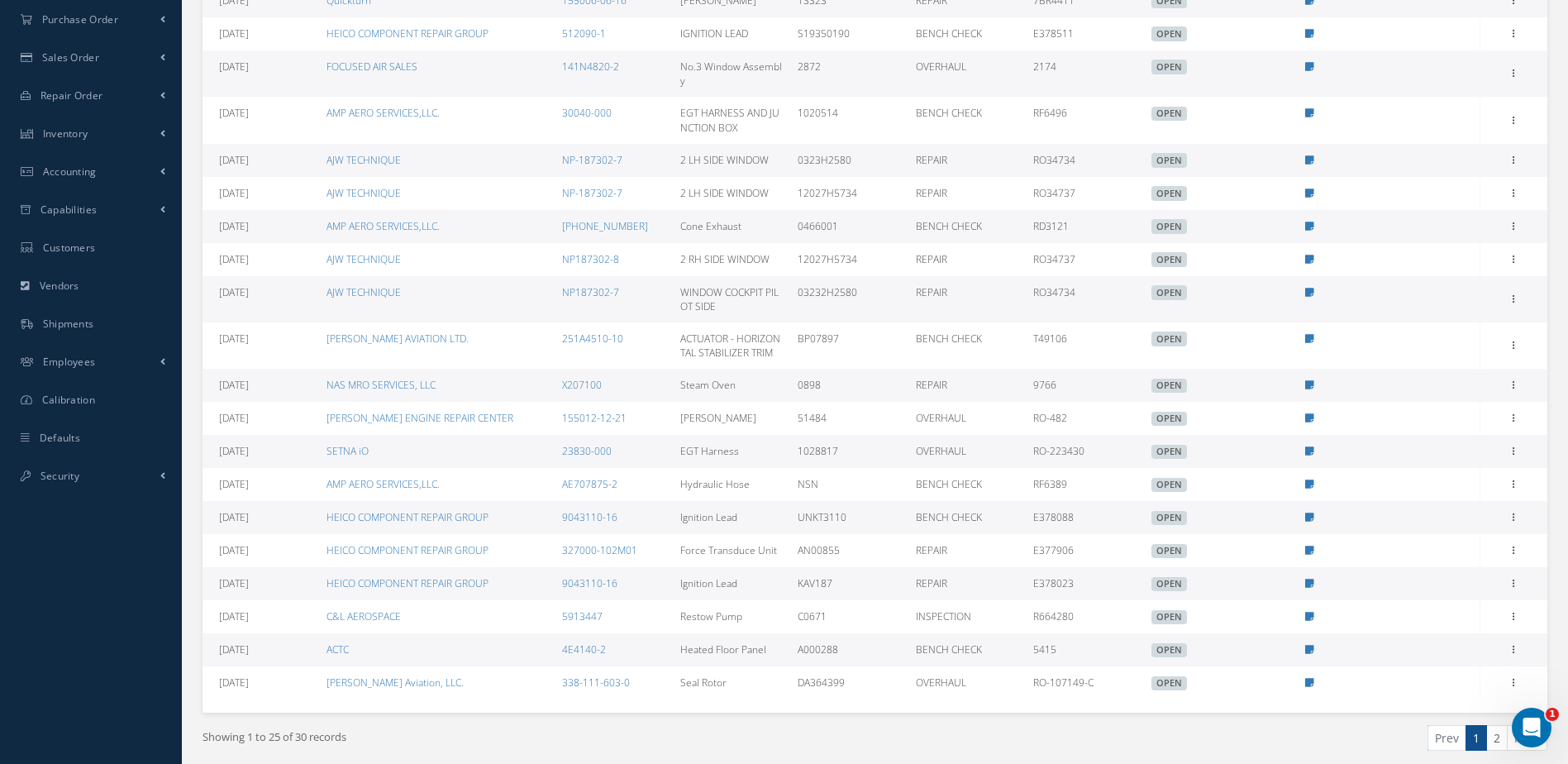
scroll to position [545, 0]
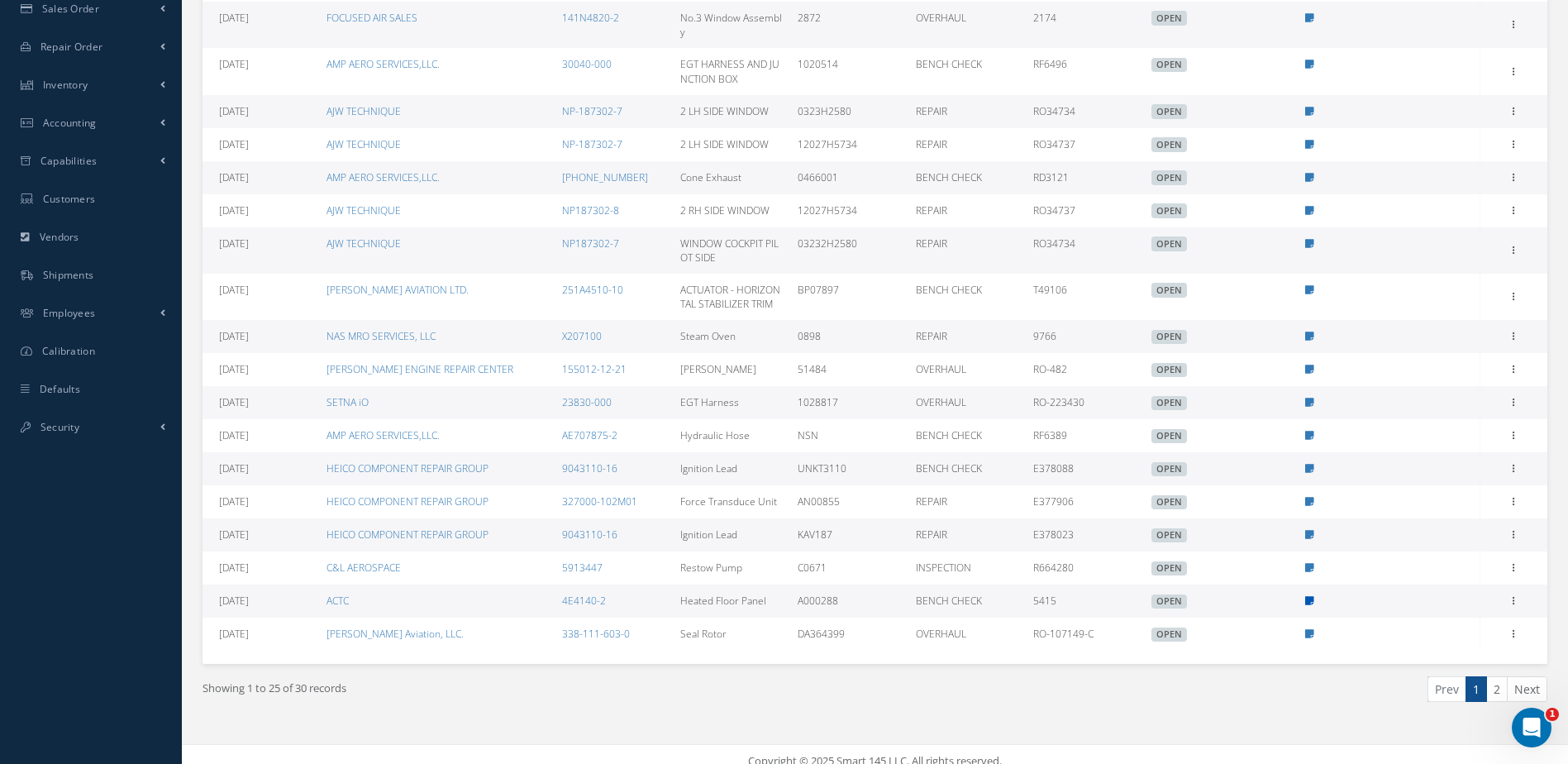
click at [1307, 596] on icon at bounding box center [1310, 601] width 9 height 10
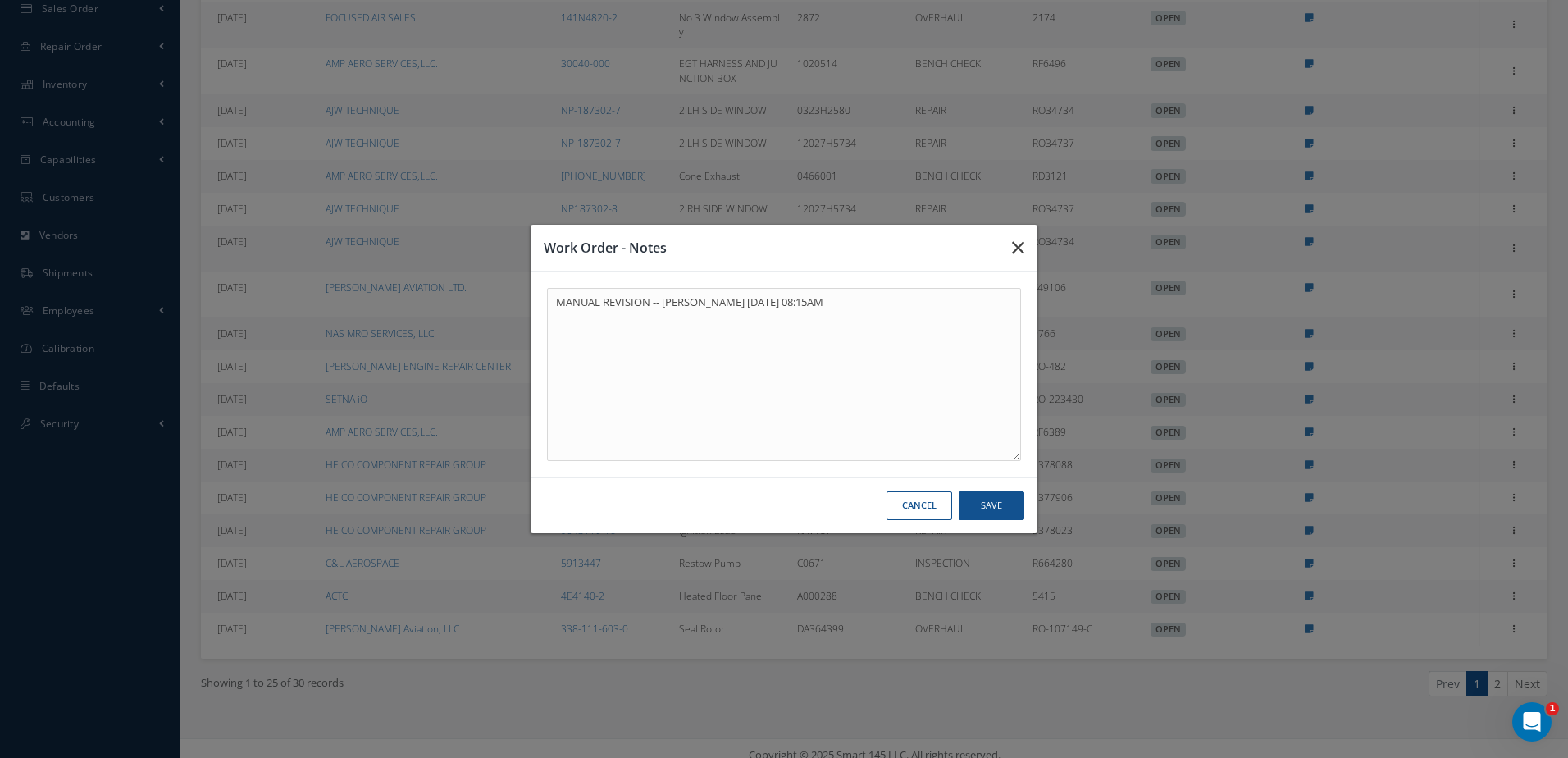
click at [1020, 250] on icon "button" at bounding box center [1017, 247] width 12 height 19
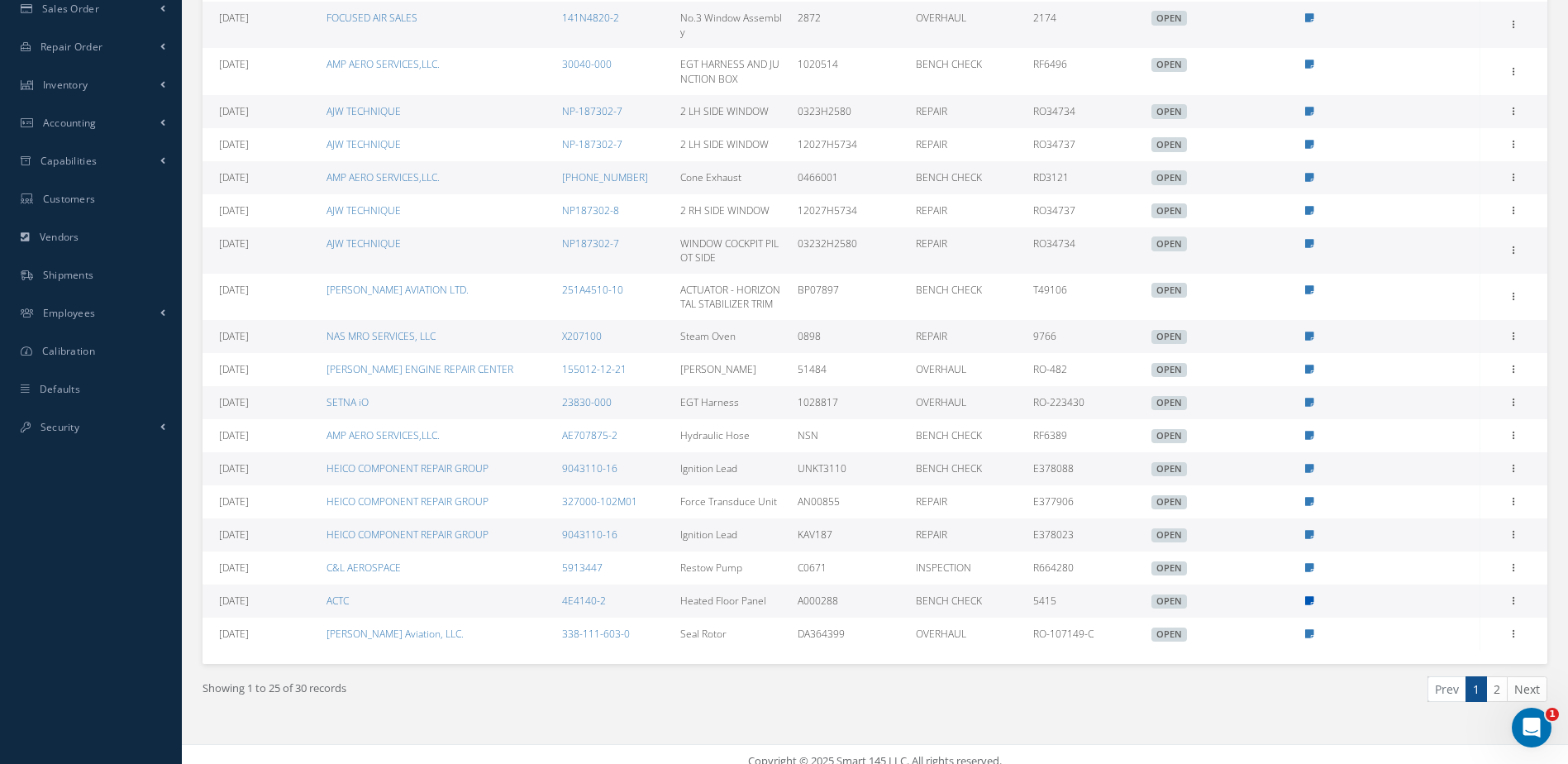
click at [1308, 596] on icon at bounding box center [1310, 601] width 9 height 10
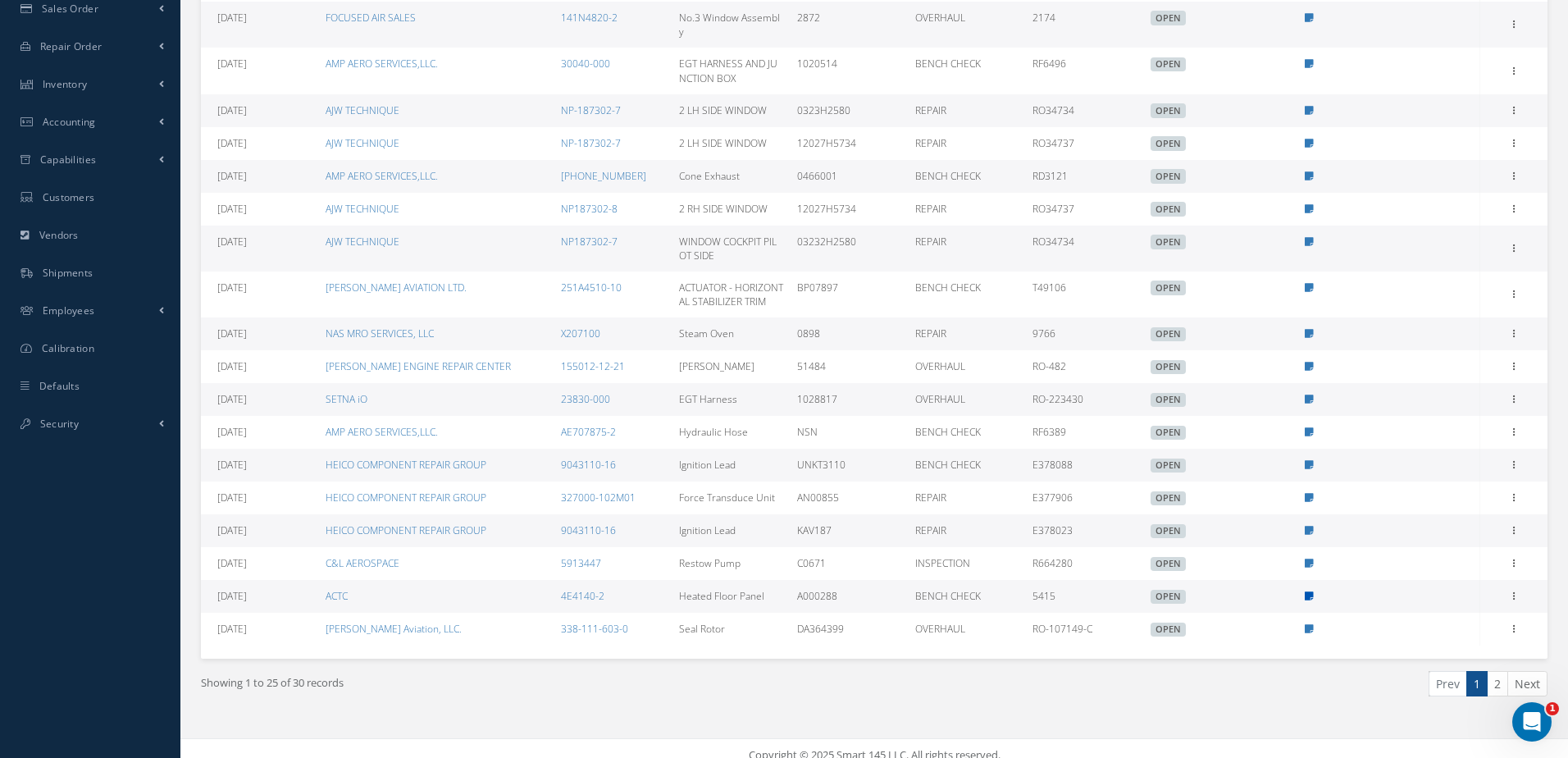
type textarea "MANUAL REVISION -- Jerry Franco 09/08/2025 08:15AM"
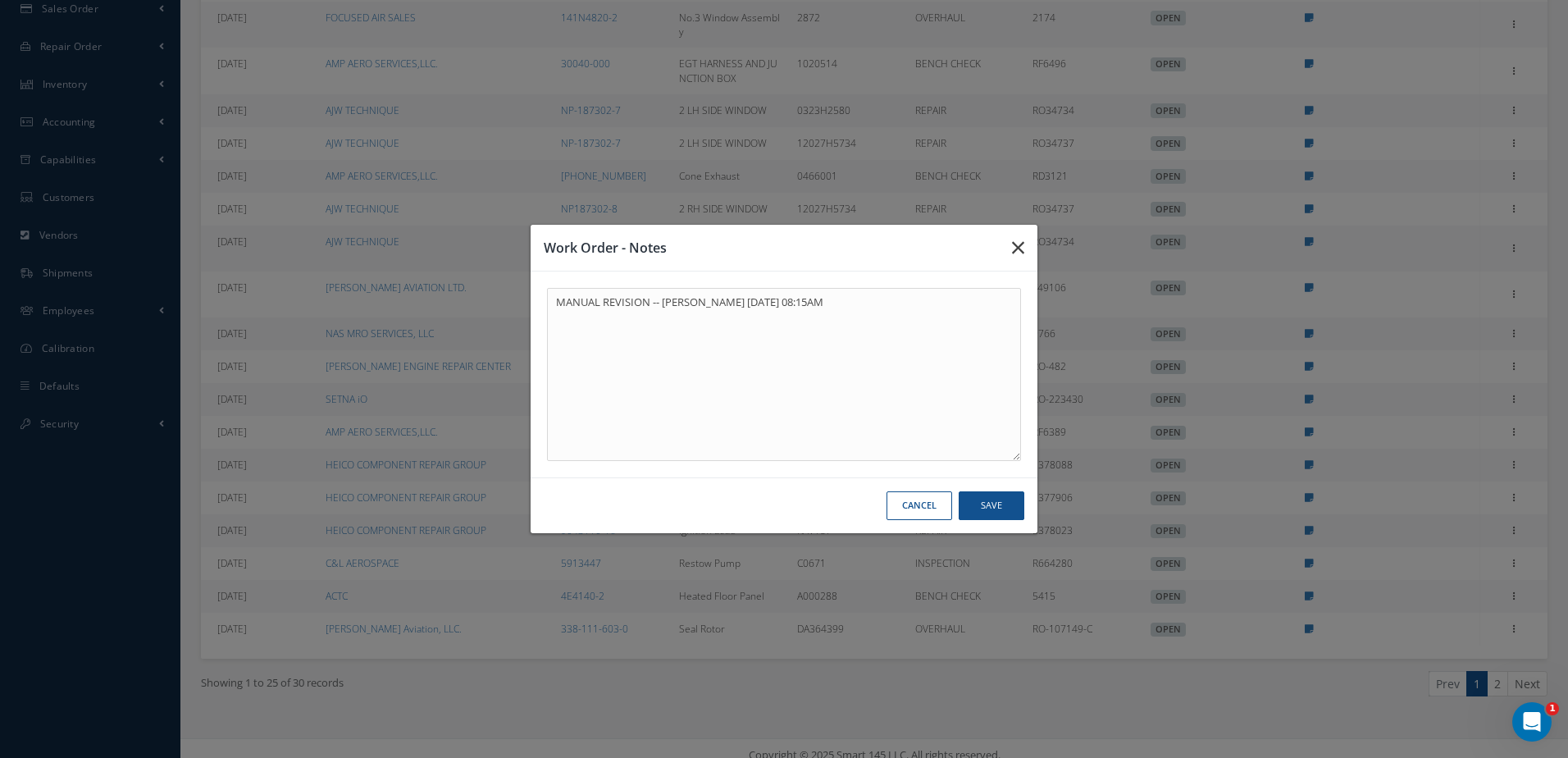
click at [1014, 248] on icon "button" at bounding box center [1017, 247] width 12 height 19
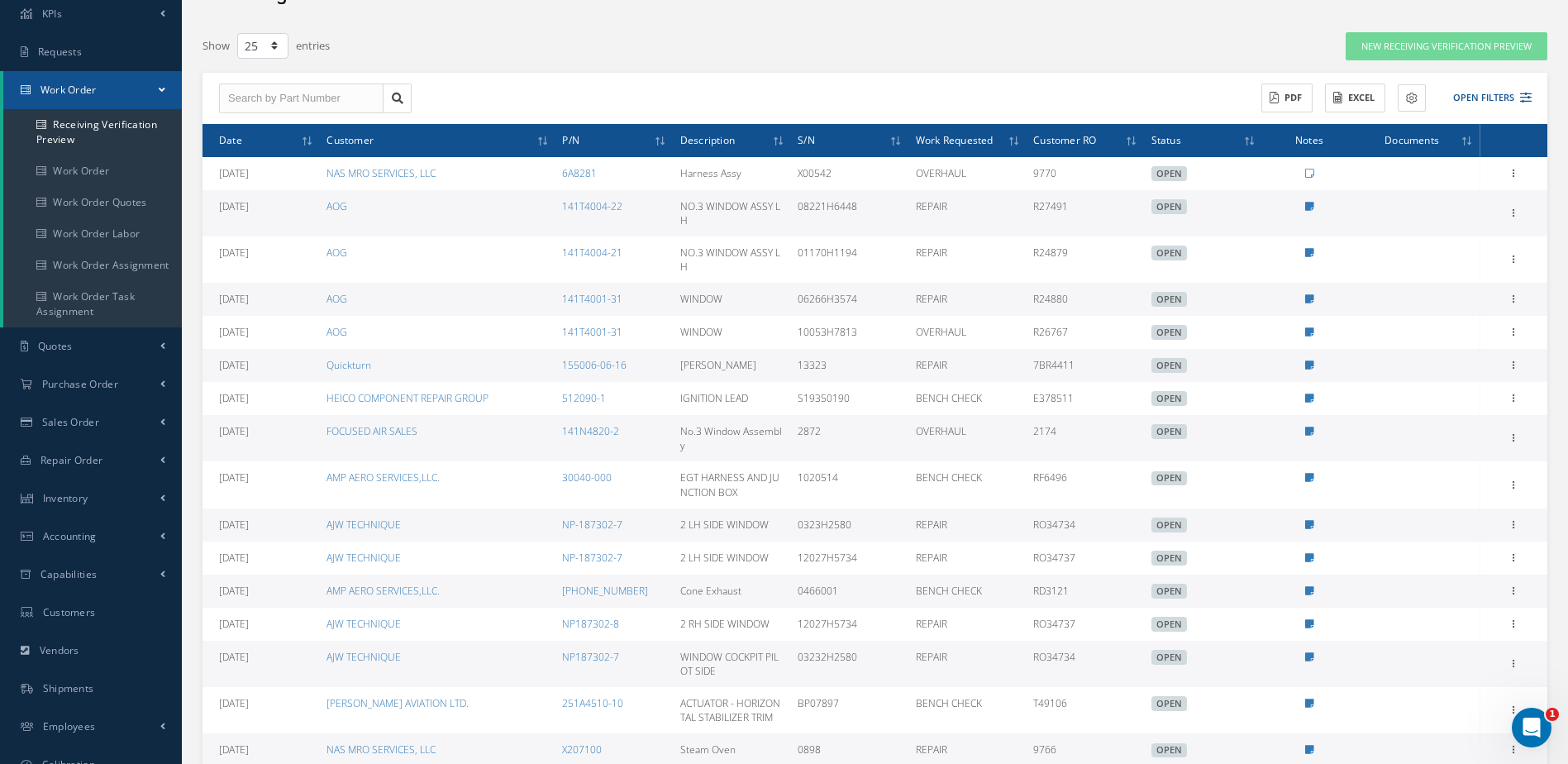
scroll to position [0, 0]
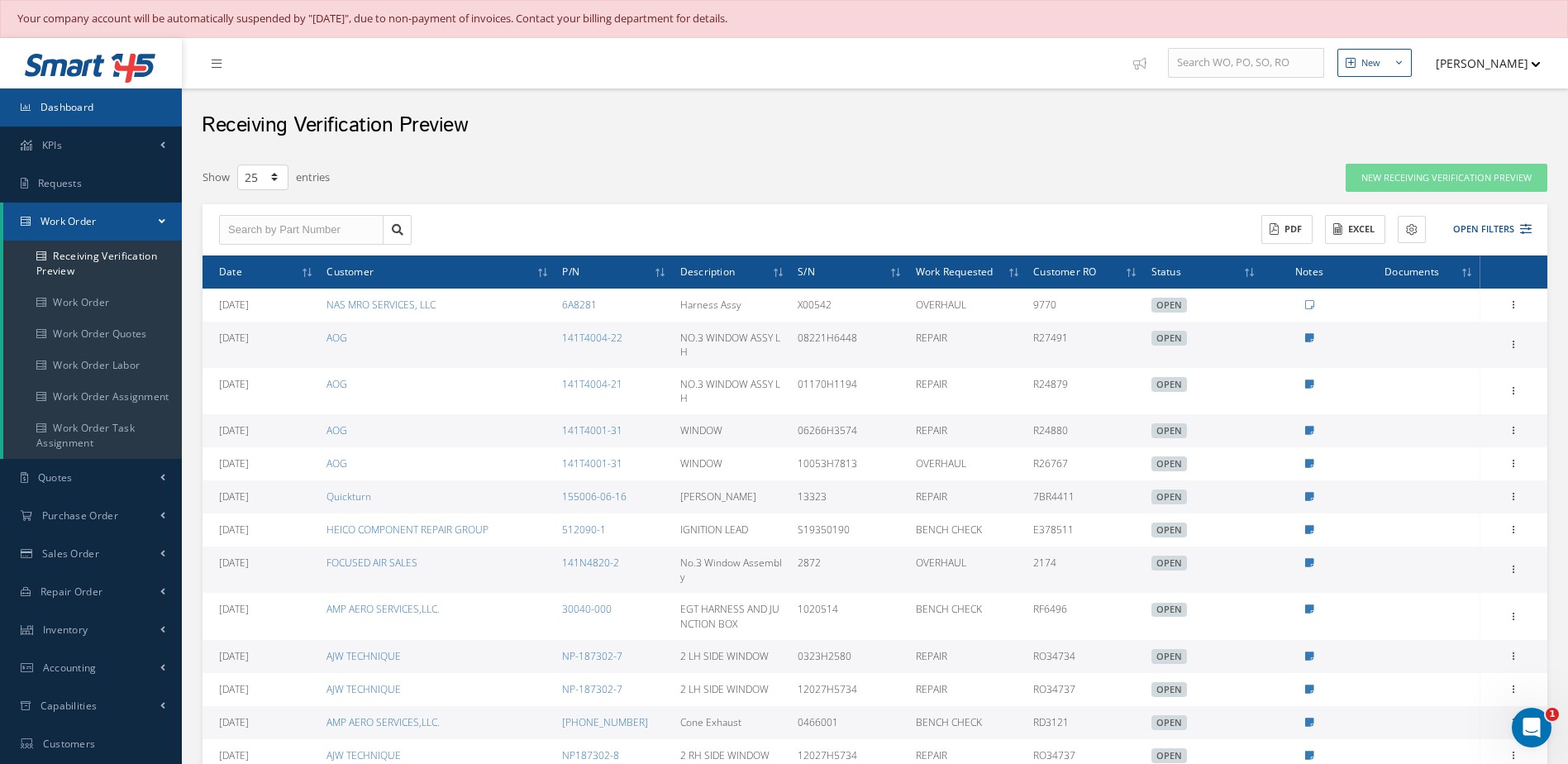
click at [84, 111] on span "Dashboard" at bounding box center [67, 106] width 54 height 14
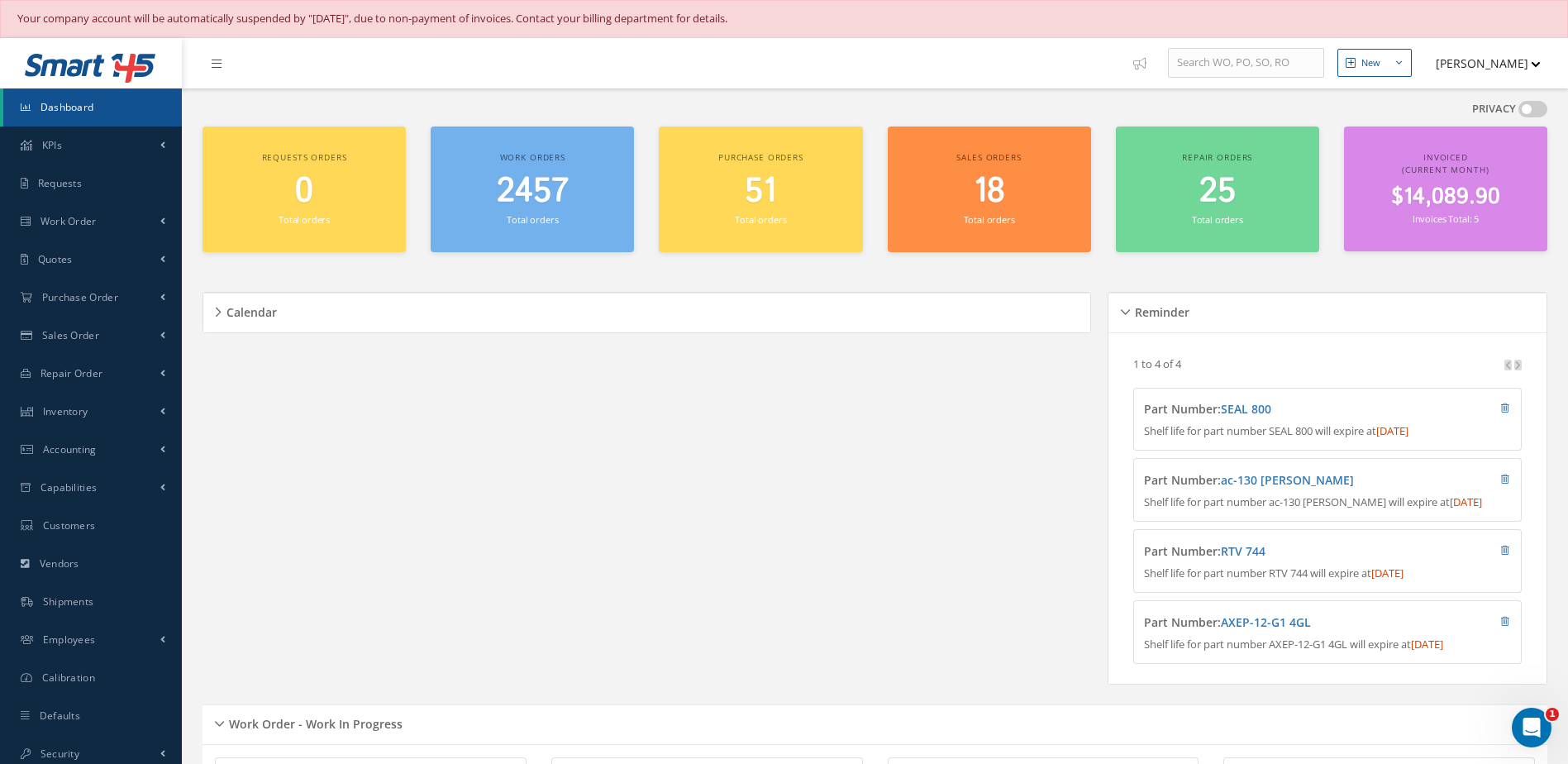
click at [81, 109] on span "Dashboard" at bounding box center [67, 106] width 54 height 14
click at [115, 112] on link "Dashboard" at bounding box center [92, 107] width 178 height 38
click at [107, 112] on link "Dashboard" at bounding box center [92, 107] width 178 height 38
click at [535, 197] on span "2457" at bounding box center [533, 191] width 72 height 48
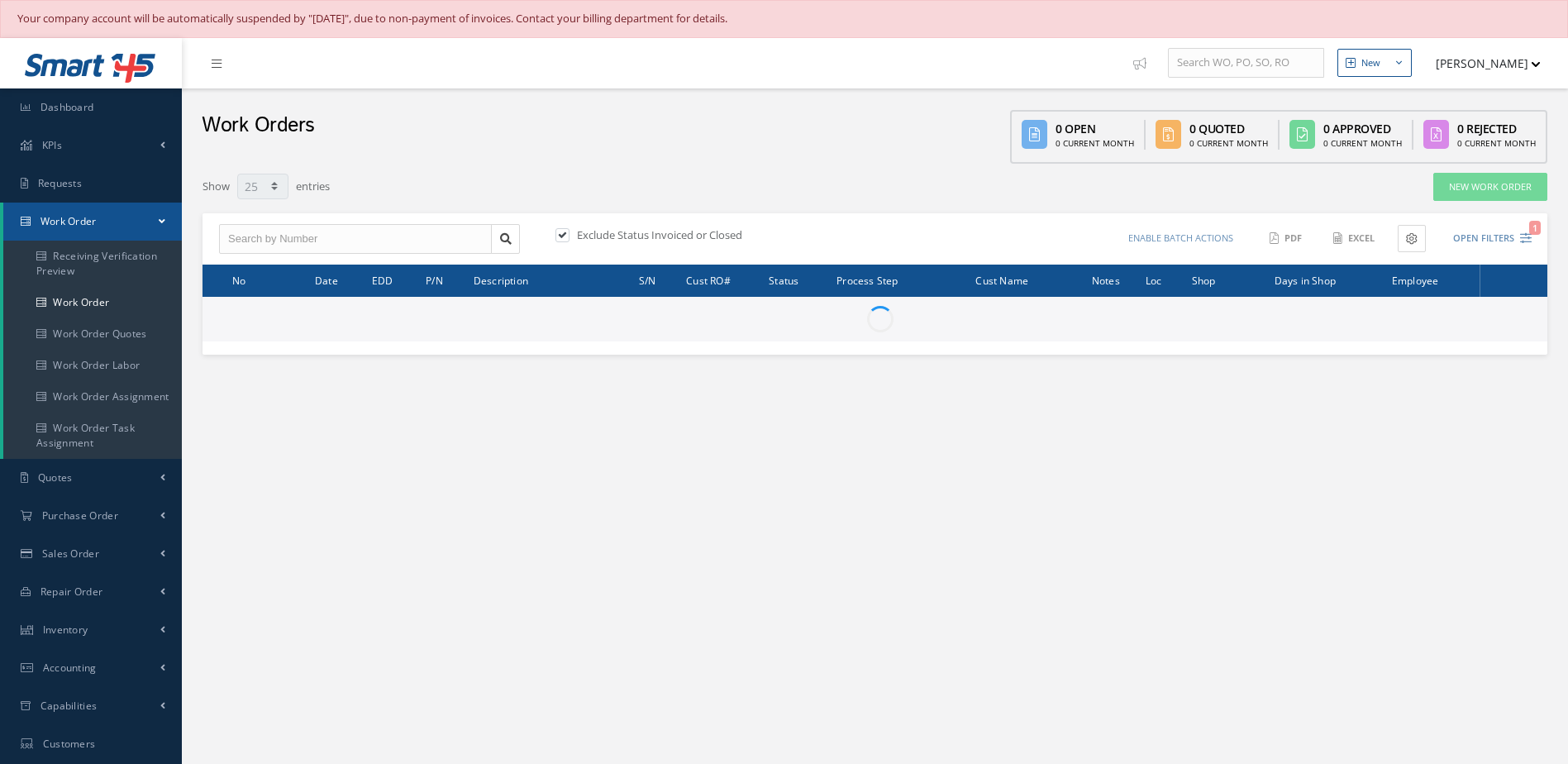
select select "25"
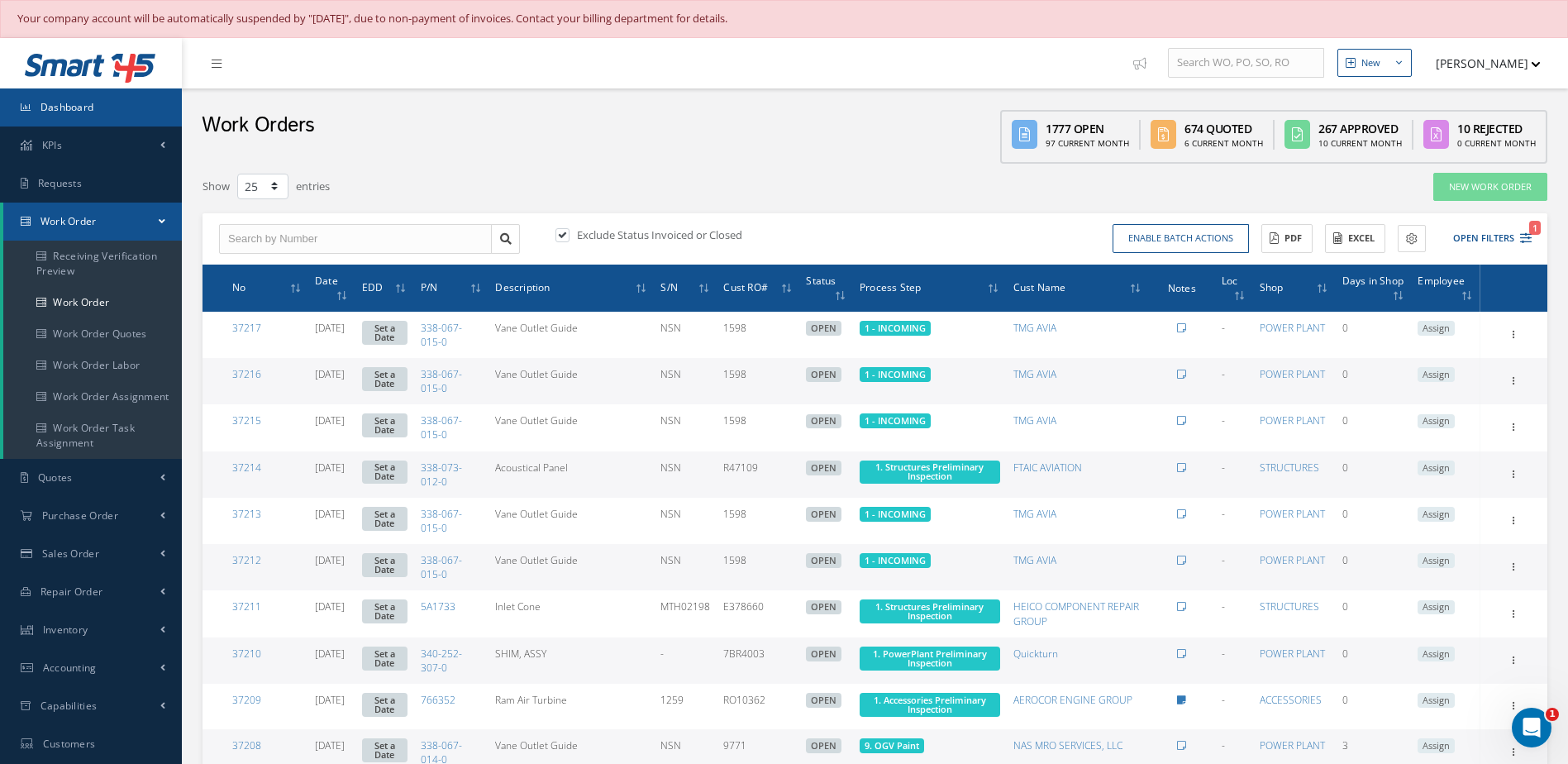
click at [118, 108] on link "Dashboard" at bounding box center [90, 107] width 182 height 38
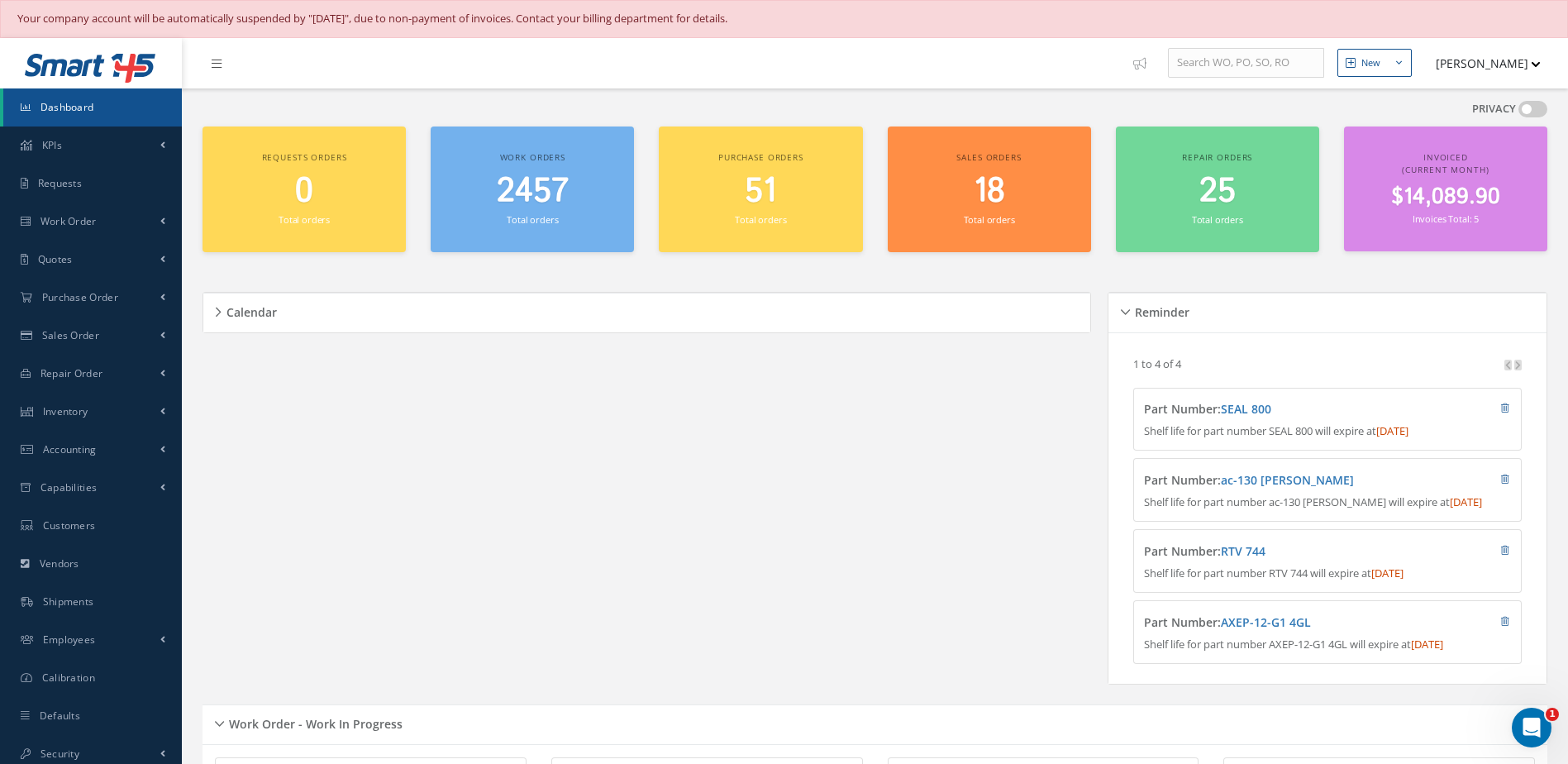
click at [563, 207] on span "2457" at bounding box center [533, 191] width 72 height 48
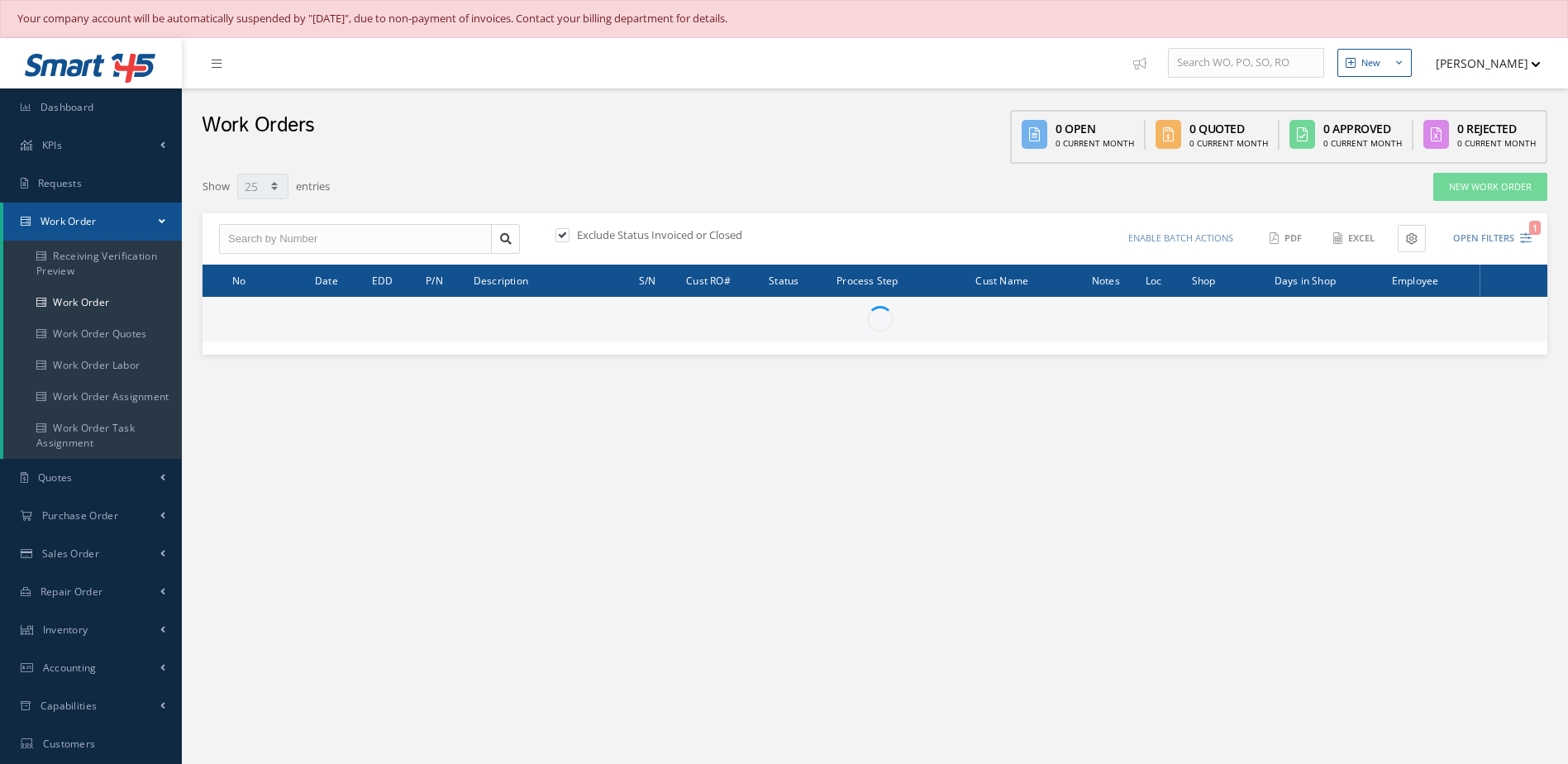
select select "25"
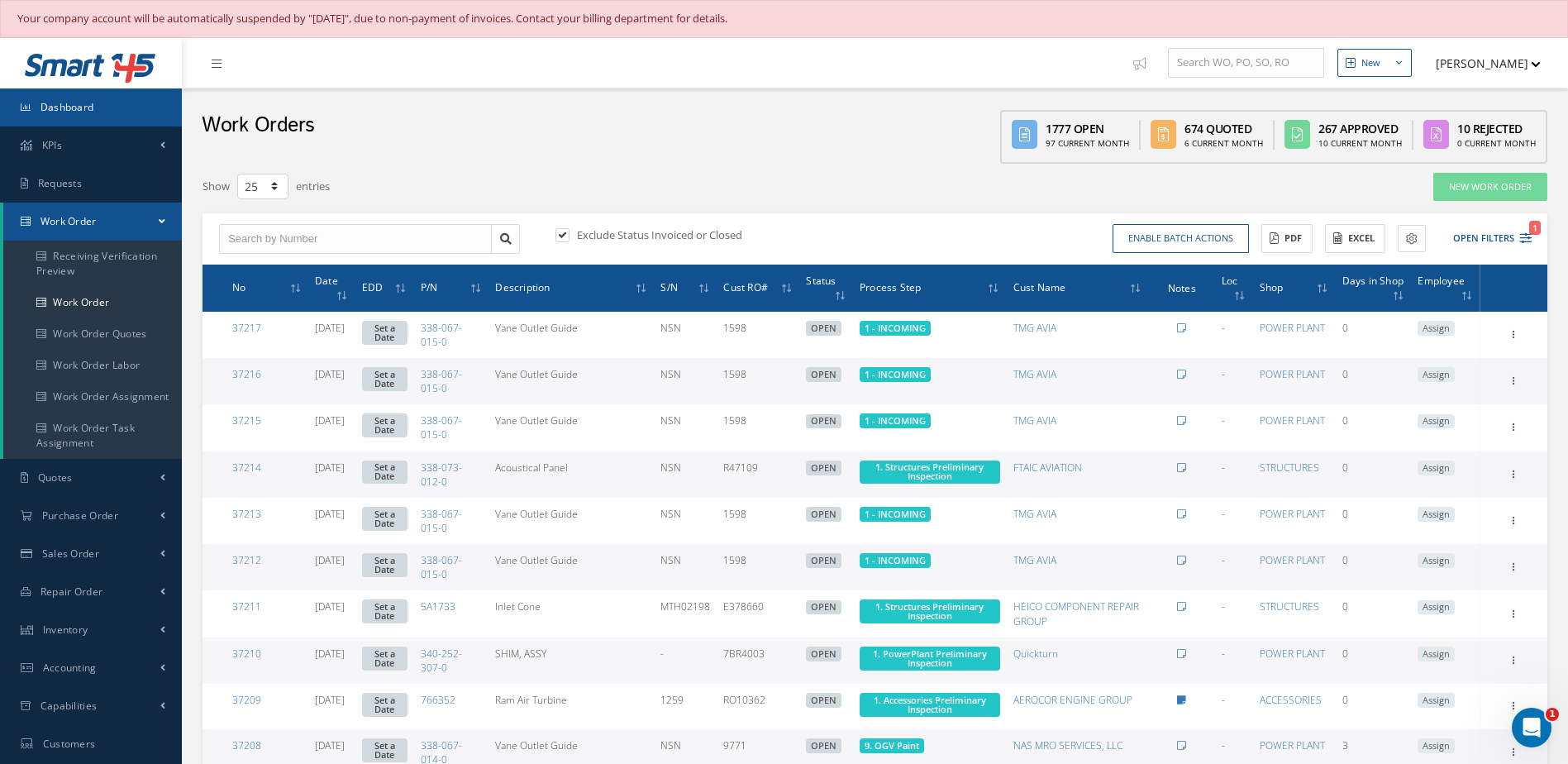
click at [78, 115] on link "Dashboard" at bounding box center [90, 107] width 182 height 38
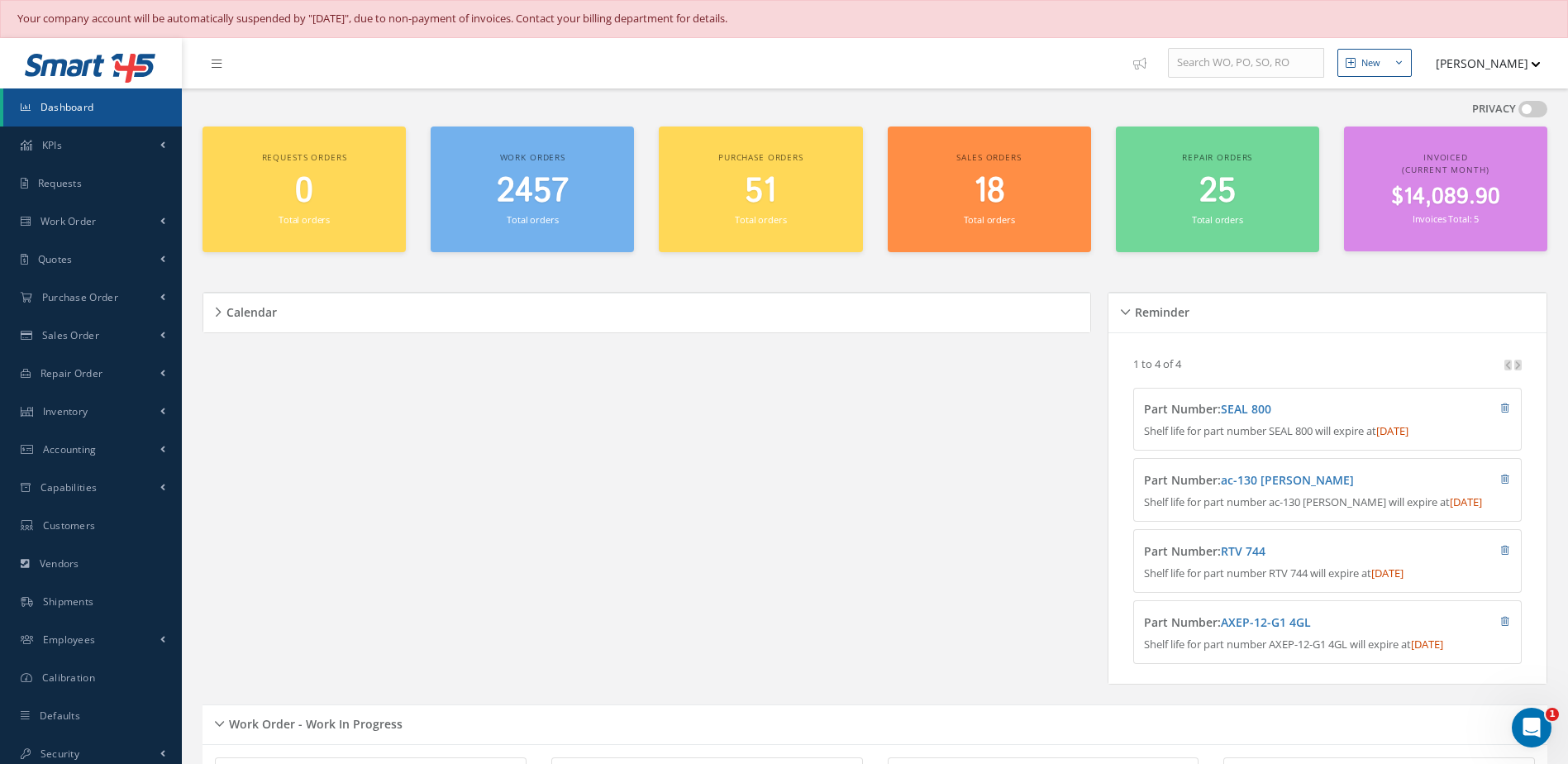
drag, startPoint x: 70, startPoint y: 106, endPoint x: 136, endPoint y: 113, distance: 66.4
click at [71, 106] on span "Dashboard" at bounding box center [67, 106] width 54 height 14
click at [128, 118] on link "Dashboard" at bounding box center [92, 107] width 178 height 38
click at [122, 109] on link "Dashboard" at bounding box center [92, 107] width 178 height 38
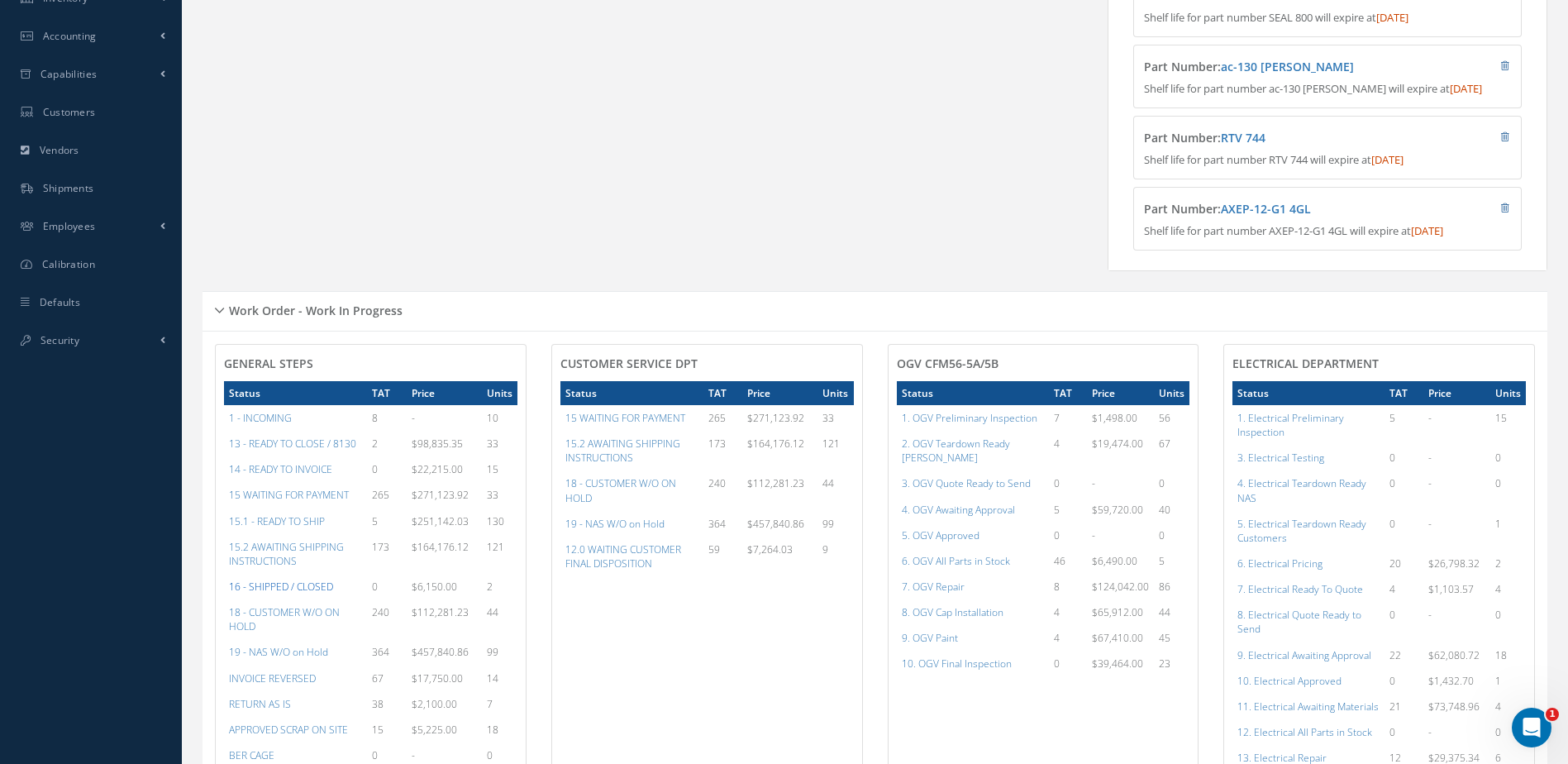
click at [299, 593] on a=22&excludeInternalCustomer=false&excludeInvoicedOrClosed=true&&filtersHidded"] "16 - SHIPPED / CLOSED" at bounding box center [281, 586] width 104 height 14
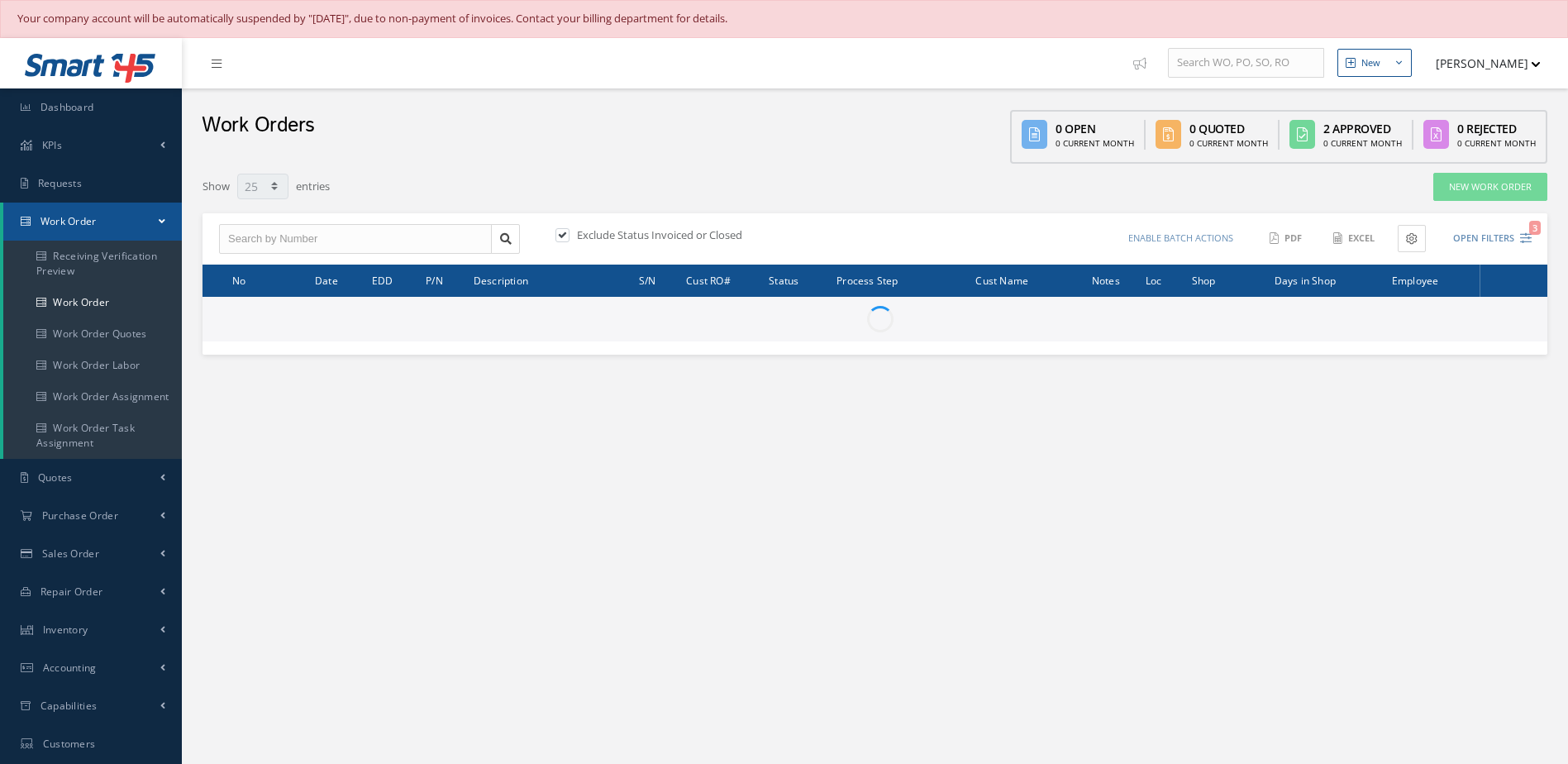
select select "25"
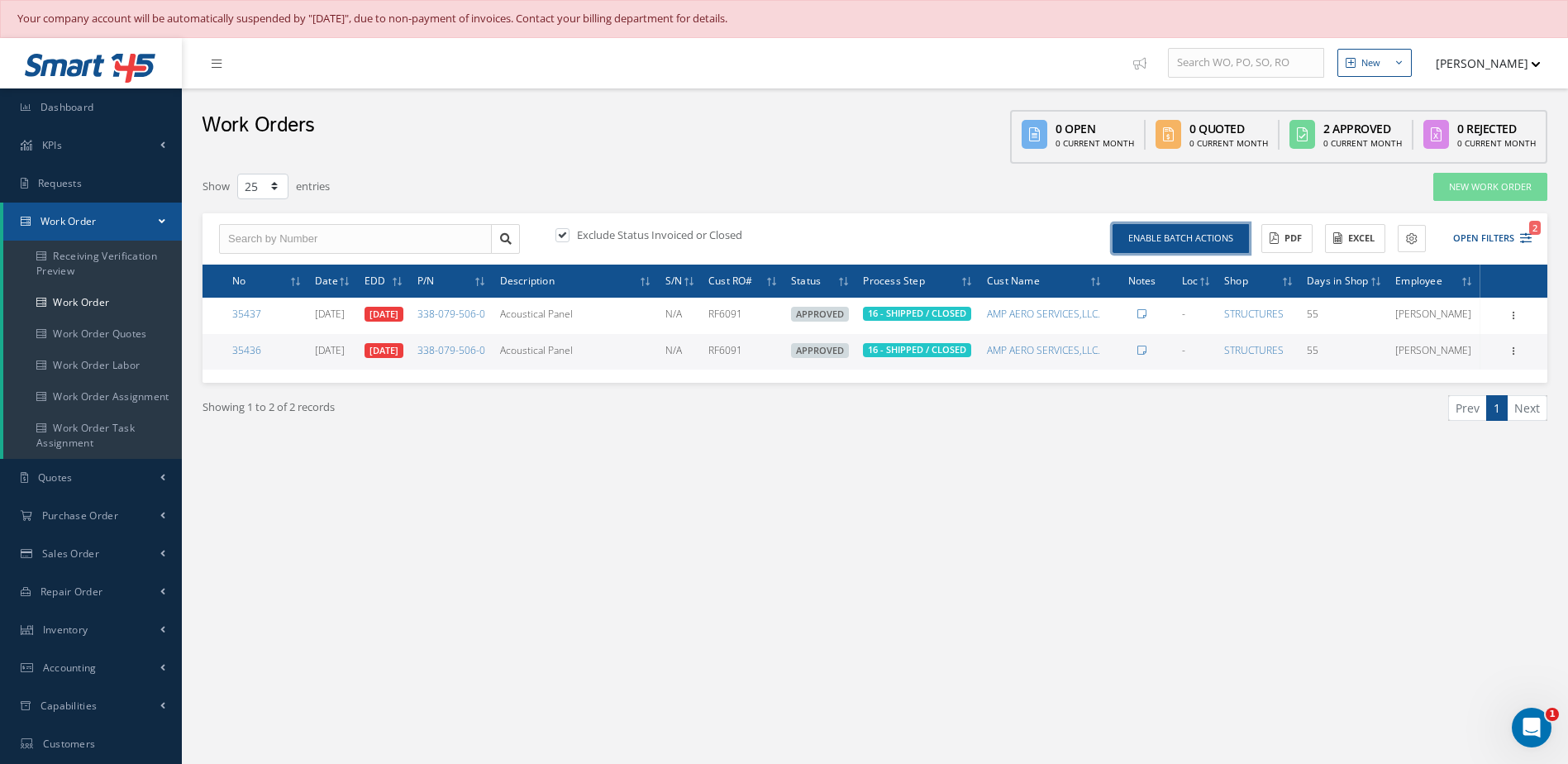
click at [1157, 240] on button "Enable batch actions" at bounding box center [1181, 238] width 136 height 29
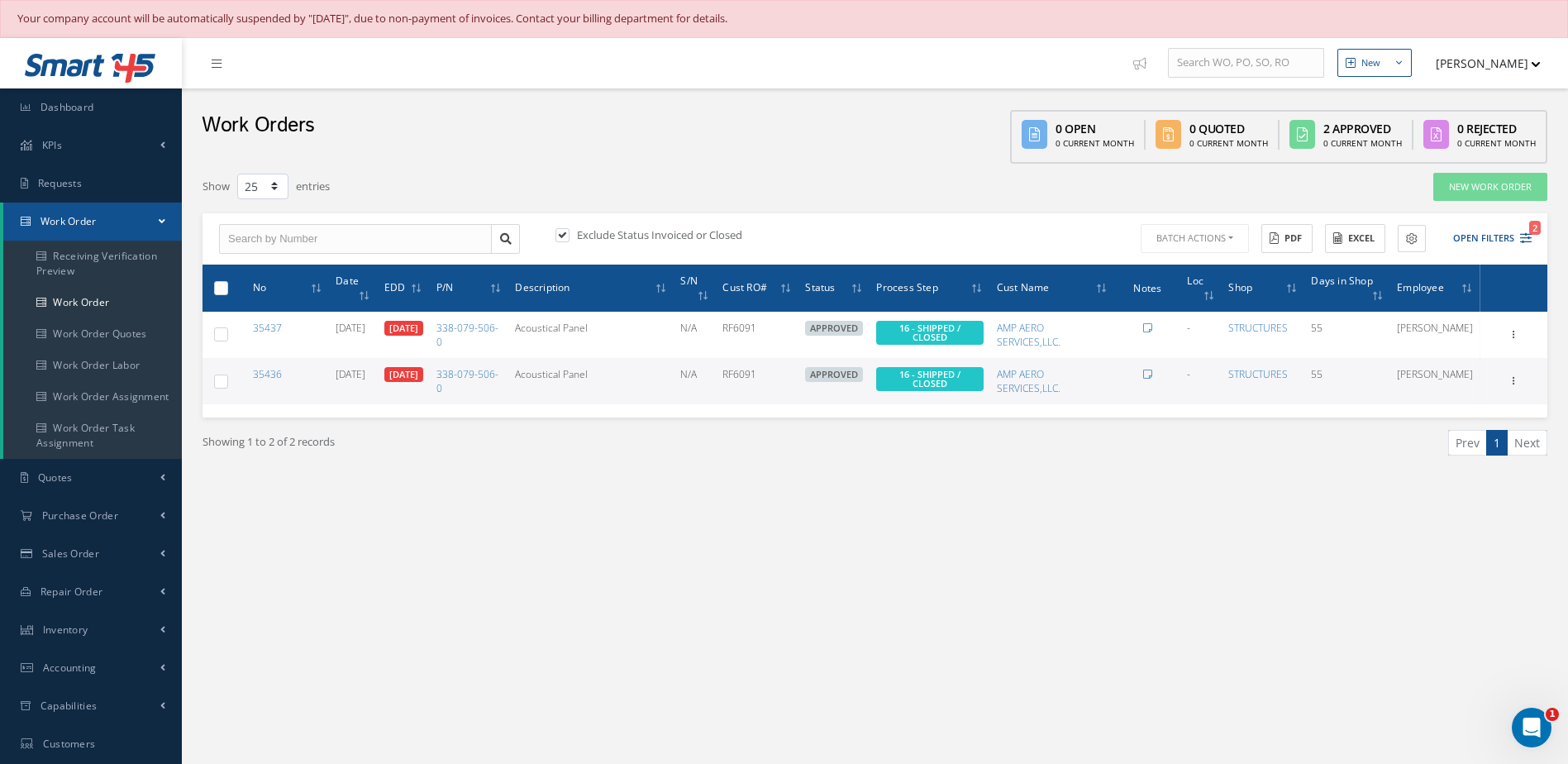
click at [228, 291] on label at bounding box center [228, 286] width 0 height 14
click at [216, 291] on input "checkbox" at bounding box center [222, 289] width 11 height 11
checkbox input "true"
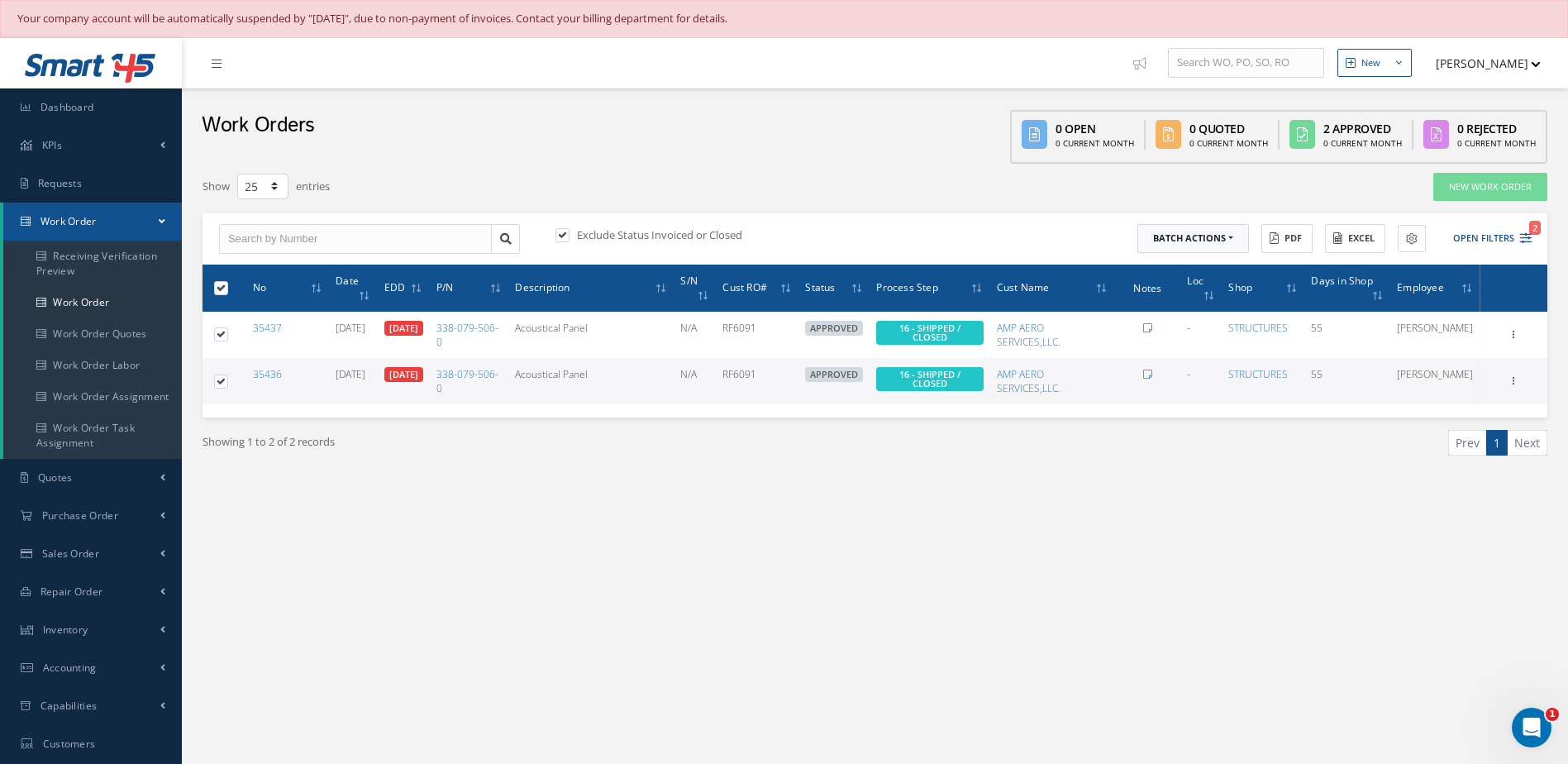
click at [1226, 246] on button "Batch Actions" at bounding box center [1193, 238] width 112 height 29
click at [1190, 281] on link "Close Work Orders" at bounding box center [1203, 288] width 132 height 22
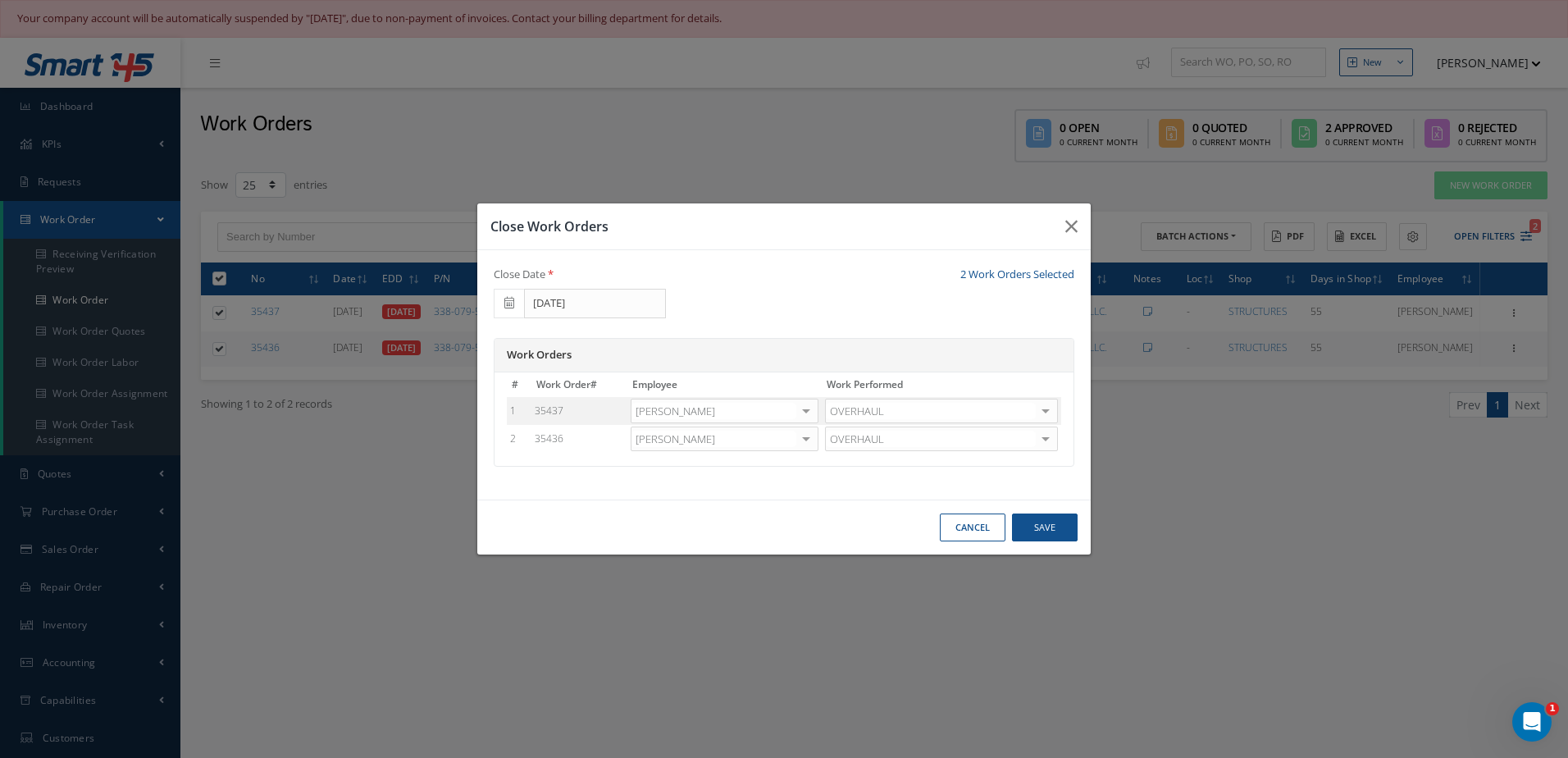
click at [810, 414] on div at bounding box center [806, 412] width 23 height 24
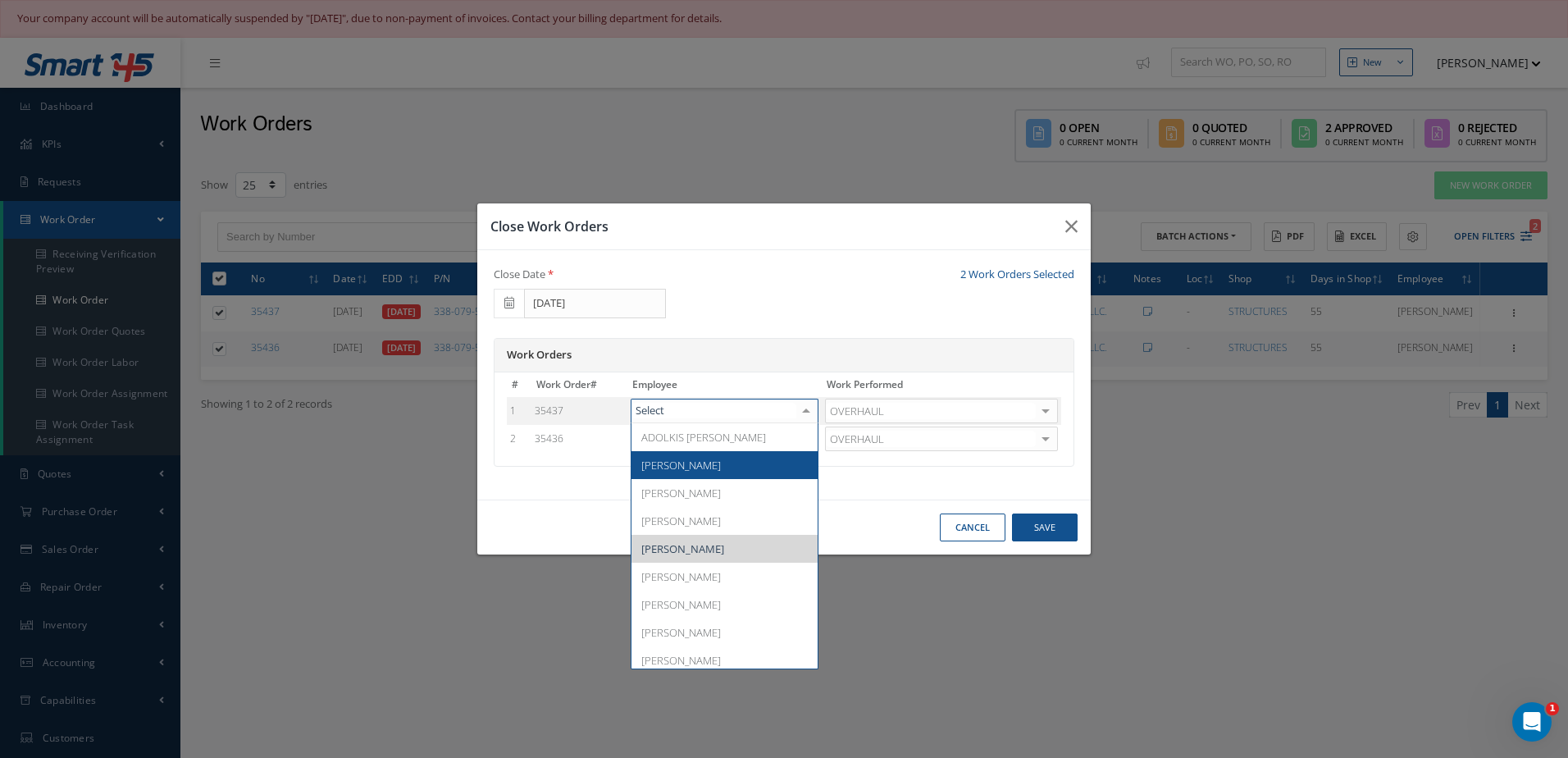
drag, startPoint x: 688, startPoint y: 466, endPoint x: 807, endPoint y: 439, distance: 122.0
click at [688, 466] on span "Adoni Felipe" at bounding box center [681, 465] width 80 height 15
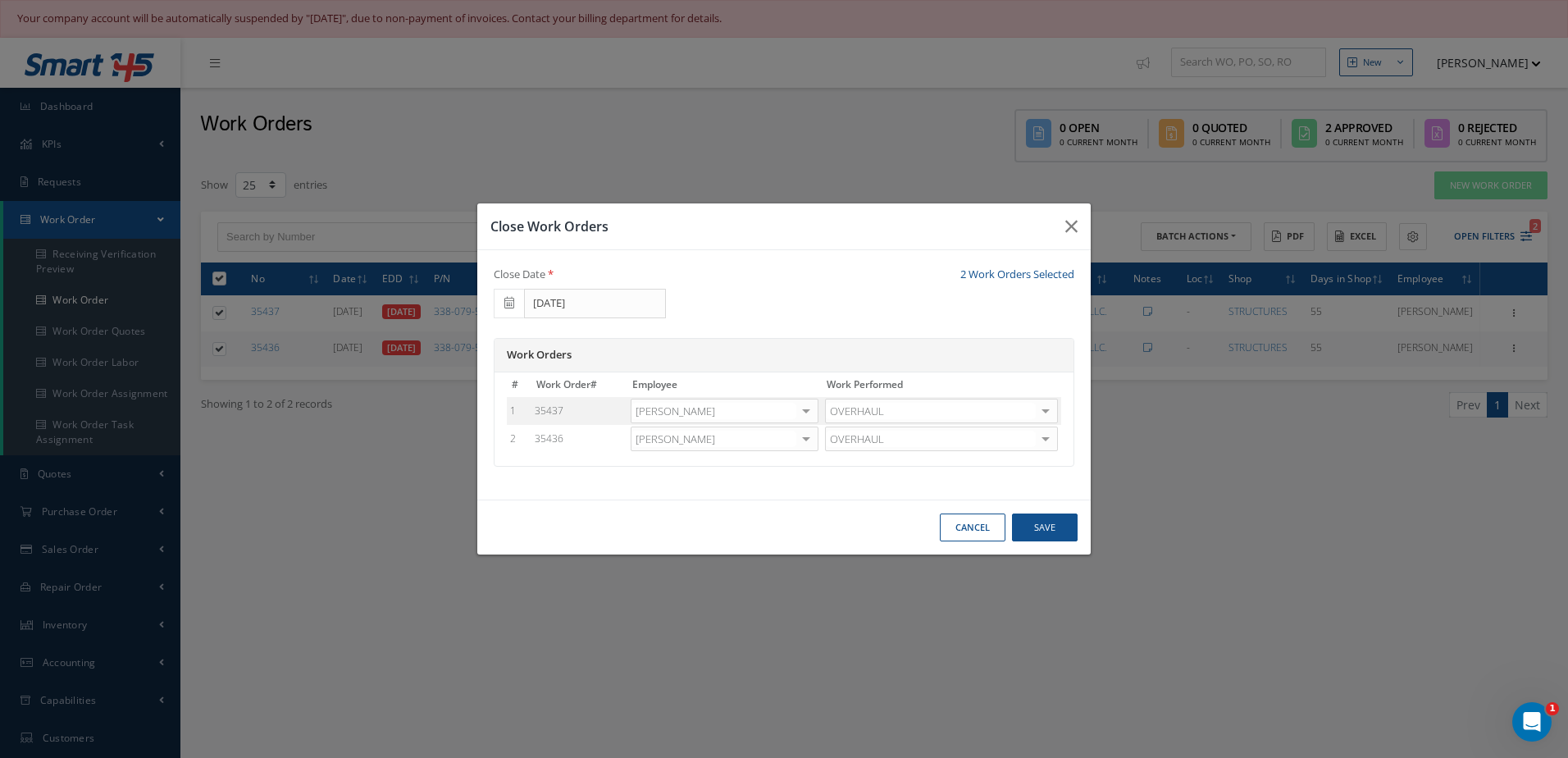
click at [809, 440] on div at bounding box center [806, 440] width 23 height 24
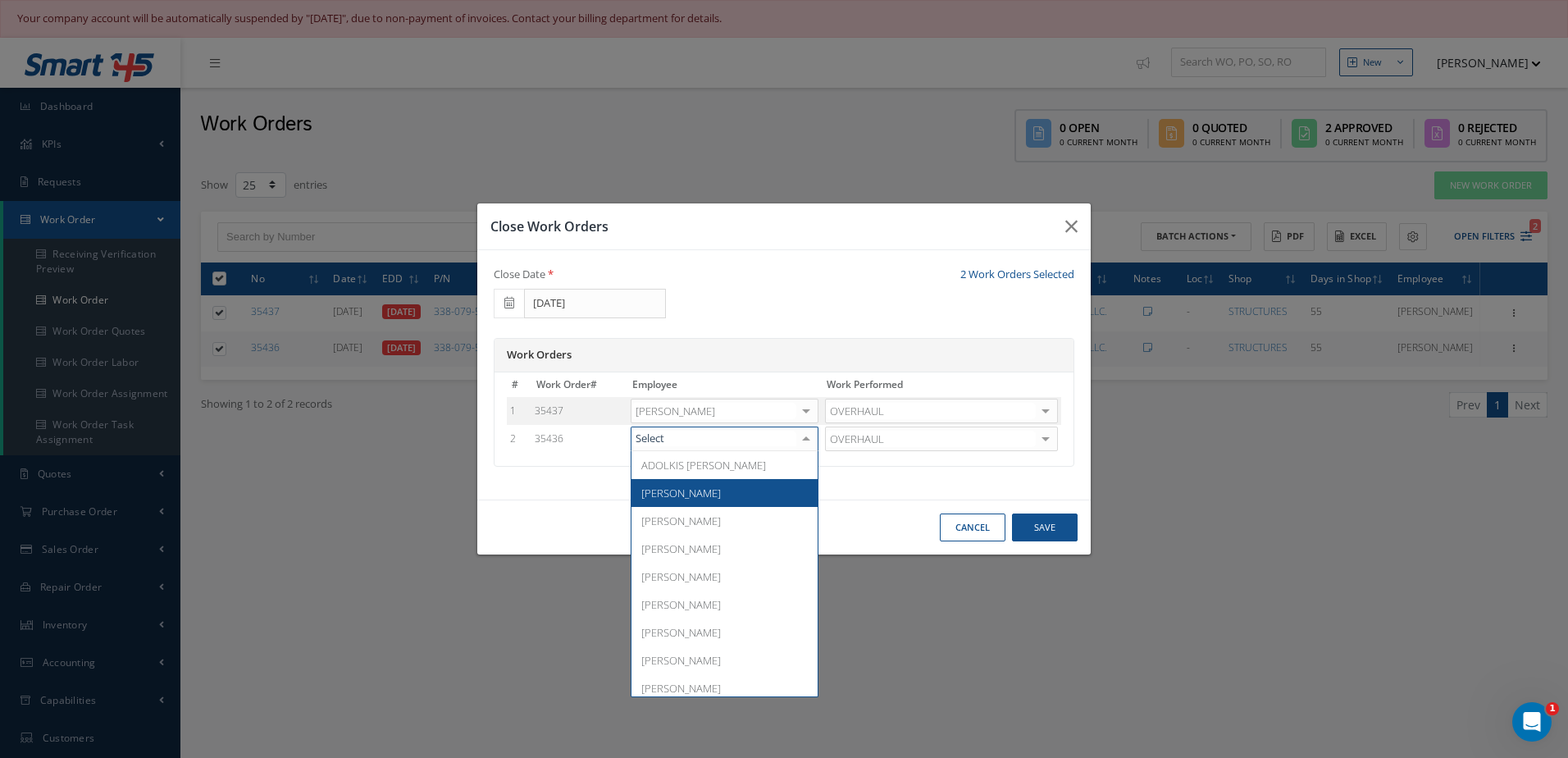
click at [704, 492] on span "Adoni Felipe" at bounding box center [724, 492] width 186 height 28
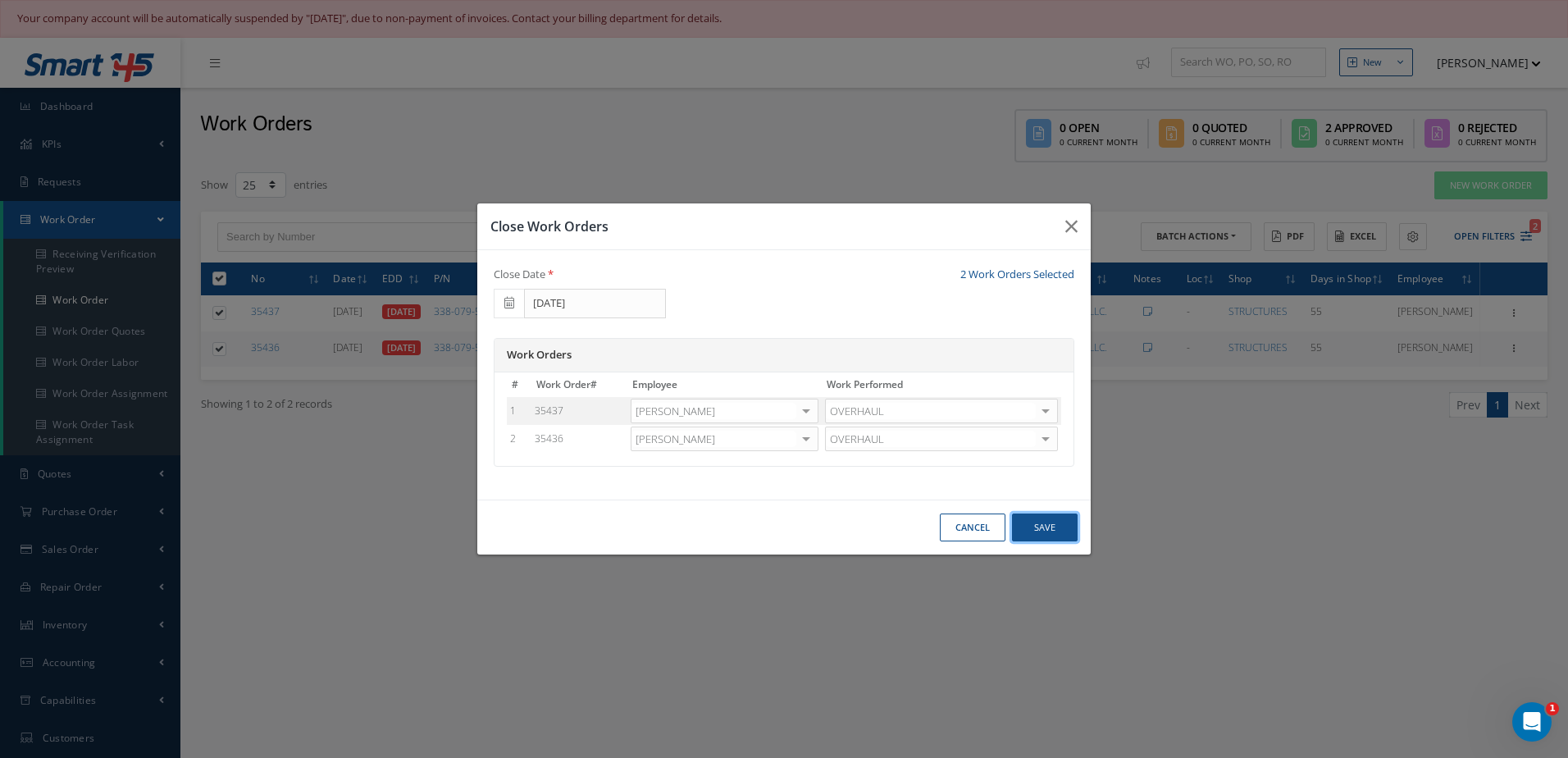
click at [1047, 518] on button "Save" at bounding box center [1044, 528] width 66 height 29
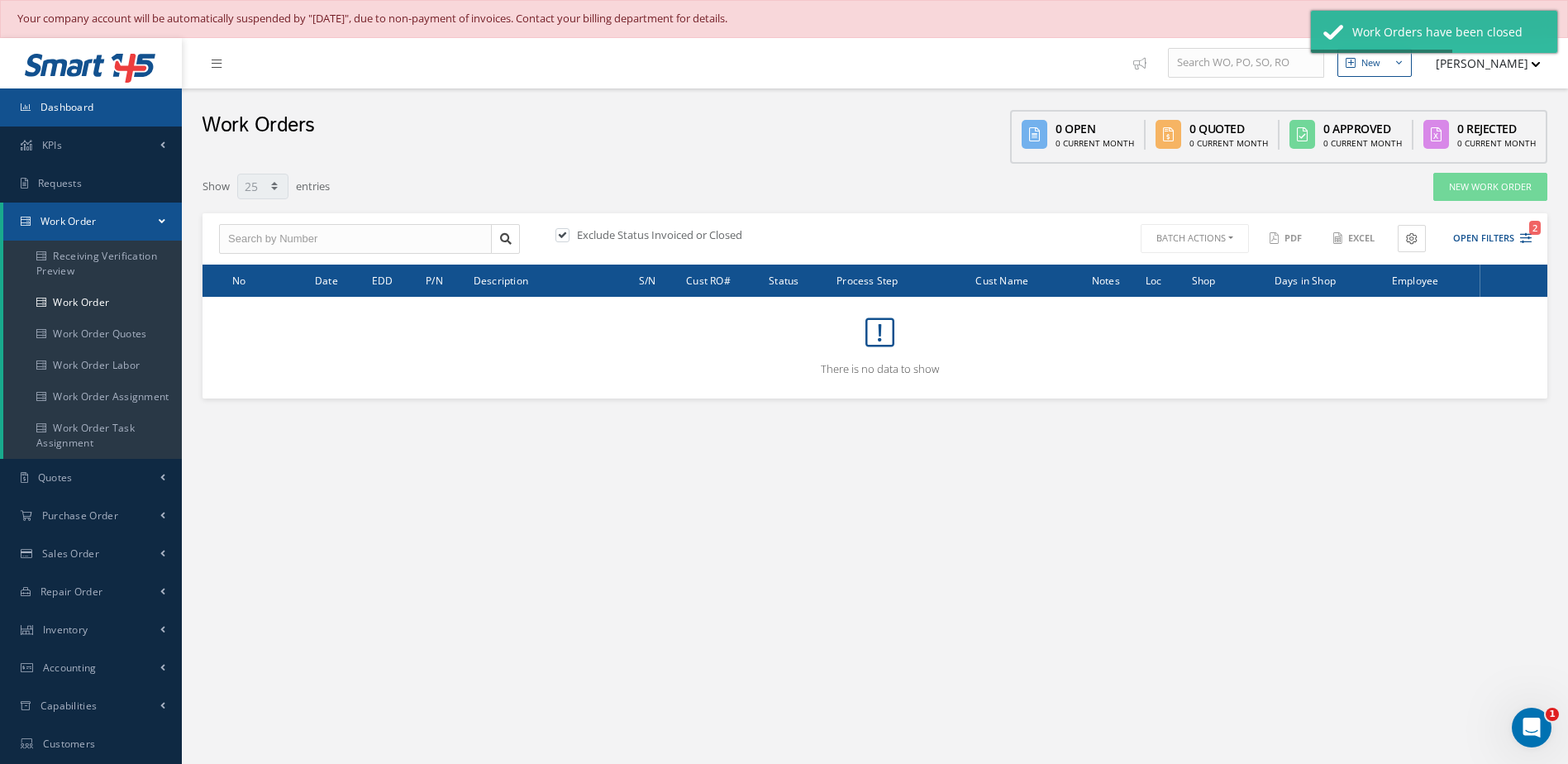
click at [117, 111] on link "Dashboard" at bounding box center [90, 107] width 182 height 38
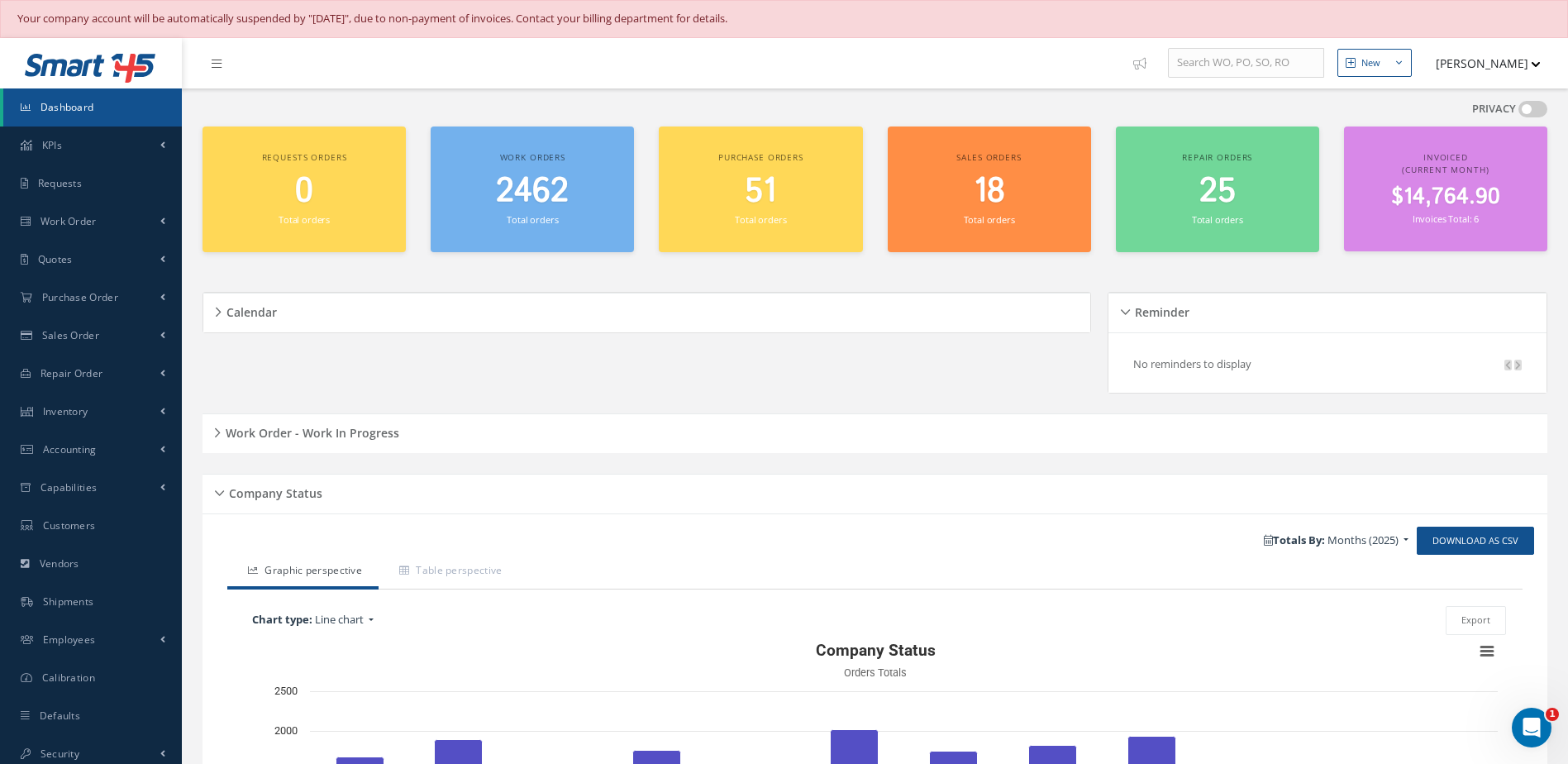
click at [541, 227] on div "Work orders 2462 Total orders" at bounding box center [533, 190] width 203 height 127
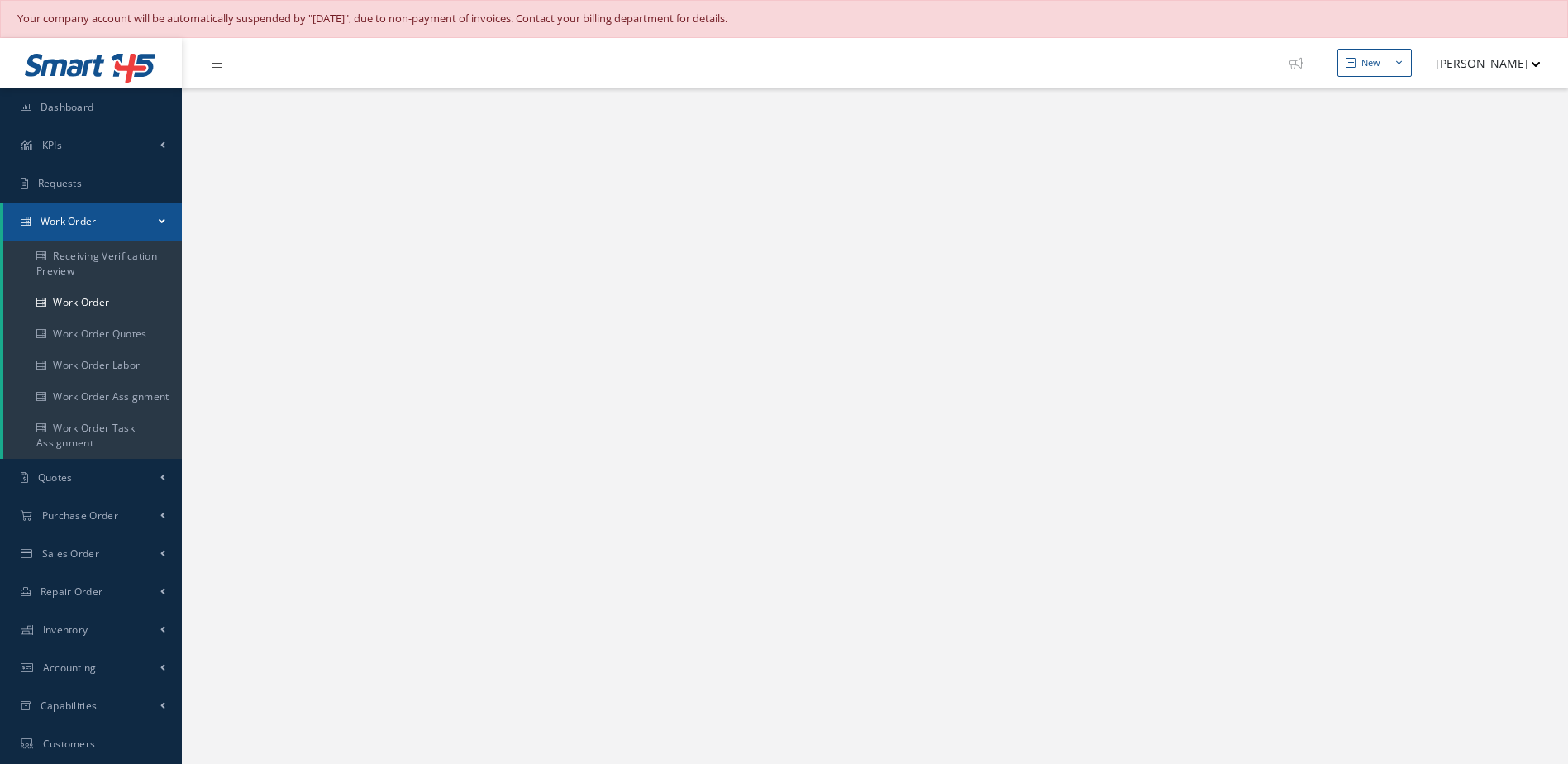
select select "25"
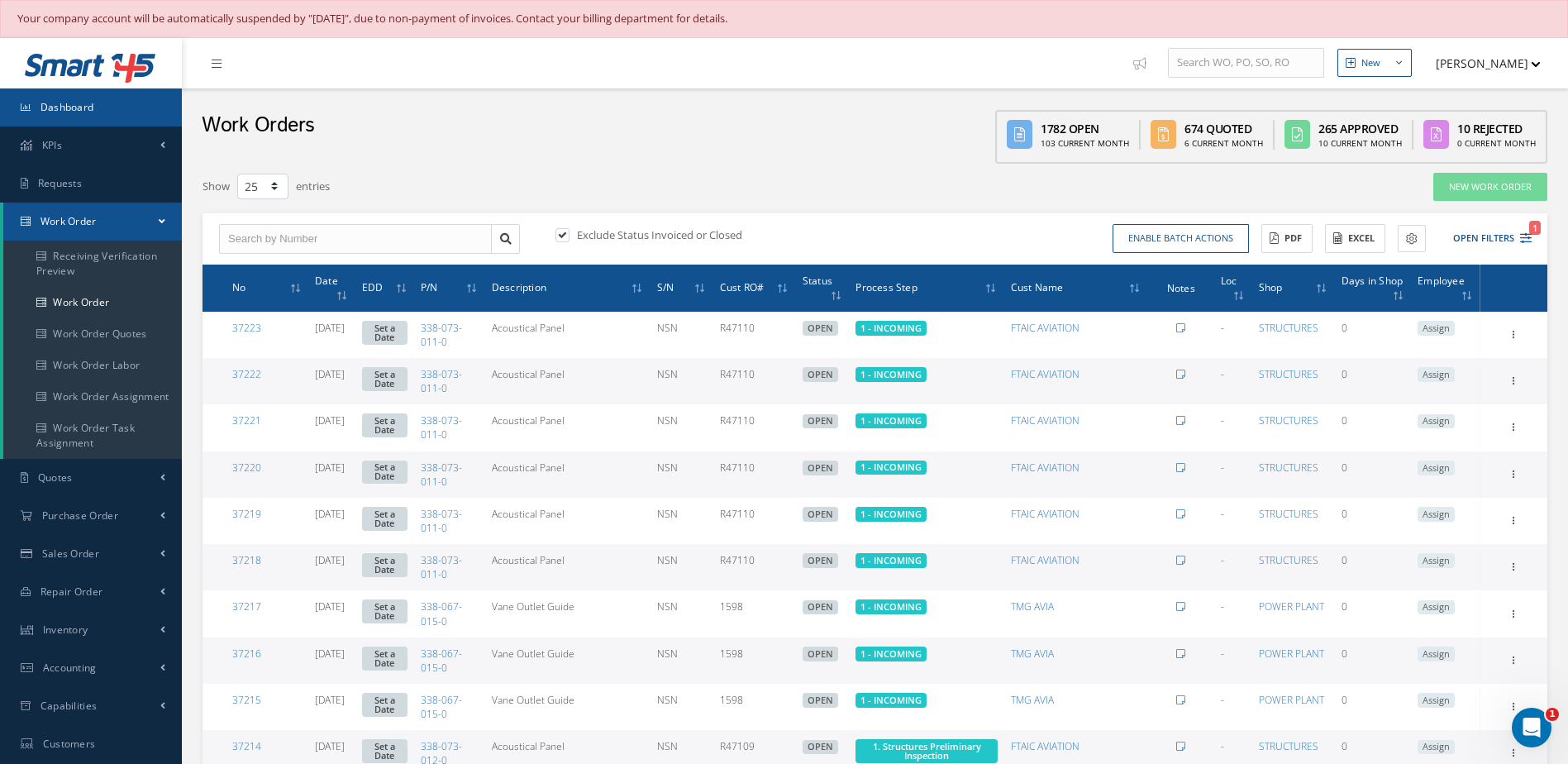
click at [140, 112] on link "Dashboard" at bounding box center [90, 107] width 182 height 38
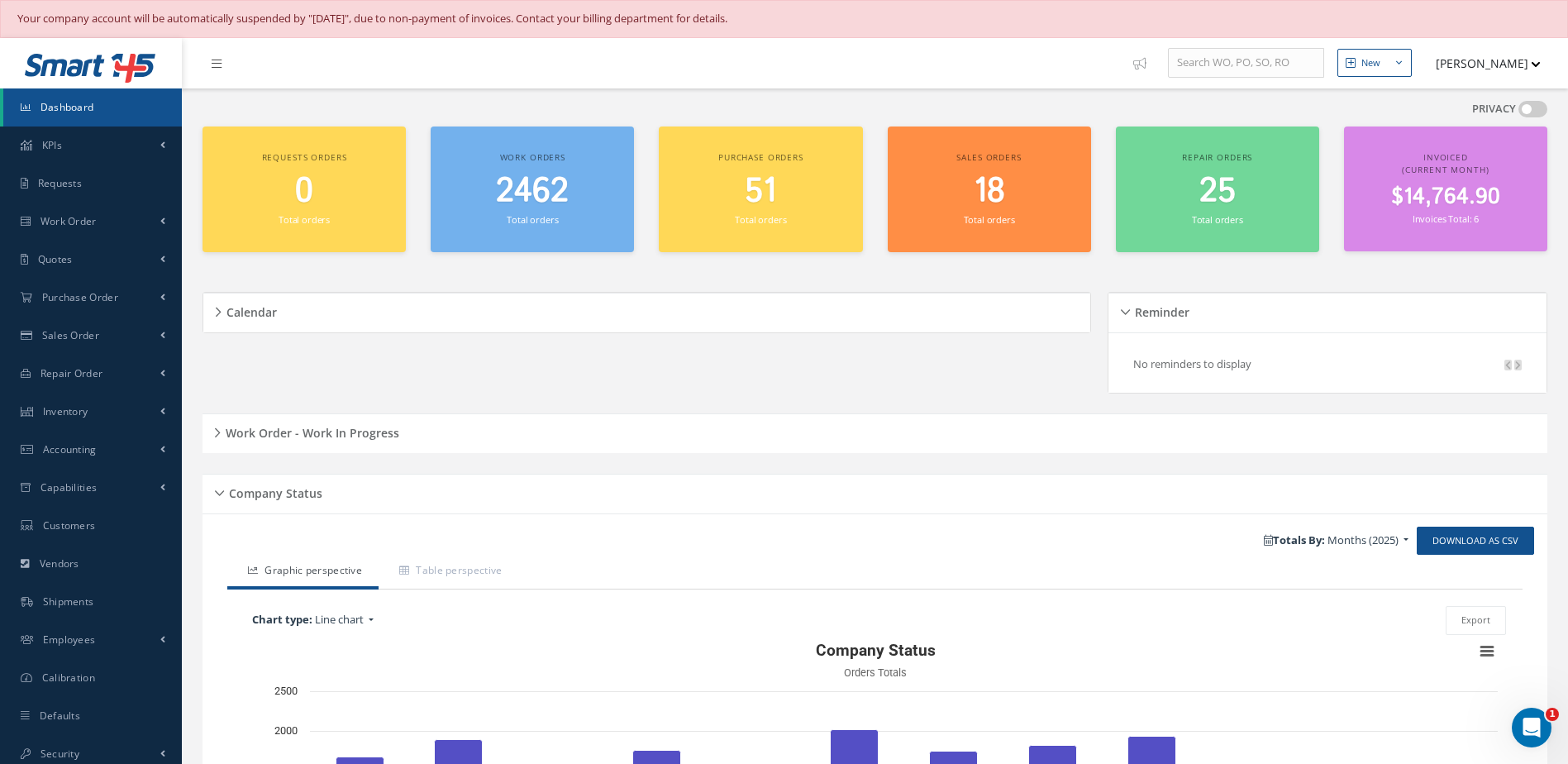
click at [81, 104] on span "Dashboard" at bounding box center [67, 106] width 54 height 14
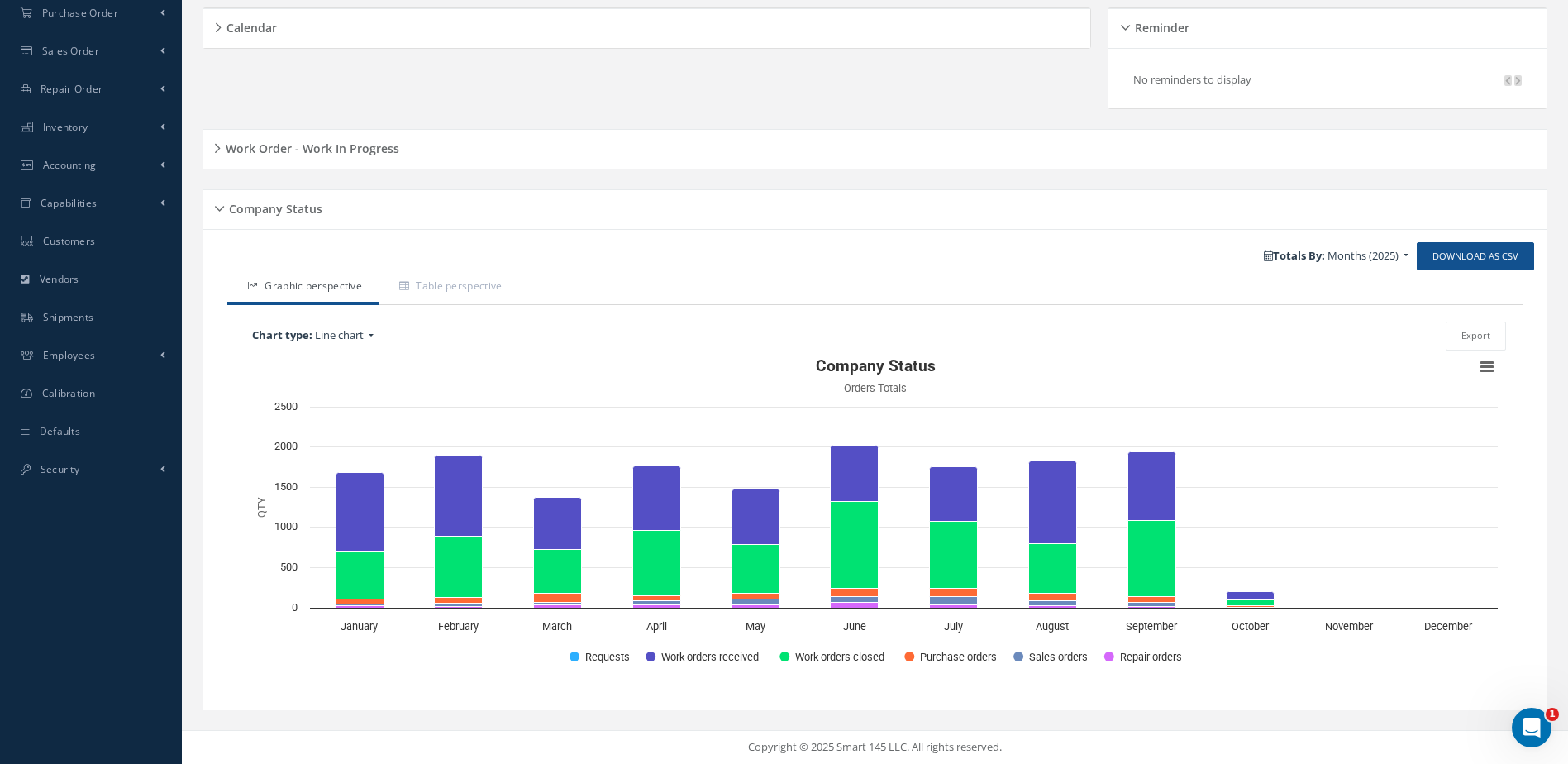
click at [353, 138] on h5 "Work Order - Work In Progress" at bounding box center [310, 146] width 178 height 20
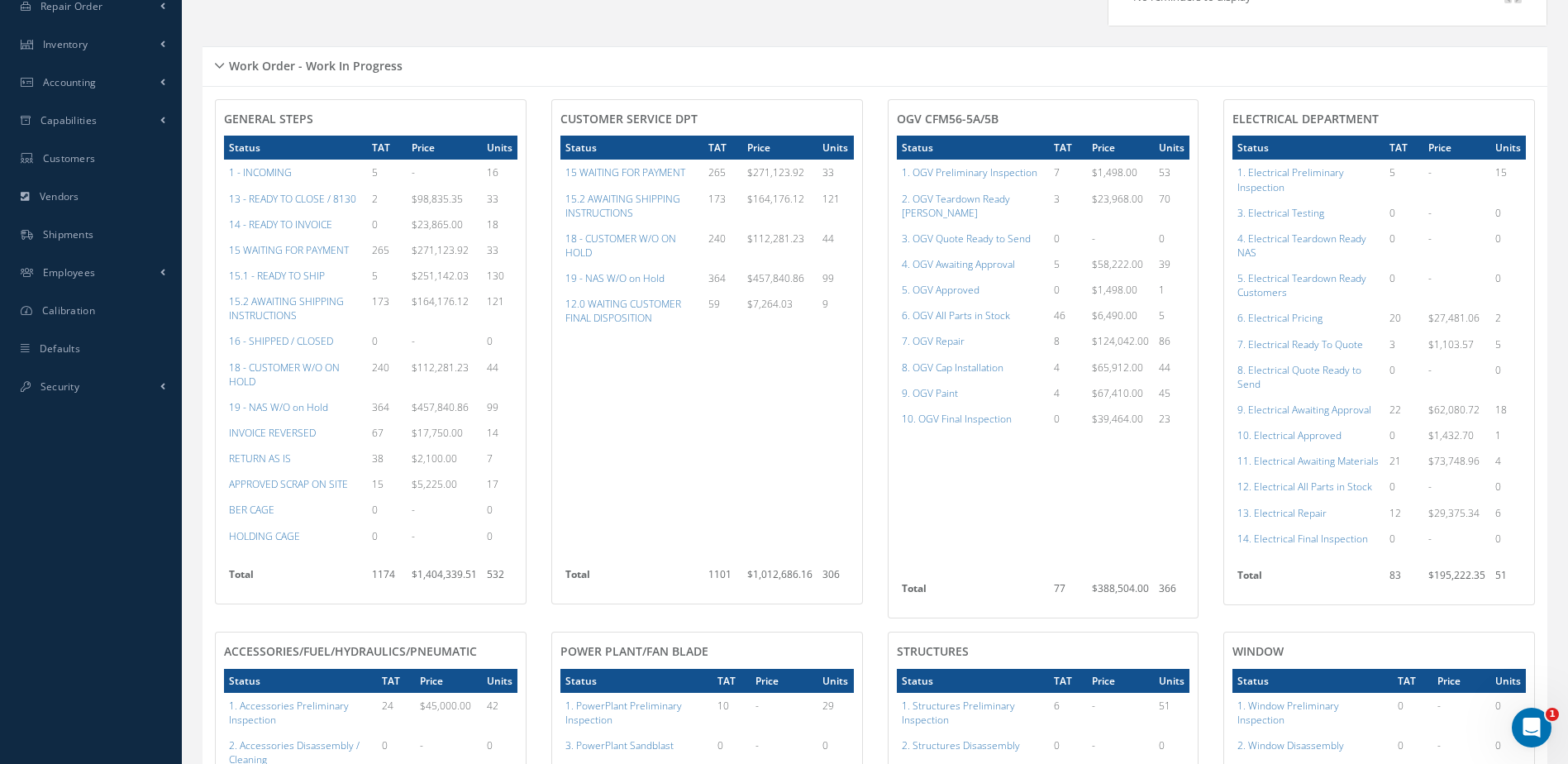
scroll to position [0, 0]
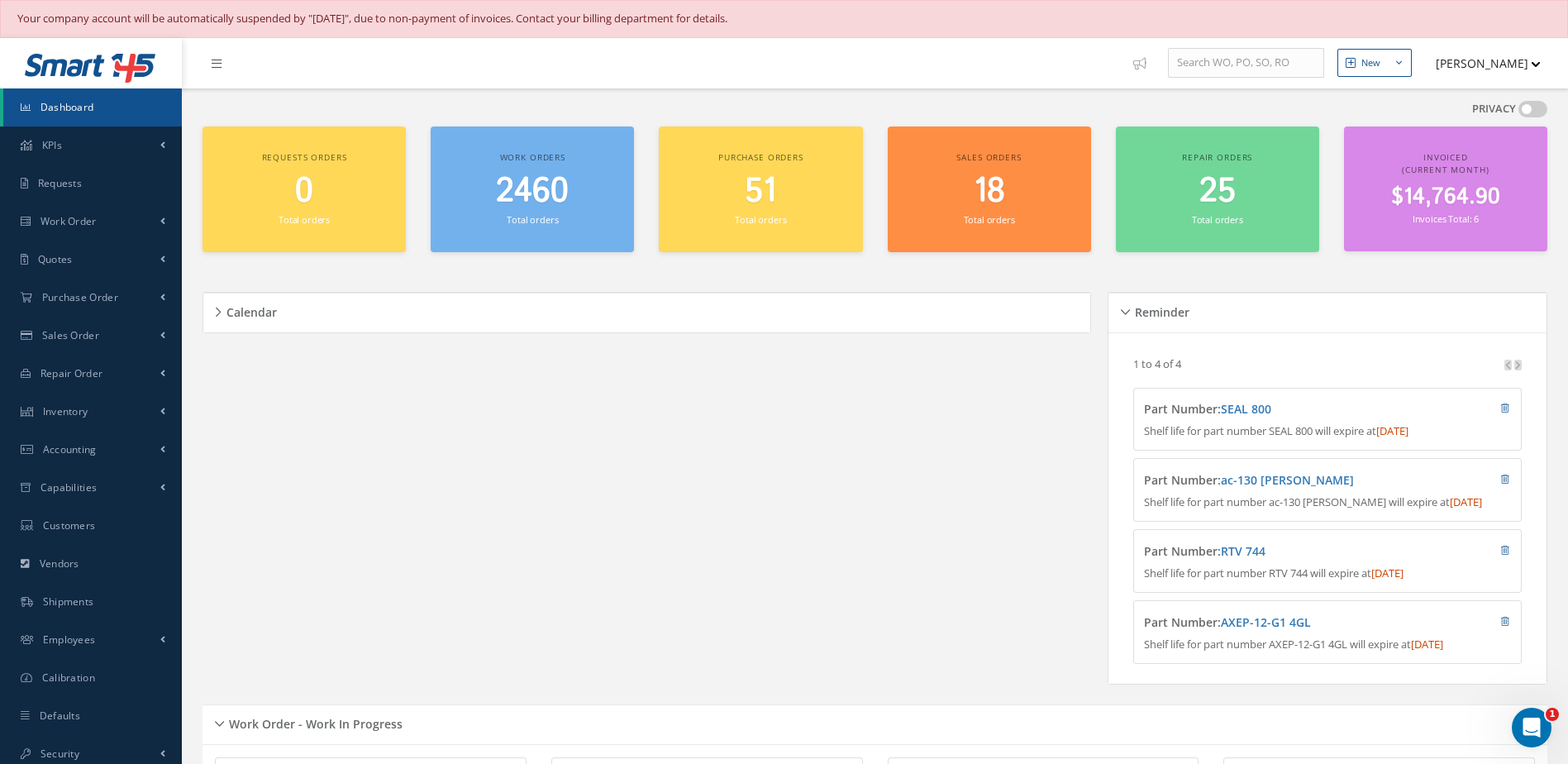
click at [534, 206] on span "2460" at bounding box center [533, 191] width 73 height 48
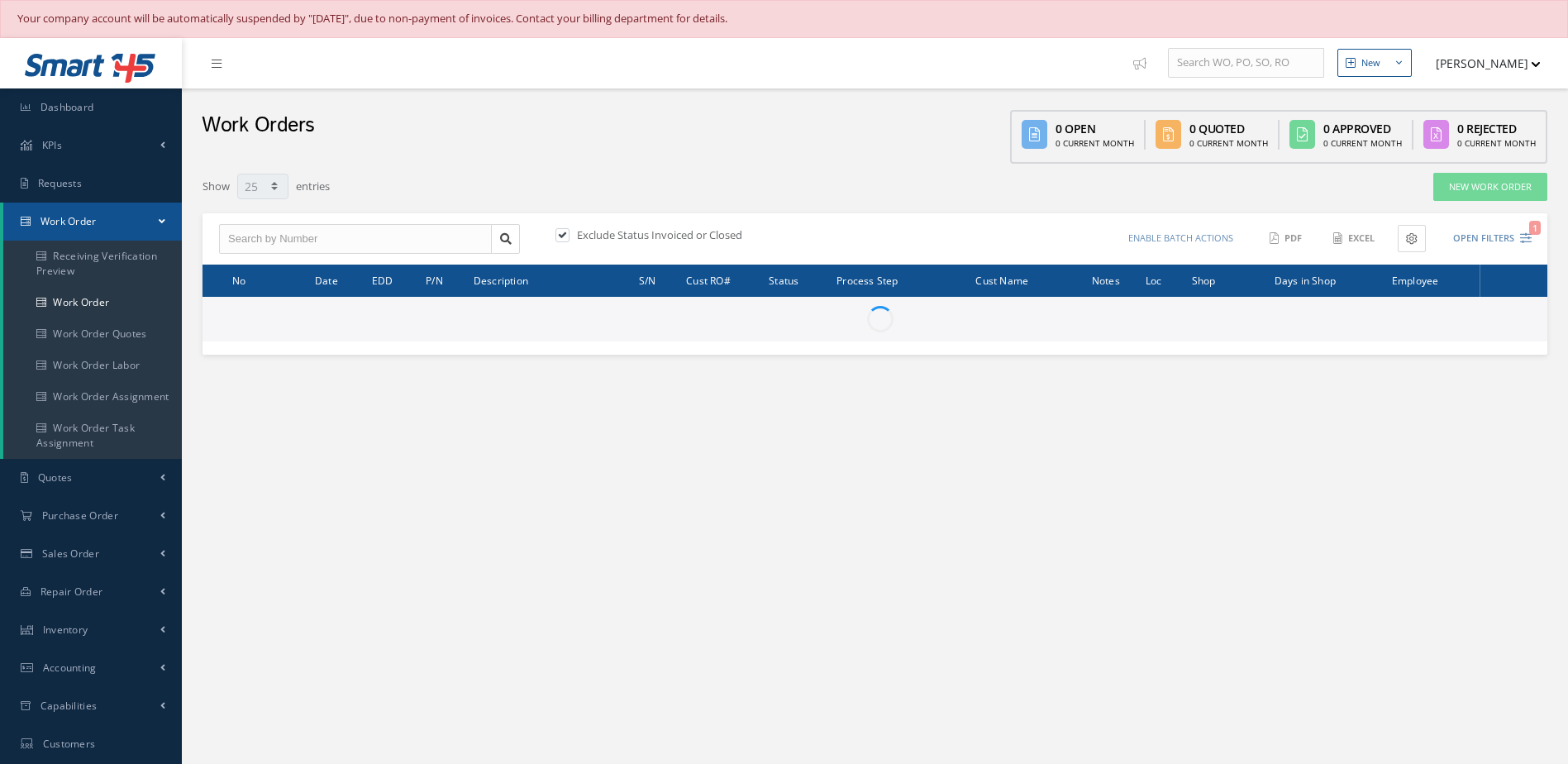
select select "25"
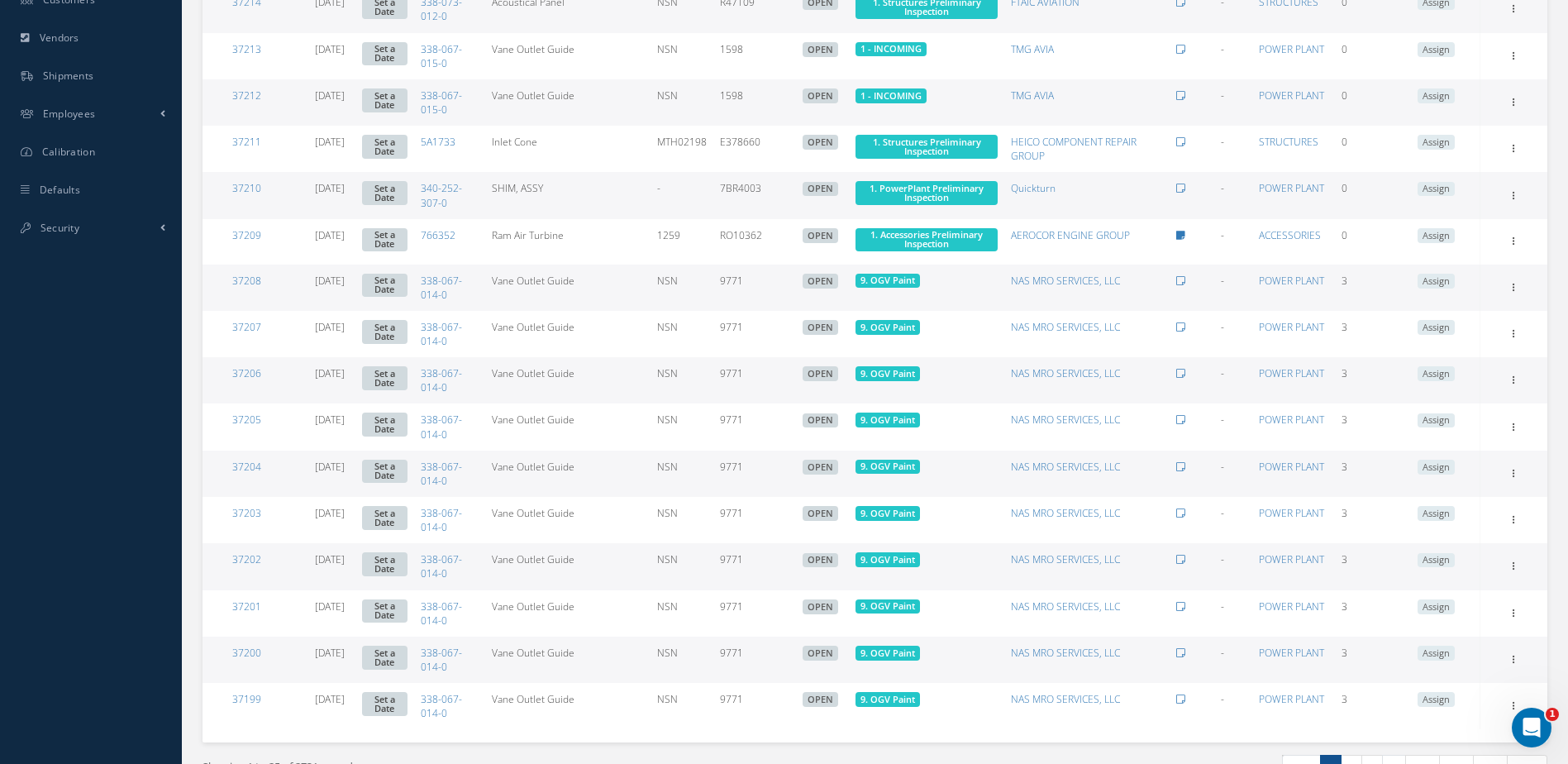
scroll to position [836, 0]
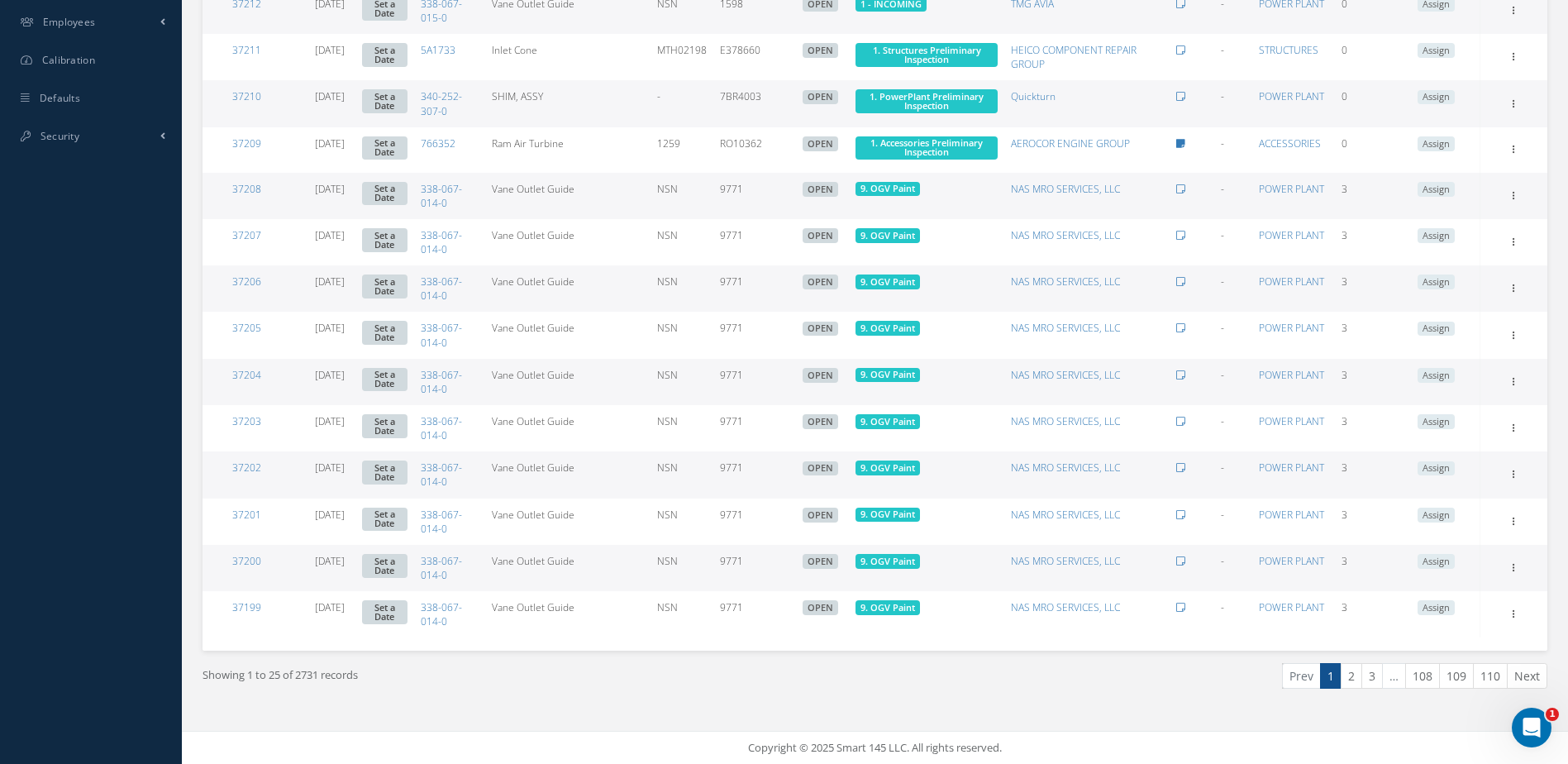
click at [1356, 687] on link "2" at bounding box center [1351, 675] width 21 height 25
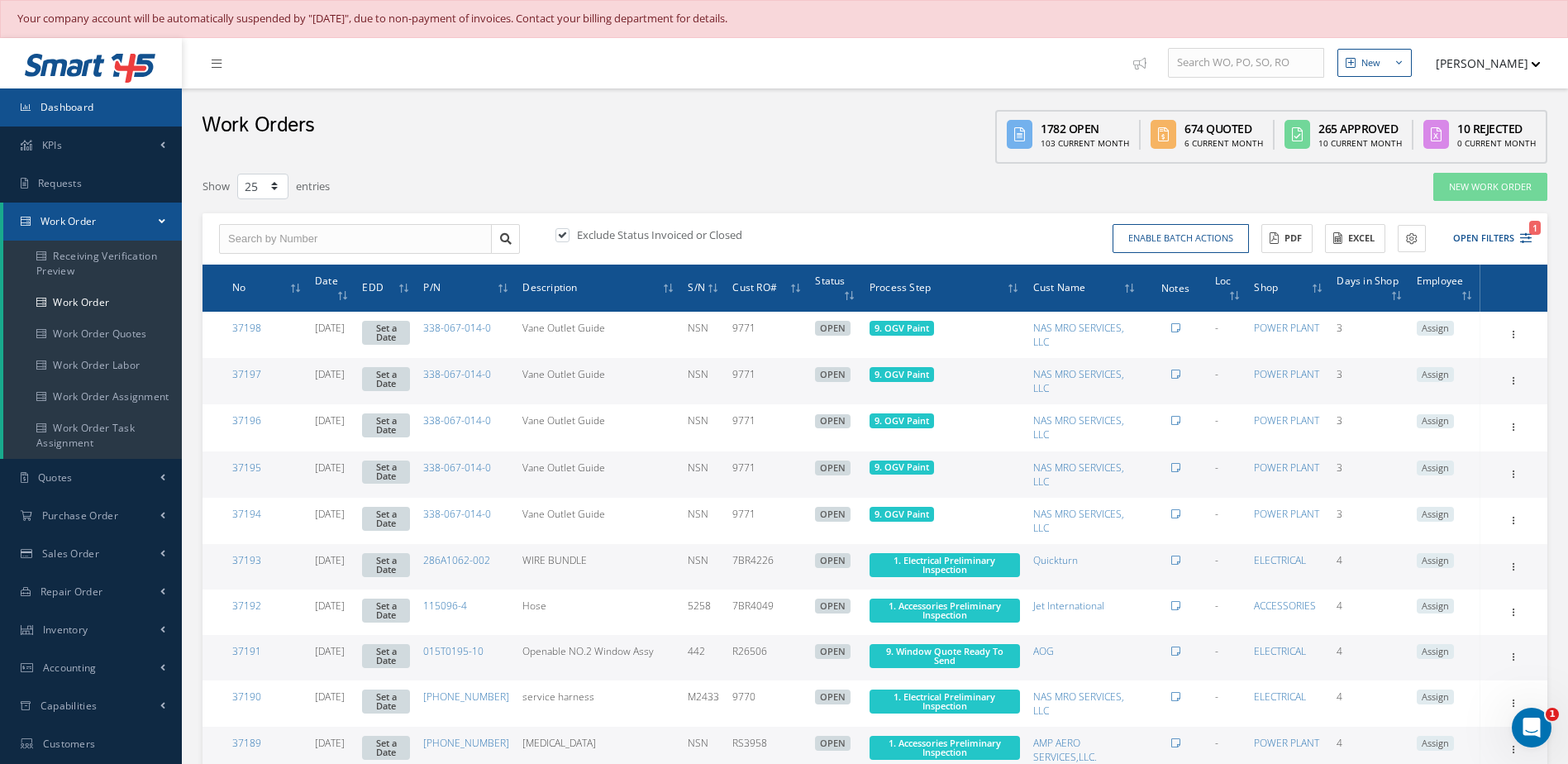
click at [68, 101] on span "Dashboard" at bounding box center [67, 106] width 54 height 14
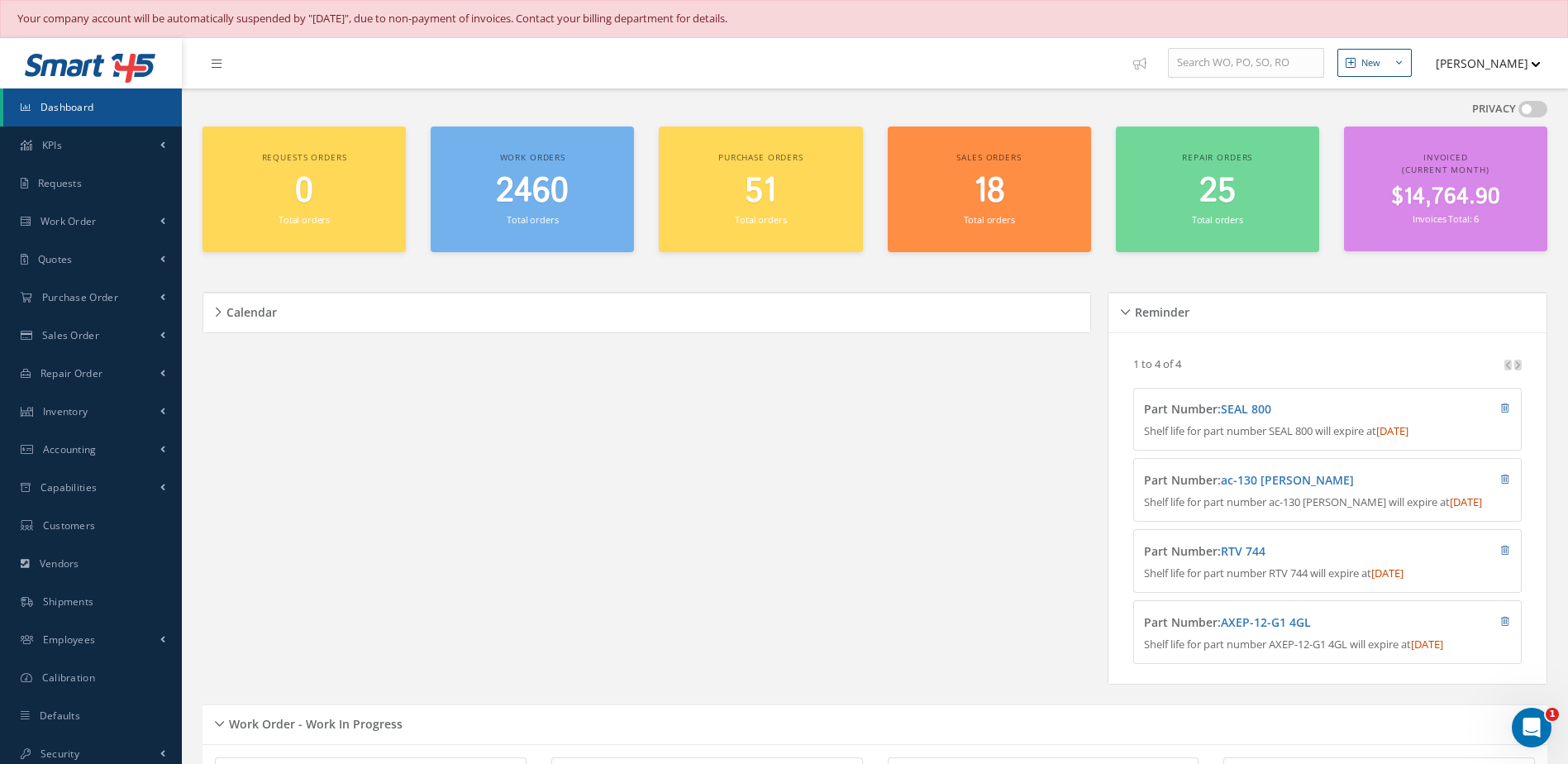
click at [510, 212] on div "2460 Total orders" at bounding box center [532, 200] width 187 height 56
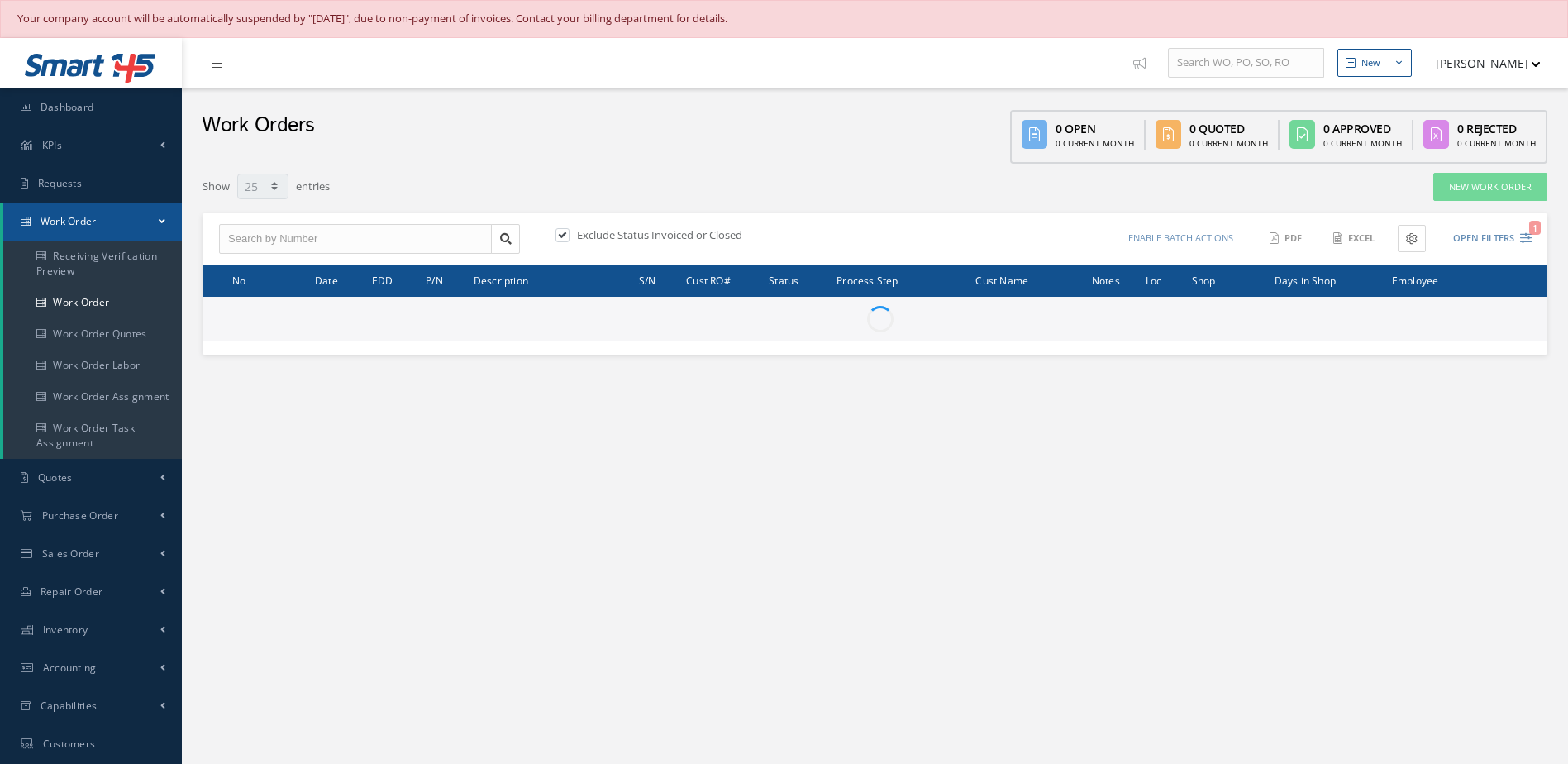
select select "25"
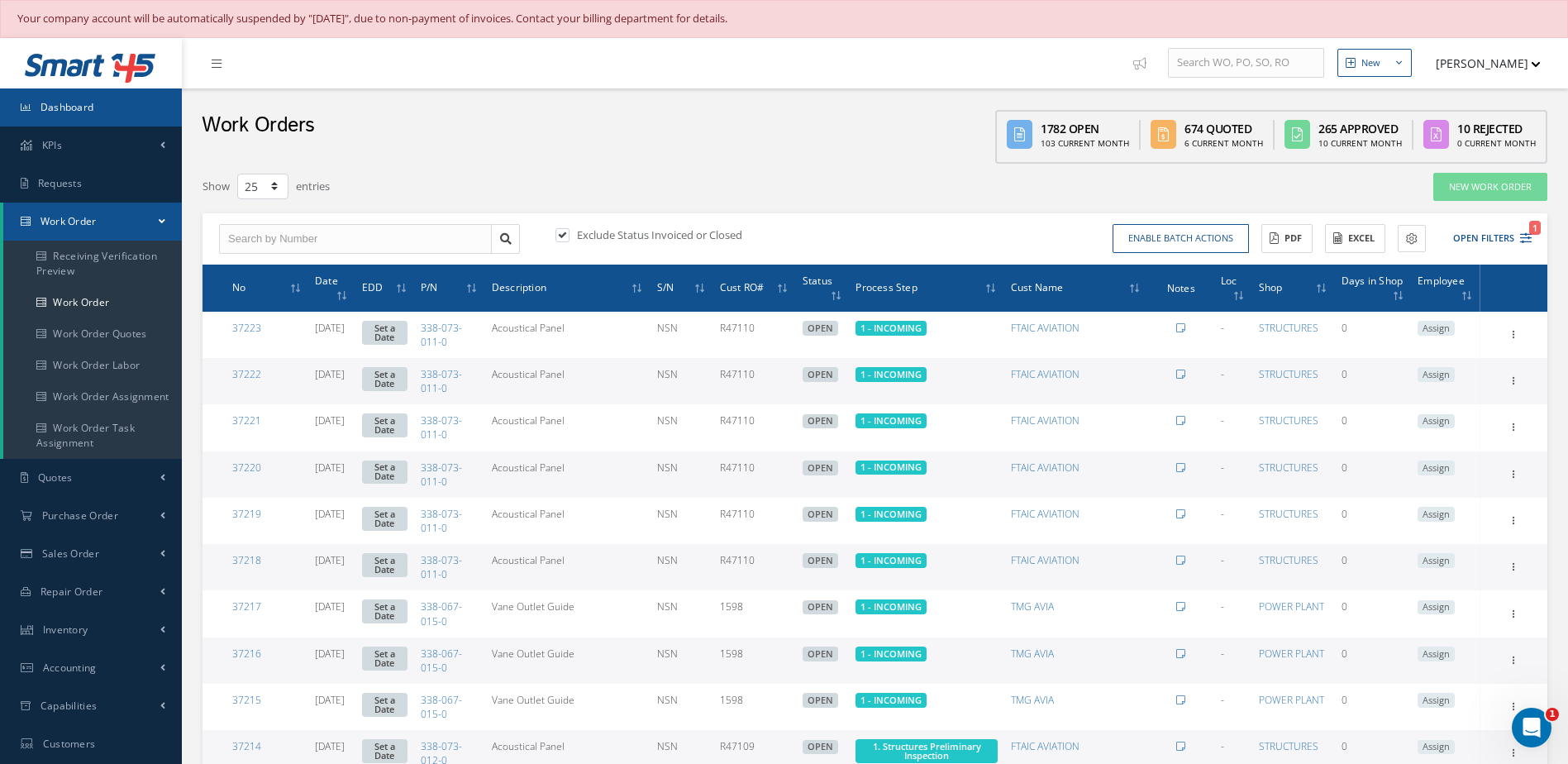
click at [70, 111] on span "Dashboard" at bounding box center [67, 106] width 54 height 14
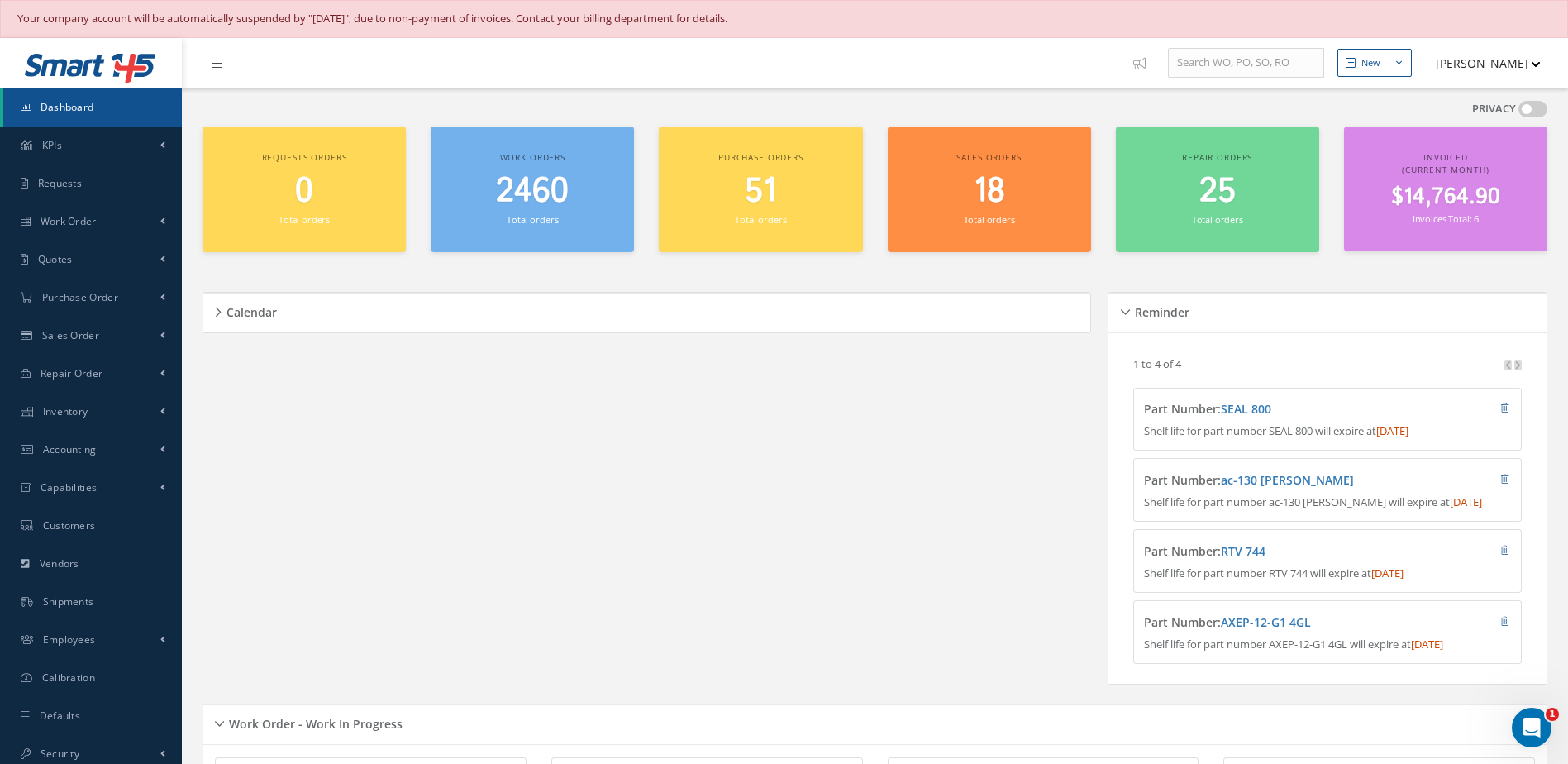
click at [539, 201] on span "2460" at bounding box center [533, 191] width 73 height 48
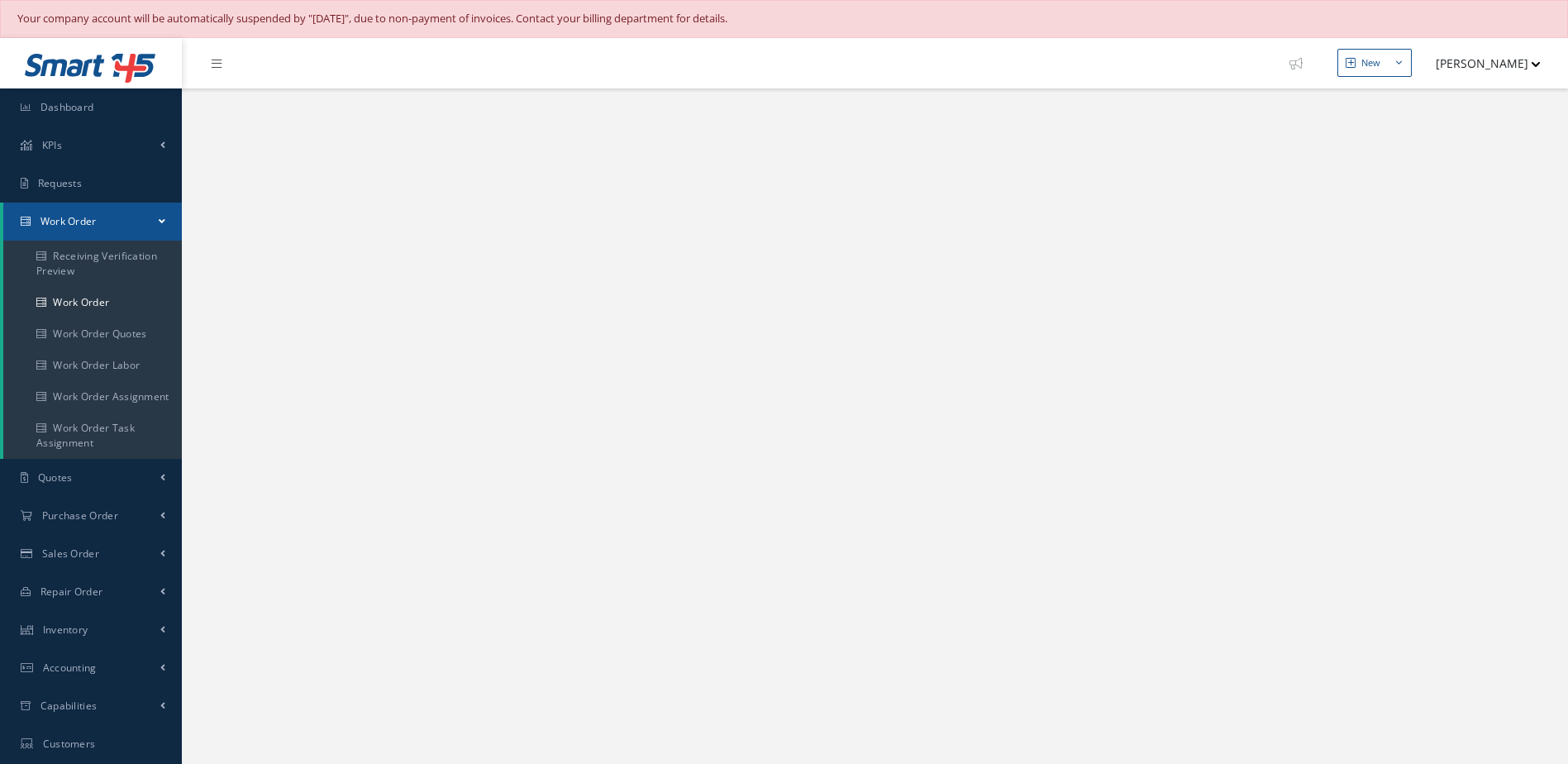
select select "25"
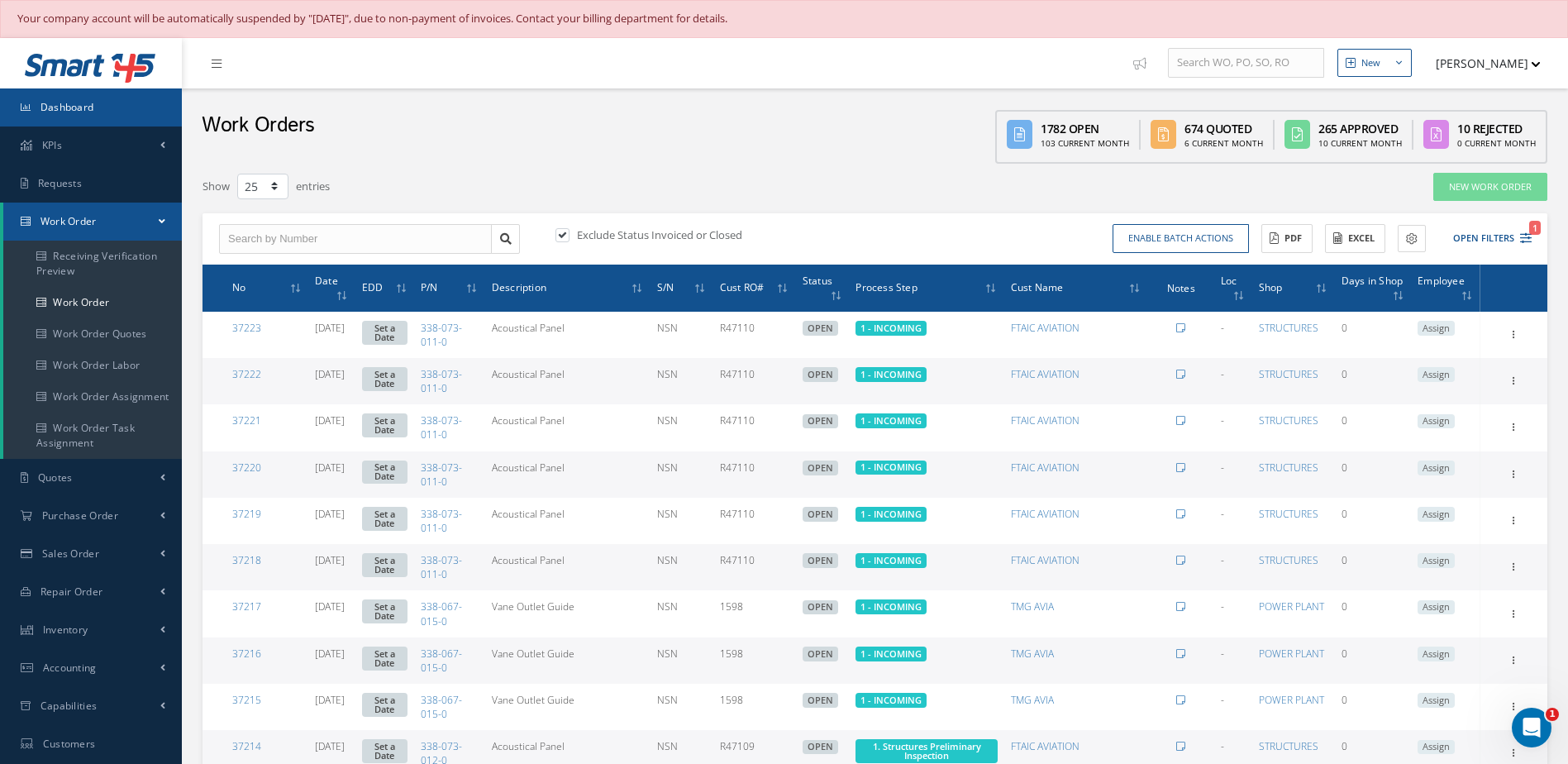
click at [113, 120] on link "Dashboard" at bounding box center [90, 107] width 182 height 38
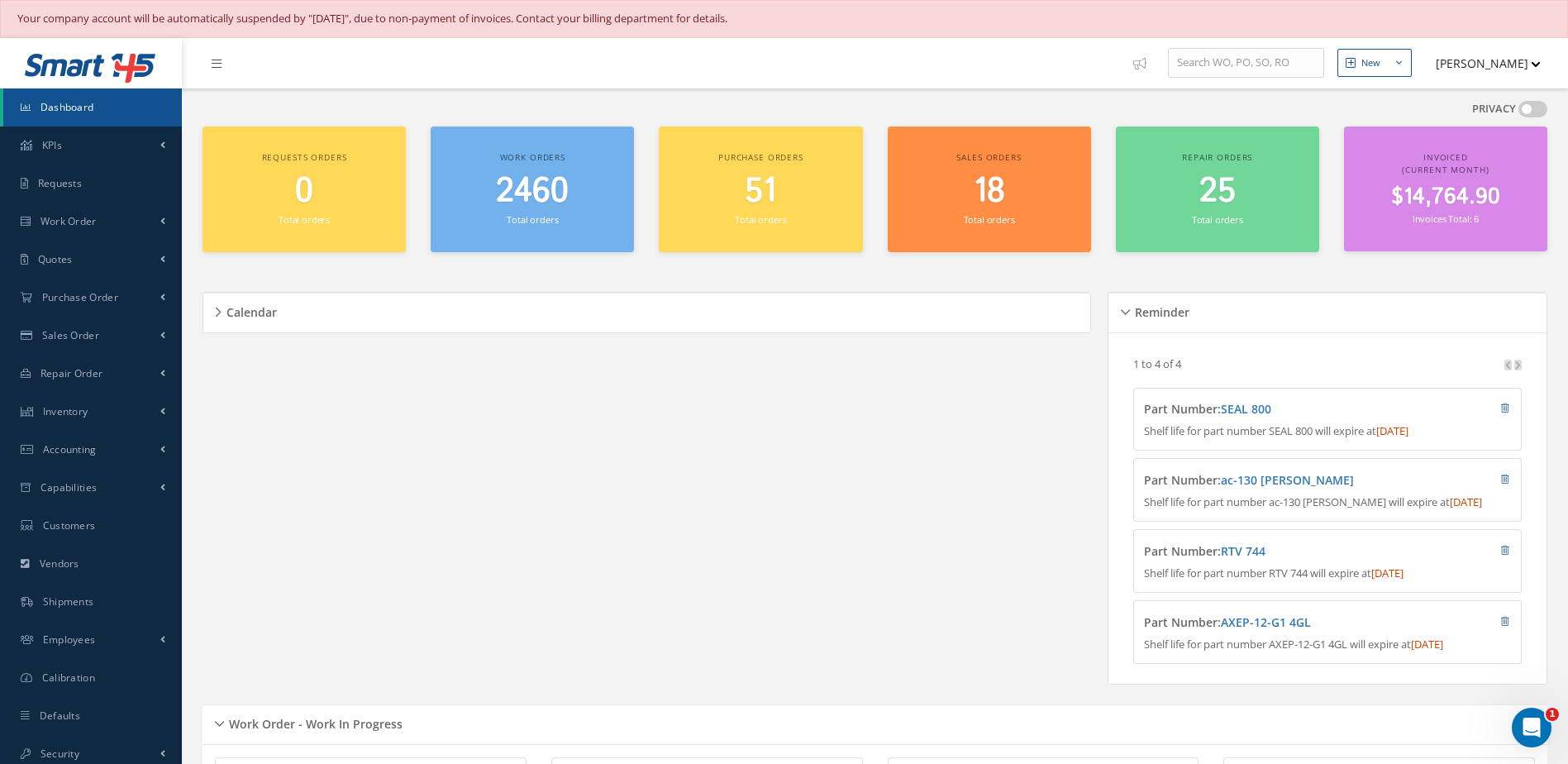
click at [506, 225] on div "2460 Total orders" at bounding box center [532, 200] width 187 height 56
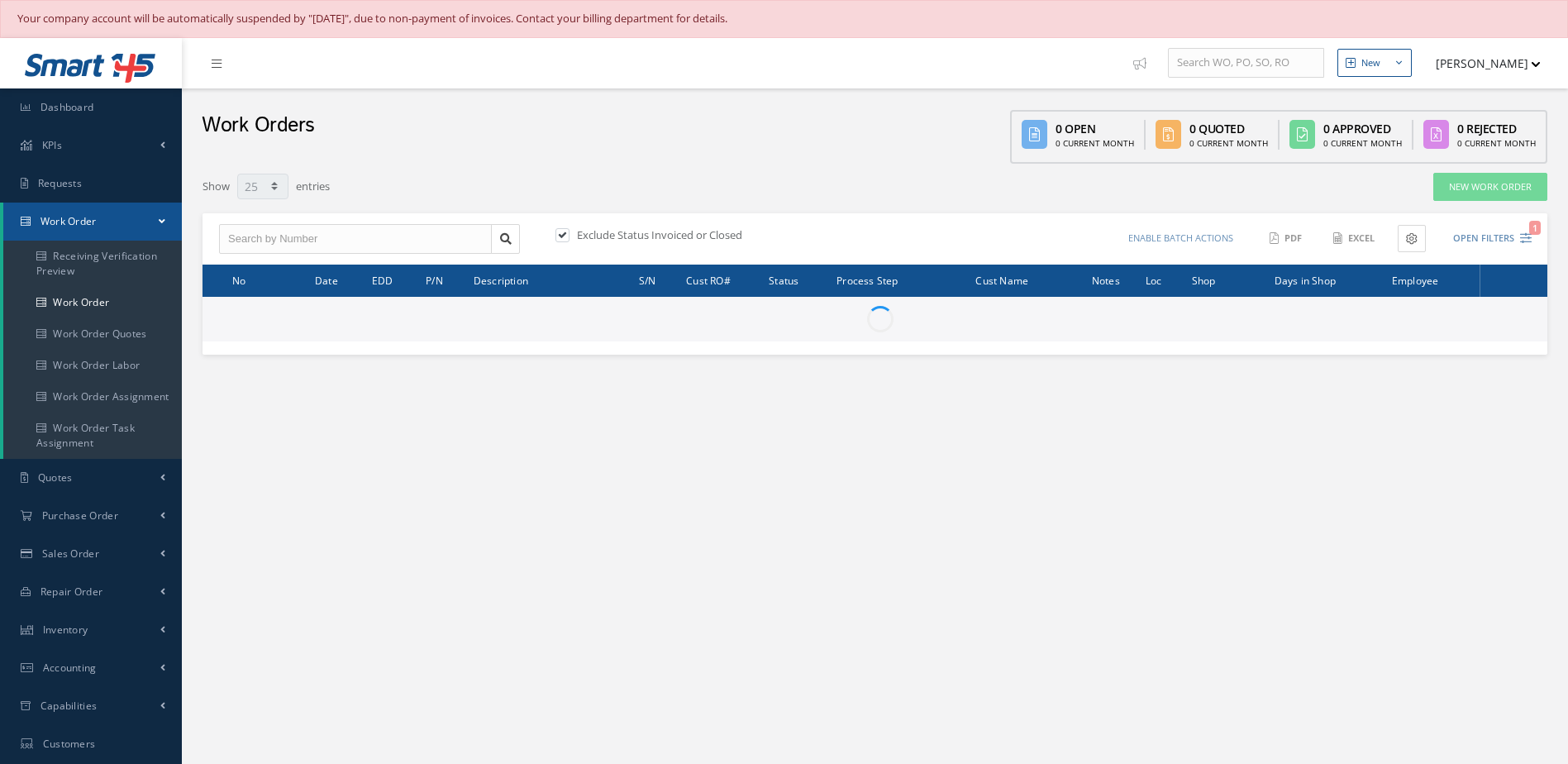
select select "25"
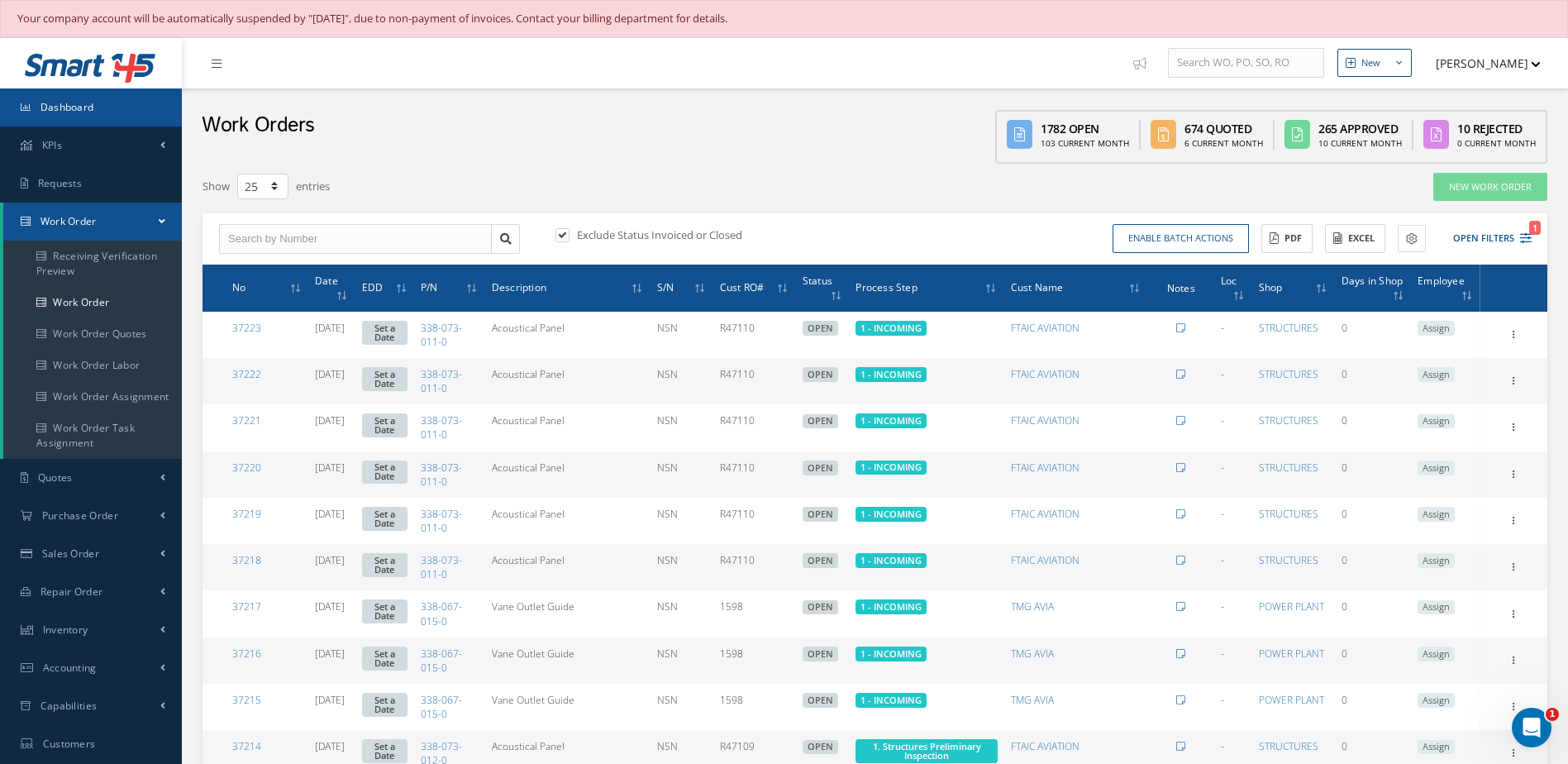
click at [95, 119] on link "Dashboard" at bounding box center [90, 107] width 182 height 38
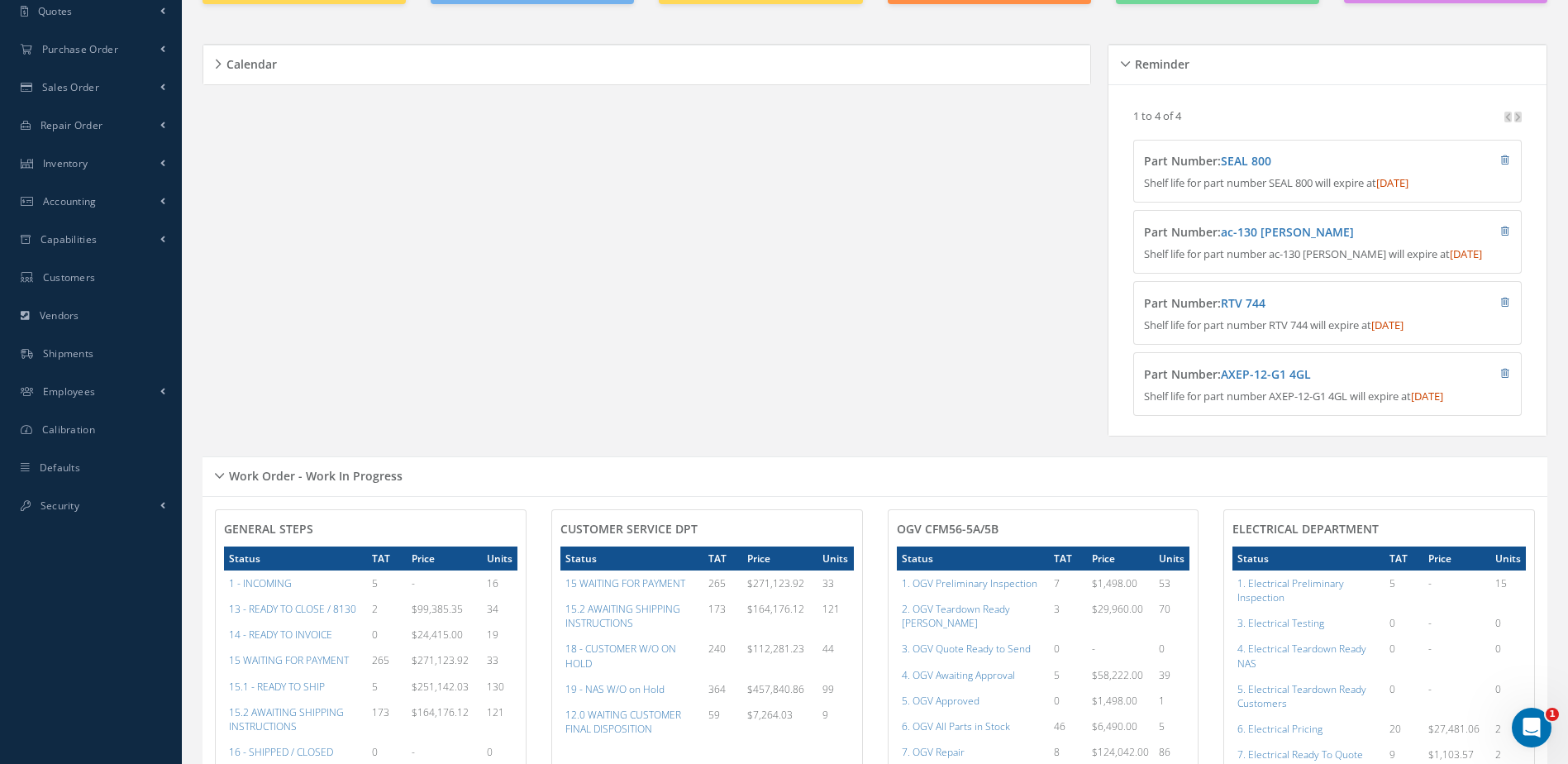
scroll to position [413, 0]
